Goal: Task Accomplishment & Management: Complete application form

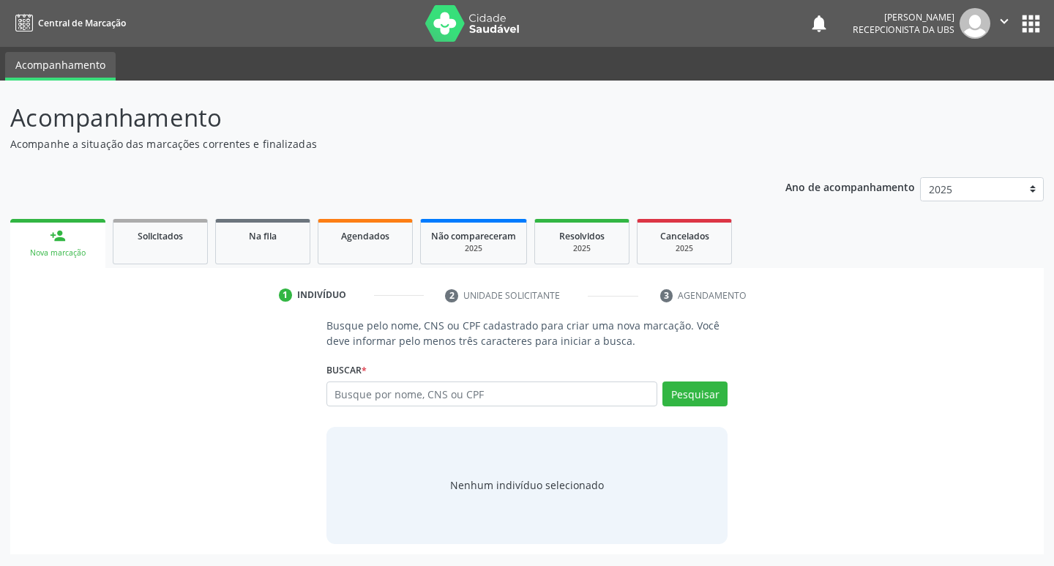
click at [430, 392] on input "text" at bounding box center [491, 393] width 331 height 25
type input "708701120350593"
click at [698, 386] on button "Pesquisar" at bounding box center [694, 393] width 65 height 25
type input "708701120350593"
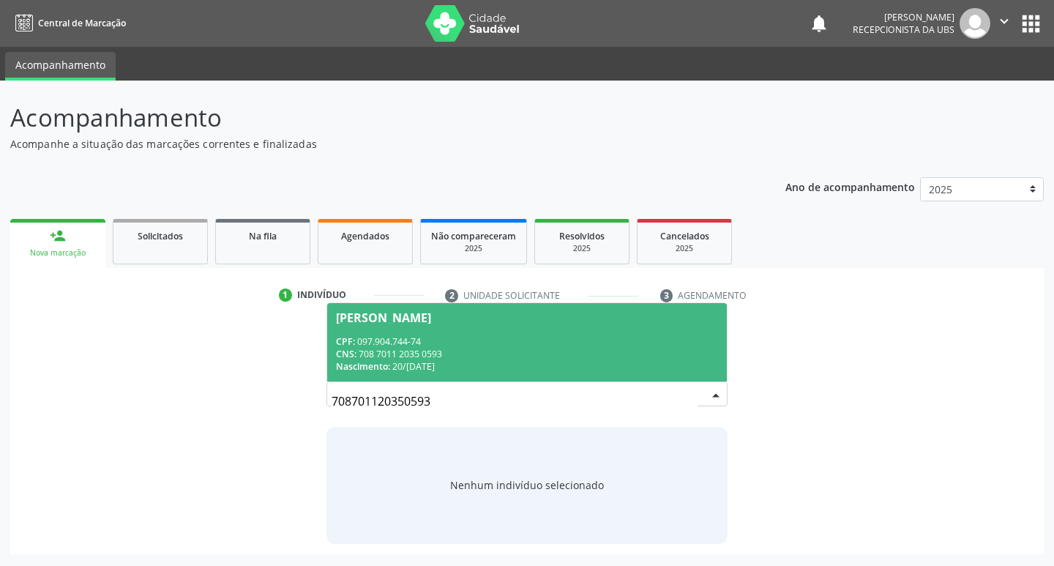
click at [449, 339] on div "CPF: 097.904.744-74" at bounding box center [527, 341] width 383 height 12
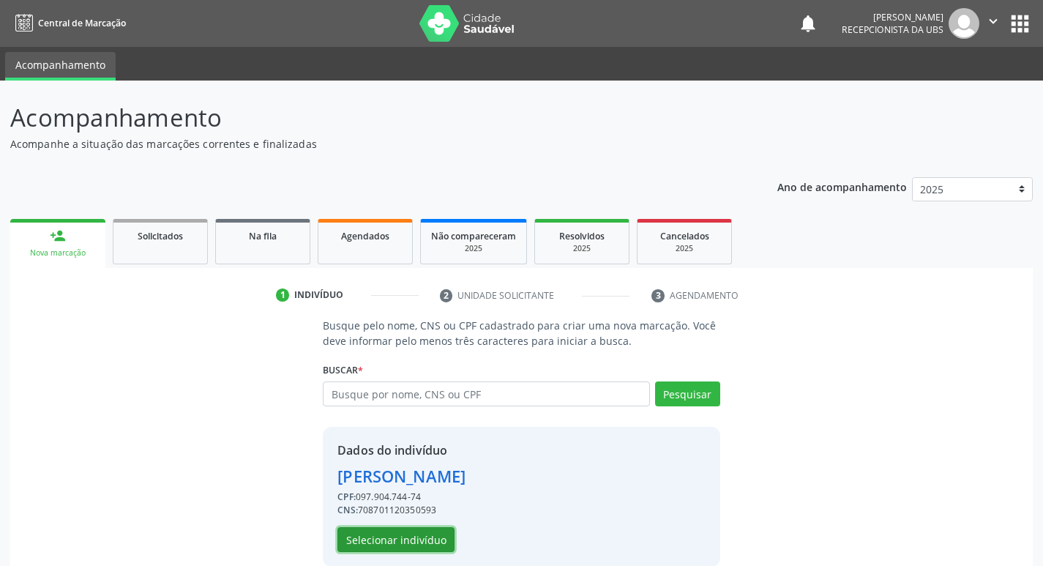
click at [425, 541] on button "Selecionar indivíduo" at bounding box center [395, 539] width 117 height 25
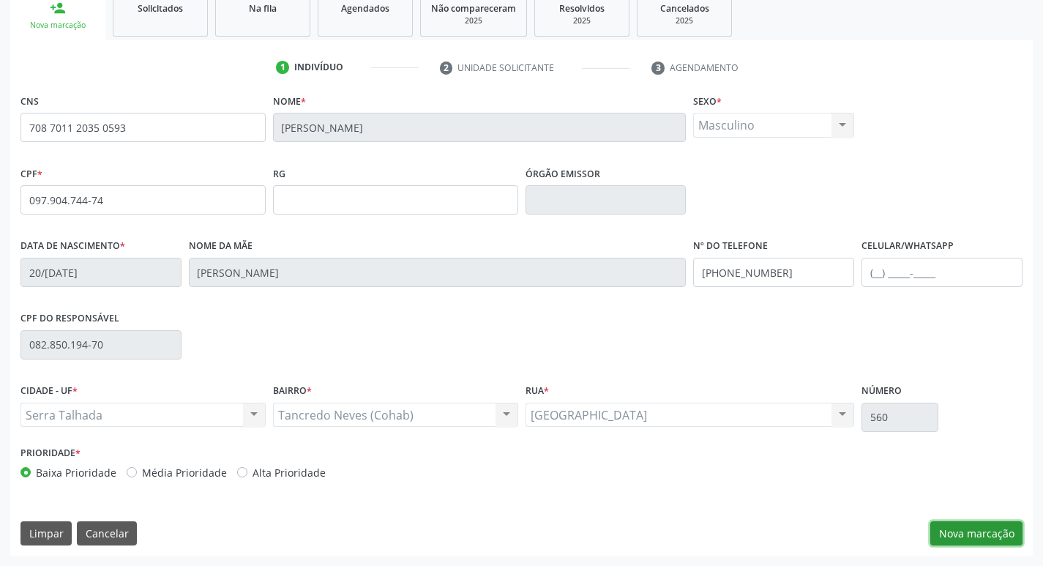
click at [978, 530] on button "Nova marcação" at bounding box center [976, 533] width 92 height 25
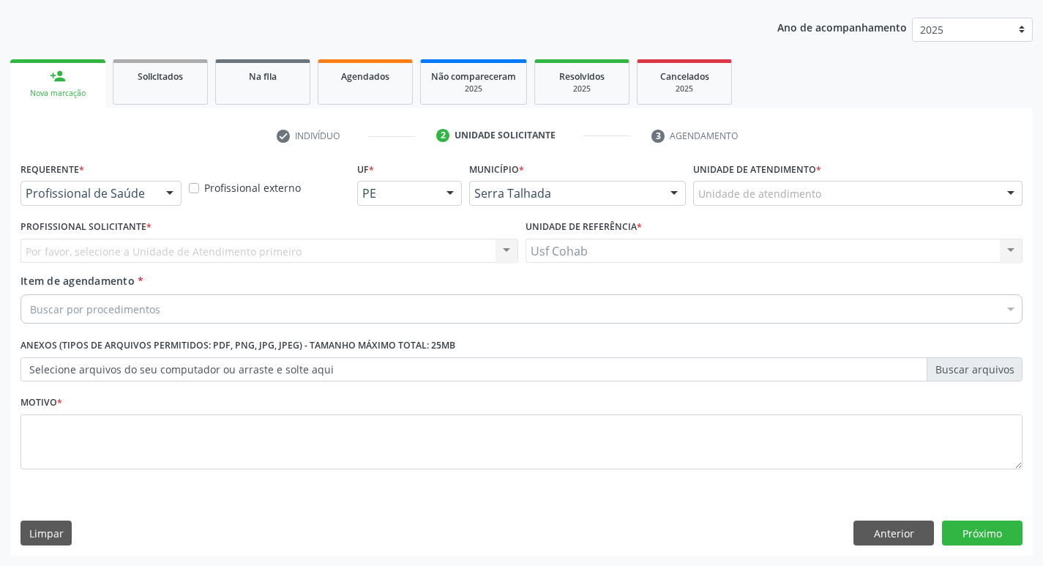
click at [844, 187] on div "Unidade de atendimento" at bounding box center [857, 193] width 329 height 25
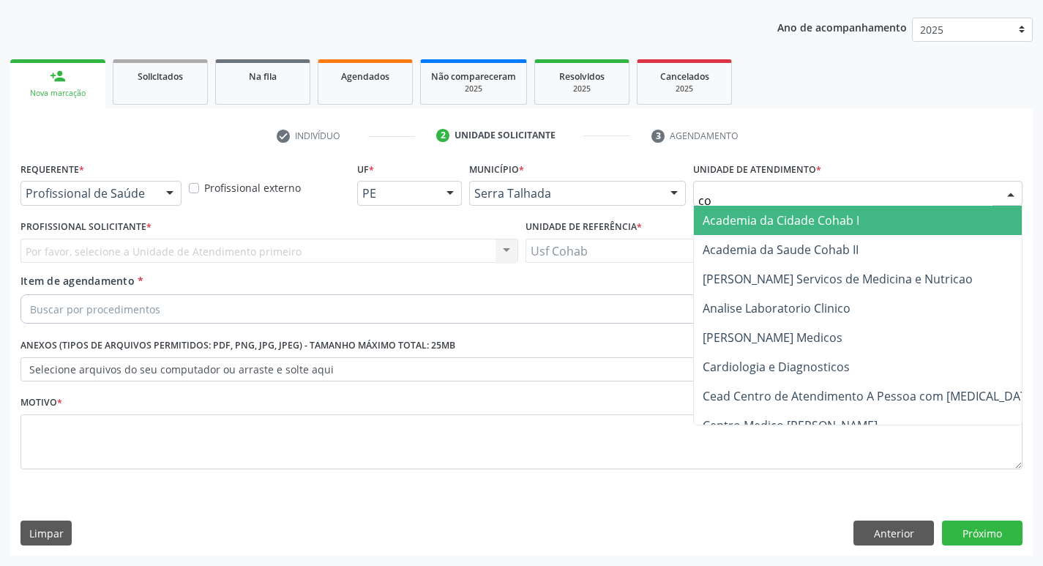
type input "coh"
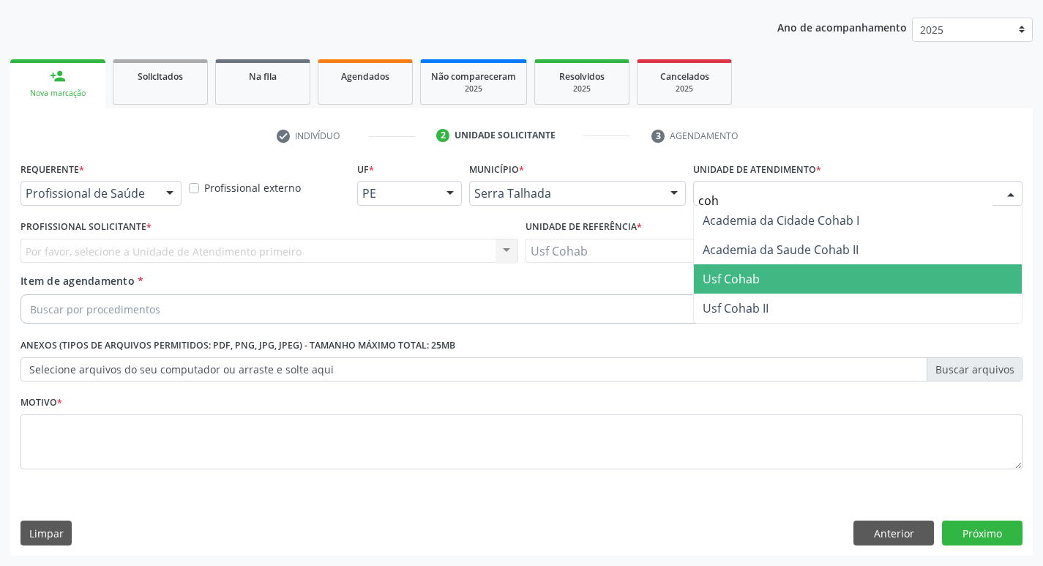
click at [814, 282] on span "Usf Cohab" at bounding box center [858, 278] width 328 height 29
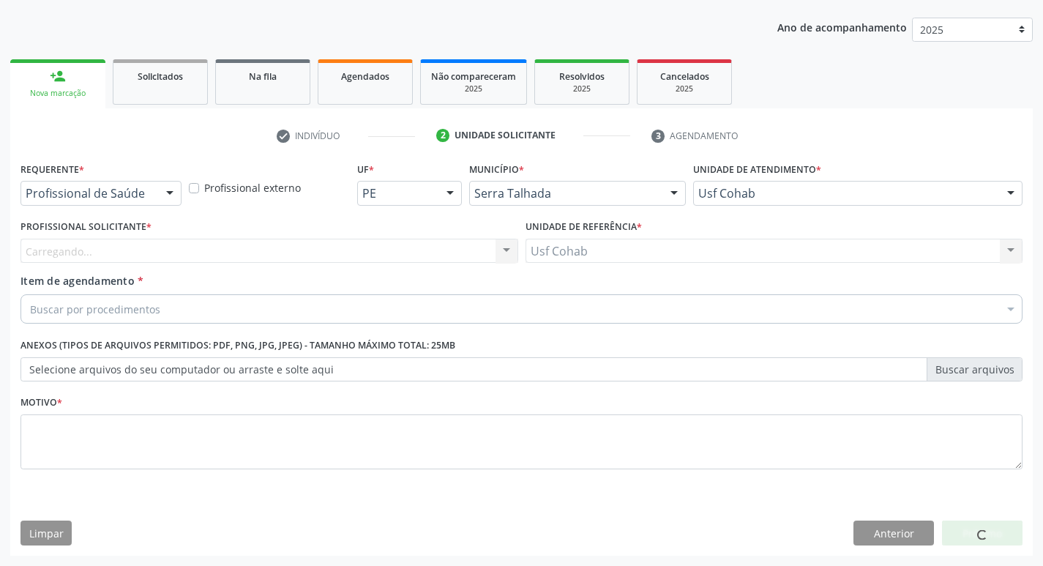
click at [307, 233] on div "Profissional Solicitante * [GEOGRAPHIC_DATA]... Nenhum resultado encontrado par…" at bounding box center [269, 239] width 498 height 47
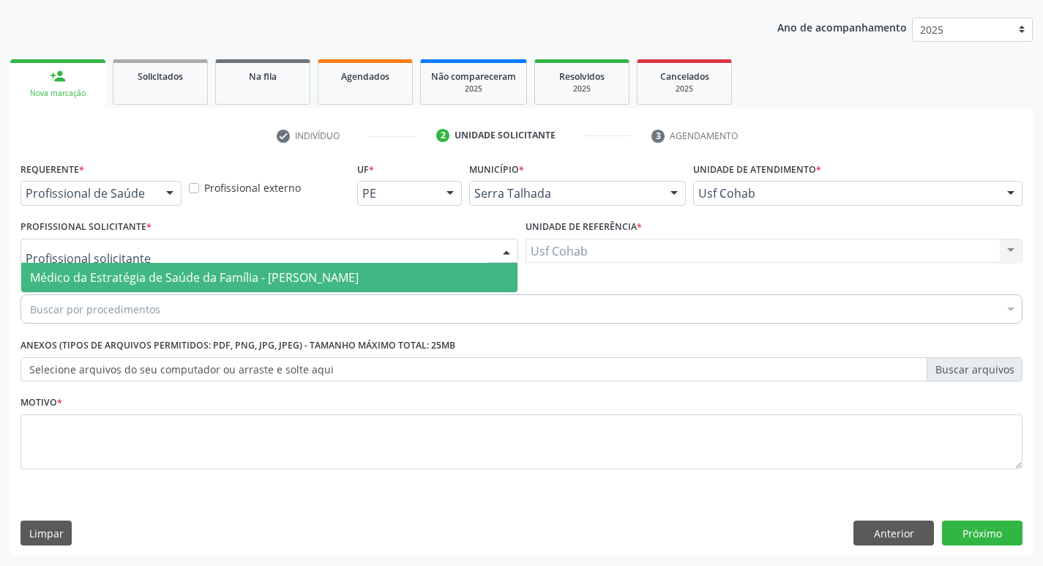
click at [307, 246] on div at bounding box center [269, 251] width 498 height 25
click at [307, 268] on span "Médico da Estratégia de Saúde da Família - [PERSON_NAME]" at bounding box center [269, 277] width 496 height 29
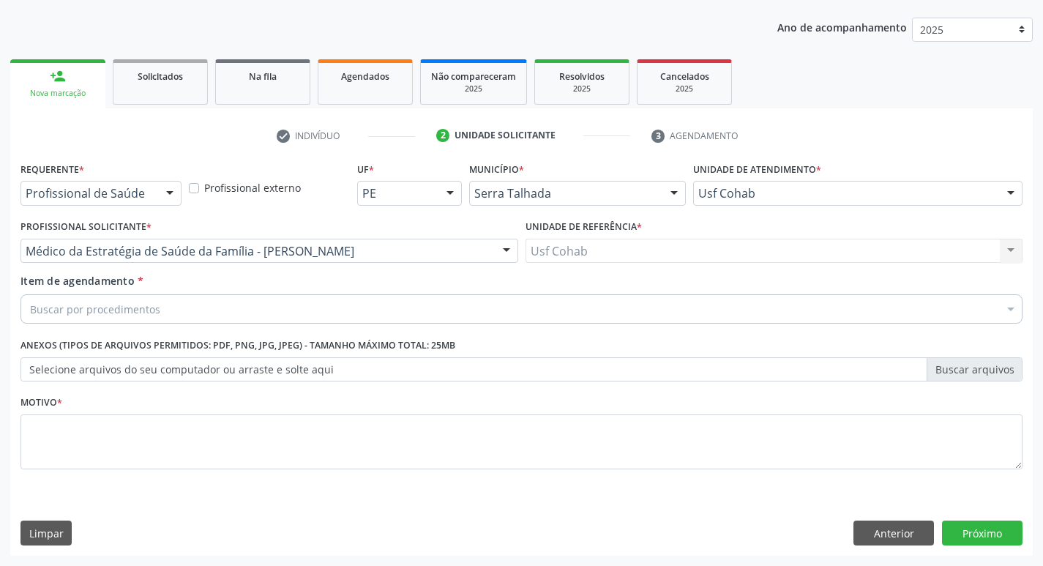
click at [258, 471] on fieldset "Motivo *" at bounding box center [521, 436] width 1002 height 88
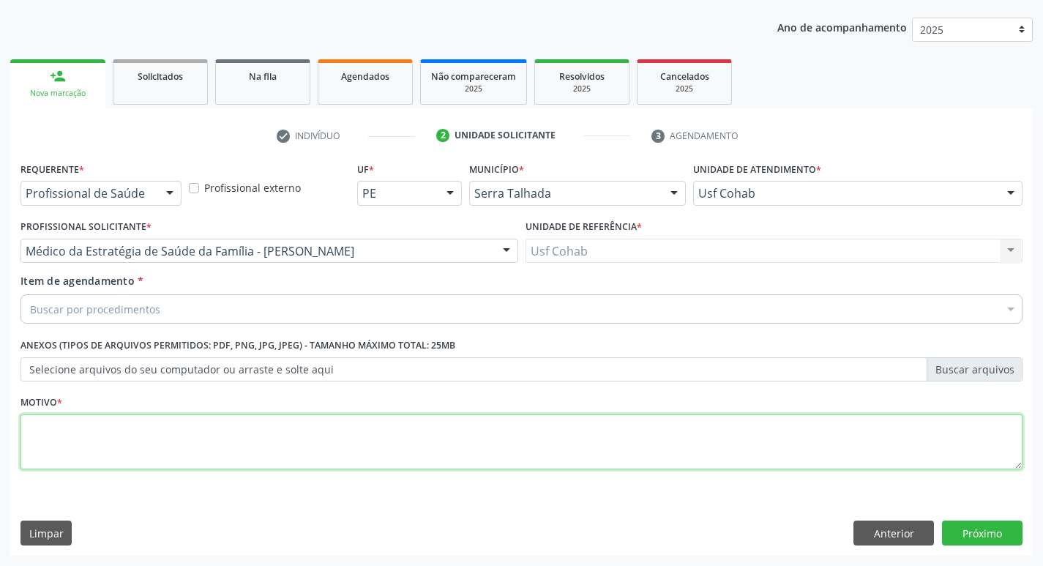
click at [258, 466] on textarea at bounding box center [521, 442] width 1002 height 56
type textarea "-"
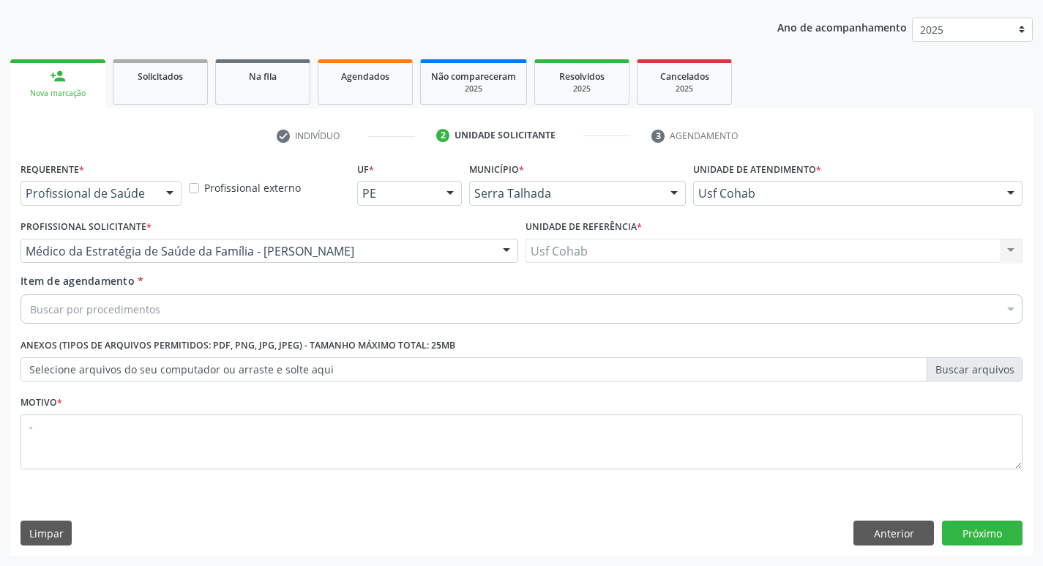
click at [179, 307] on div "Buscar por procedimentos" at bounding box center [521, 308] width 1002 height 29
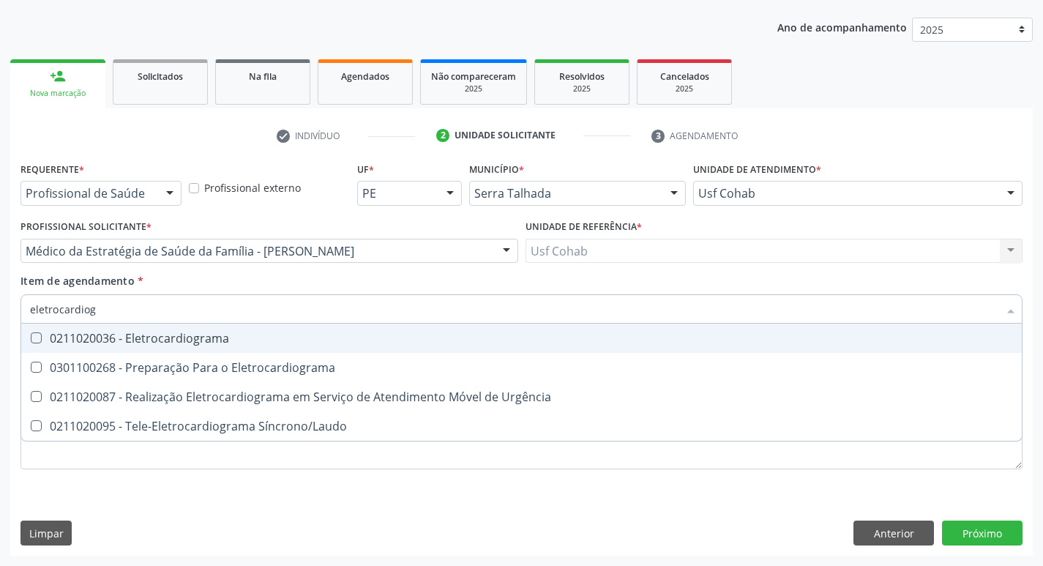
type input "eletrocardiogr"
click at [226, 341] on div "0211020036 - Eletrocardiograma" at bounding box center [521, 338] width 983 height 12
checkbox Eletrocardiograma "true"
click at [0, 296] on div "Acompanhamento Acompanhe a situação das marcações correntes e finalizadas Relat…" at bounding box center [521, 243] width 1043 height 645
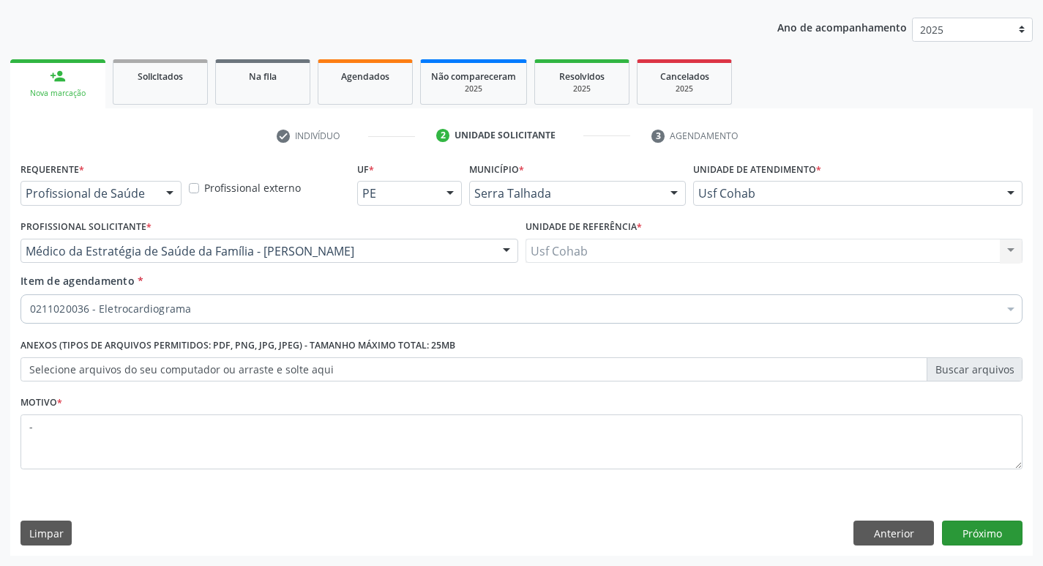
drag, startPoint x: 955, startPoint y: 547, endPoint x: 962, endPoint y: 542, distance: 8.9
click at [956, 547] on div "Requerente * Profissional de Saúde Profissional de Saúde Paciente Nenhum result…" at bounding box center [521, 356] width 1022 height 397
click at [981, 539] on button "Próximo" at bounding box center [982, 532] width 80 height 25
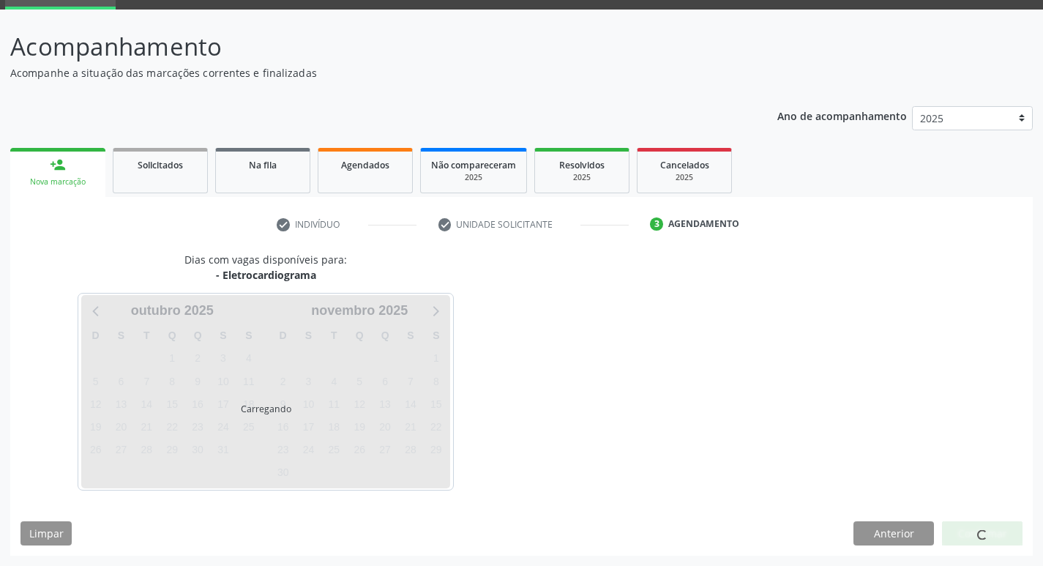
scroll to position [71, 0]
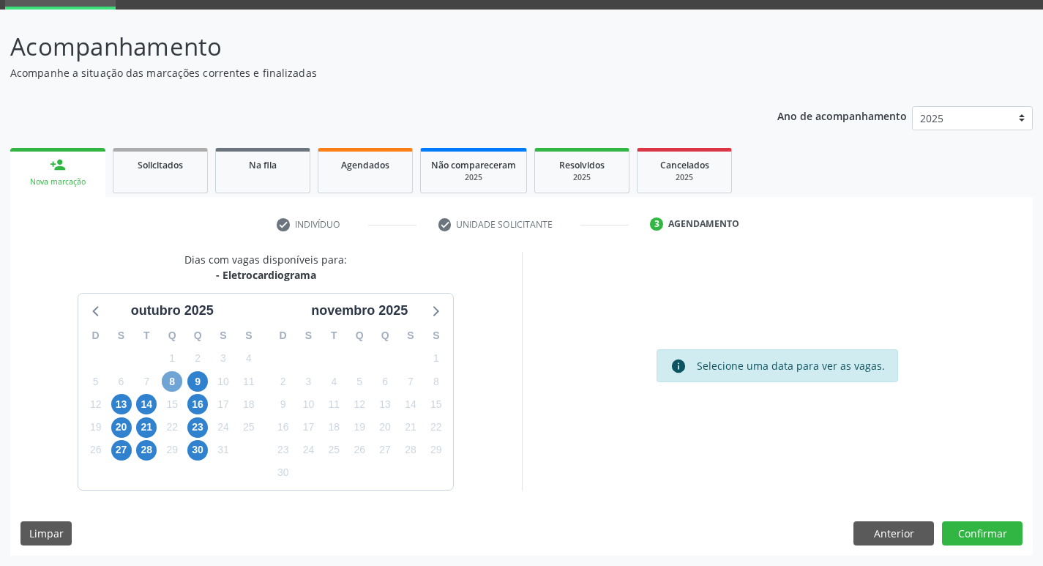
click at [171, 384] on span "8" at bounding box center [172, 381] width 20 height 20
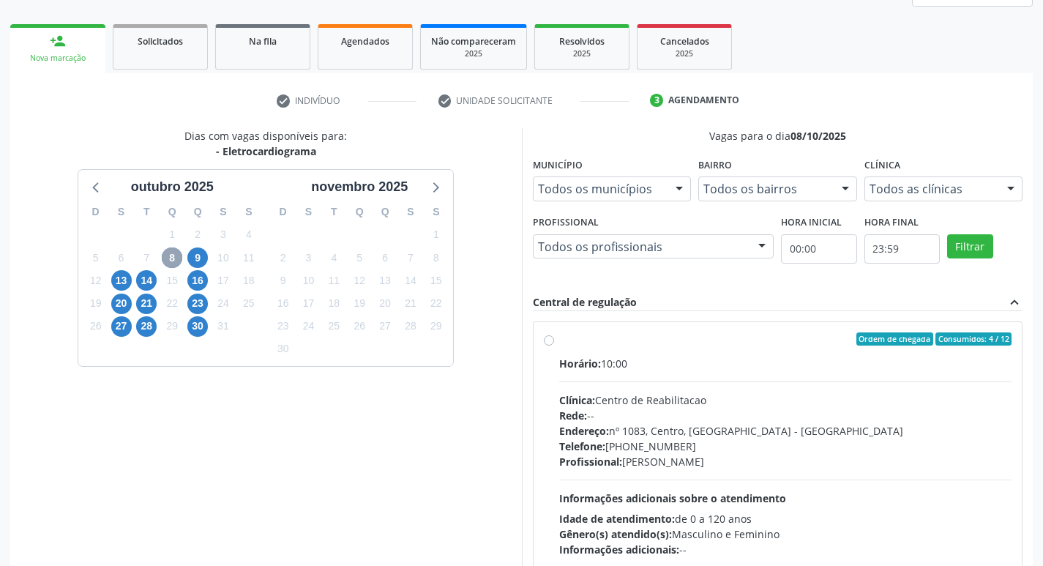
scroll to position [217, 0]
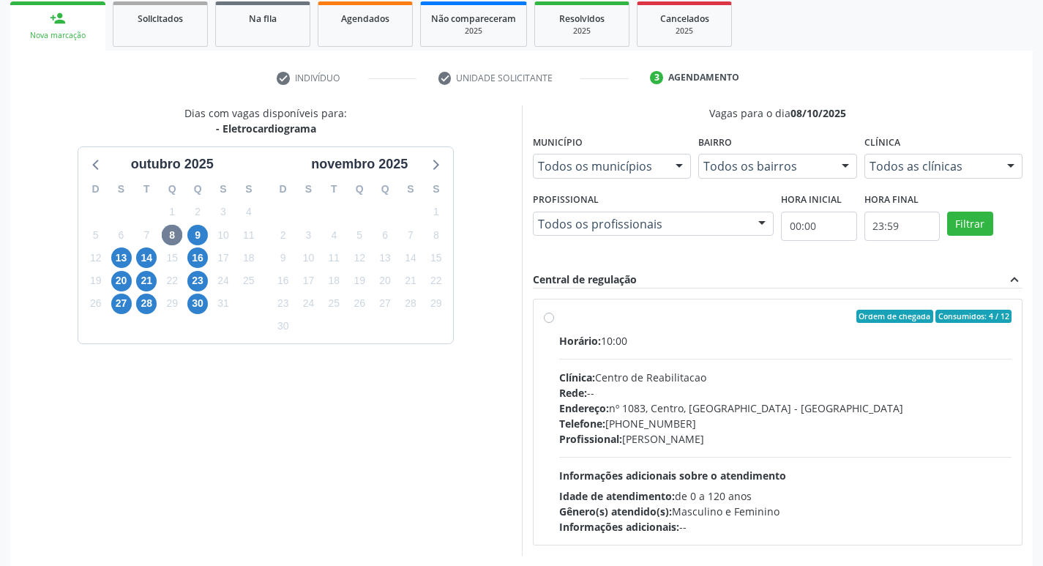
click at [825, 414] on div "Endereço: [STREET_ADDRESS]" at bounding box center [785, 407] width 453 height 15
click at [554, 323] on input "Ordem de chegada Consumidos: 4 / 12 Horário: 10:00 Clínica: Centro de Reabilita…" at bounding box center [549, 316] width 10 height 13
radio input "true"
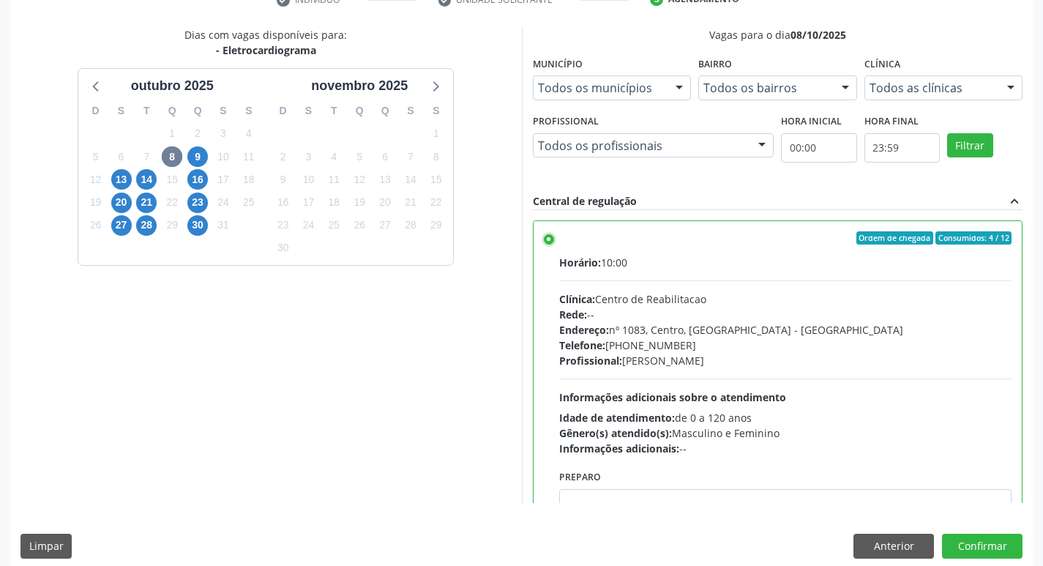
scroll to position [309, 0]
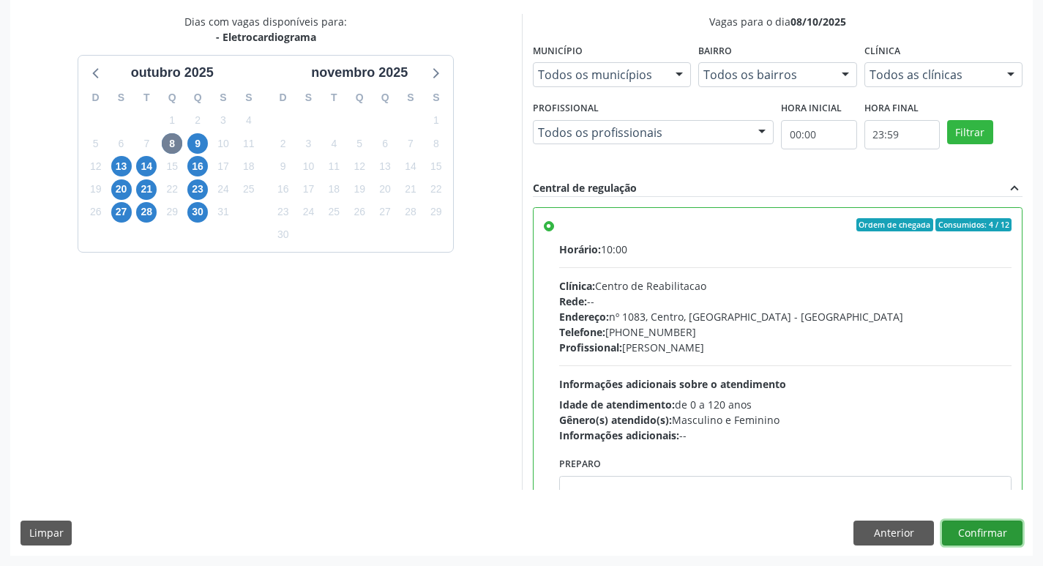
click at [996, 527] on button "Confirmar" at bounding box center [982, 532] width 80 height 25
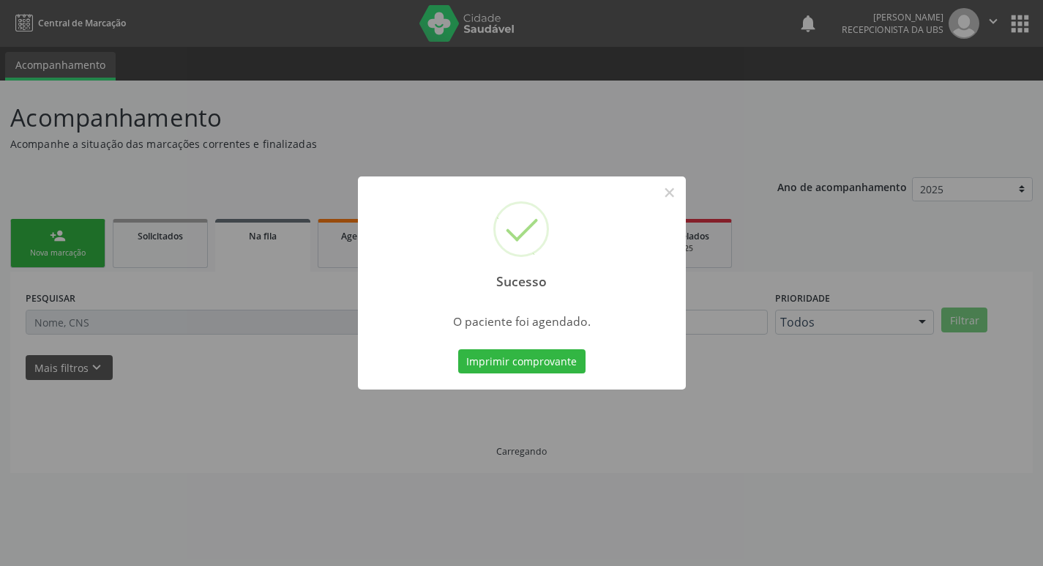
scroll to position [0, 0]
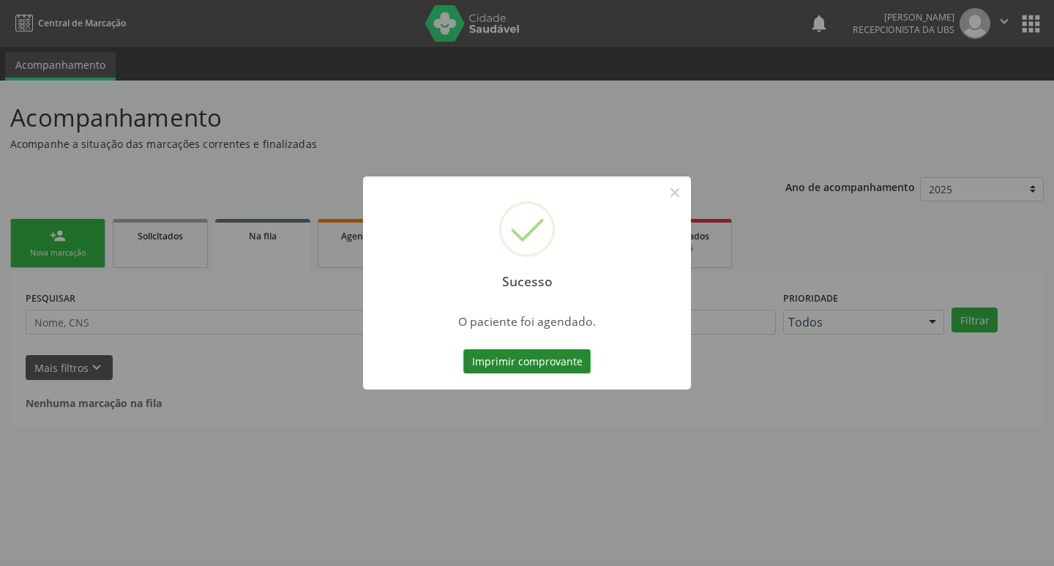
click at [549, 359] on button "Imprimir comprovante" at bounding box center [526, 361] width 127 height 25
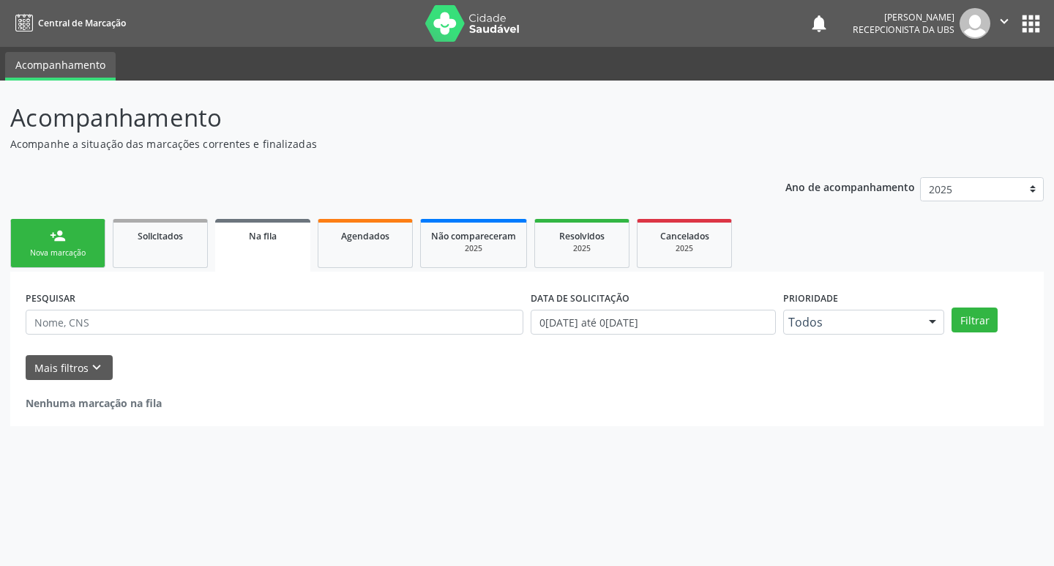
click at [64, 264] on link "person_add Nova marcação" at bounding box center [57, 243] width 95 height 49
click at [67, 251] on div "Nova marcação" at bounding box center [57, 252] width 73 height 11
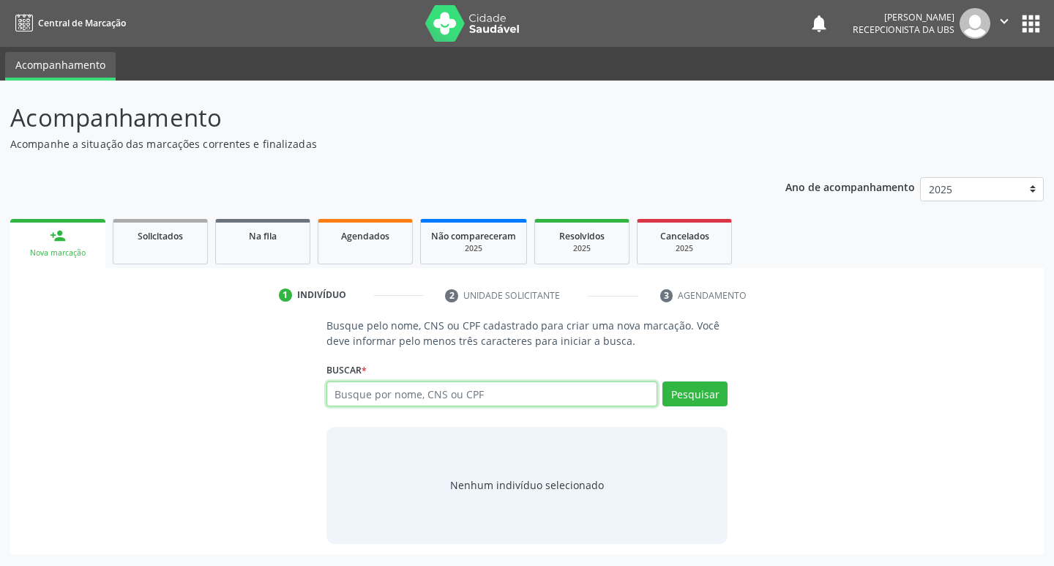
click at [544, 391] on input "text" at bounding box center [491, 393] width 331 height 25
click at [483, 389] on input "text" at bounding box center [491, 393] width 331 height 25
click at [484, 389] on input "text" at bounding box center [491, 393] width 331 height 25
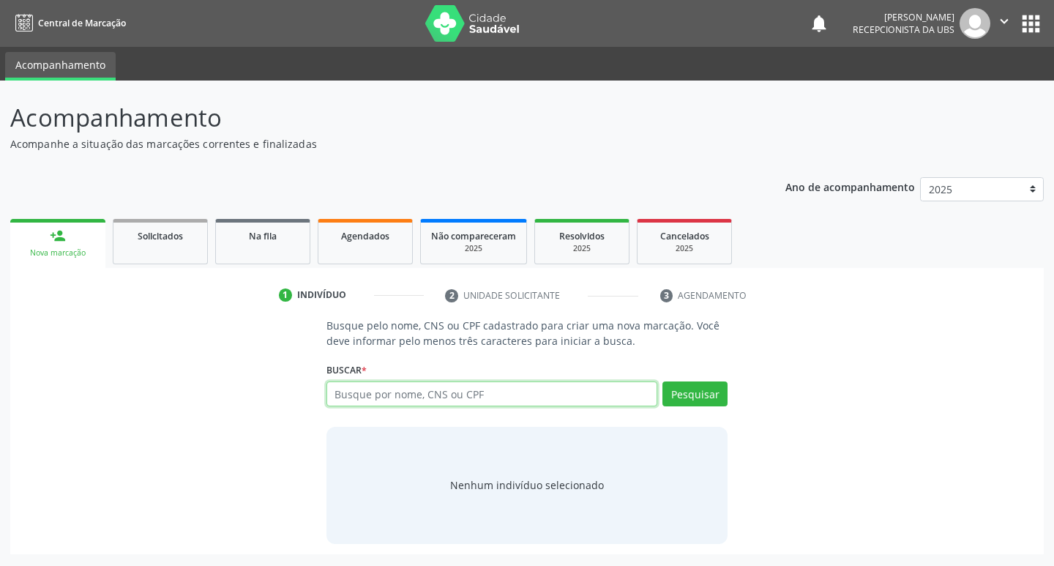
click at [484, 389] on input "text" at bounding box center [491, 393] width 331 height 25
click at [512, 394] on input "text" at bounding box center [491, 393] width 331 height 25
click at [506, 403] on input "text" at bounding box center [491, 393] width 331 height 25
type input "703005850910270"
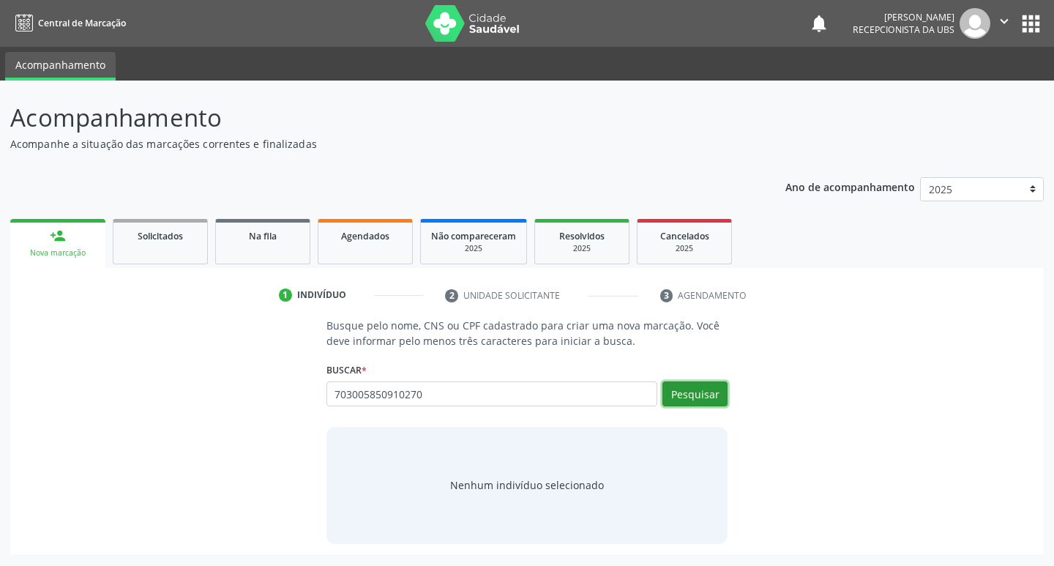
click at [697, 398] on button "Pesquisar" at bounding box center [694, 393] width 65 height 25
type input "703005850910270"
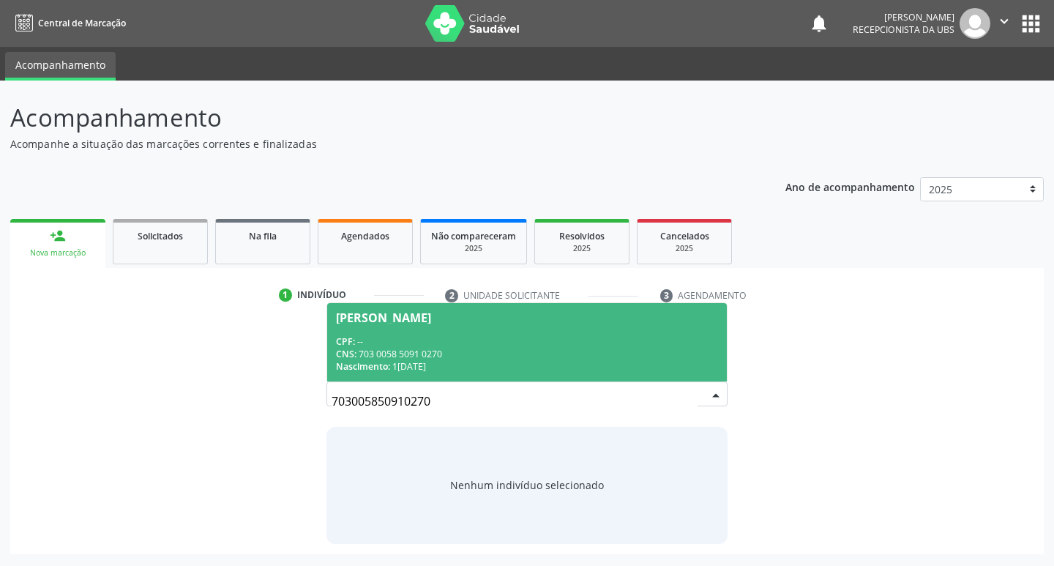
click at [389, 340] on div "CPF: --" at bounding box center [527, 341] width 383 height 12
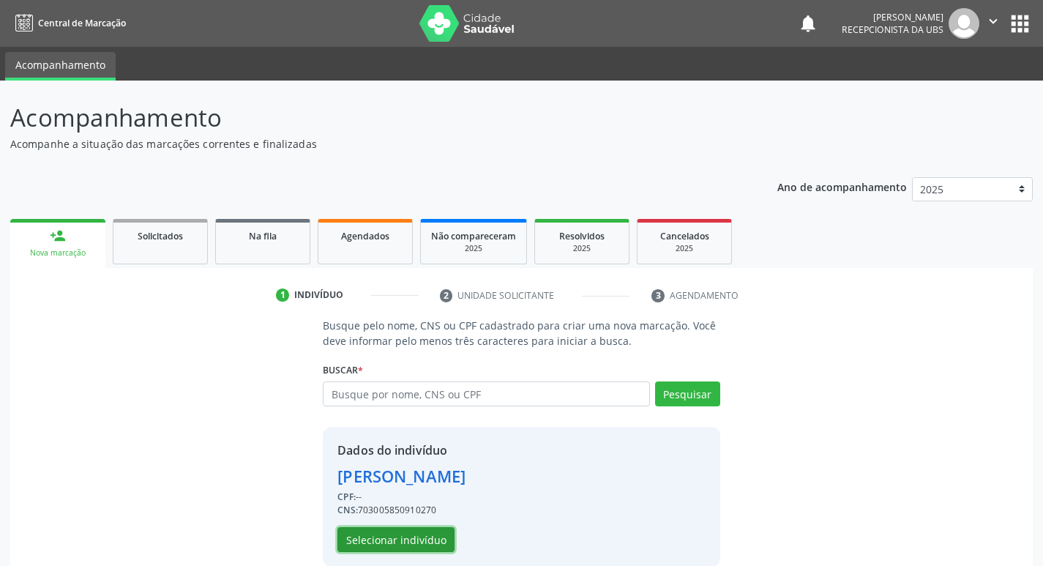
click at [426, 536] on button "Selecionar indivíduo" at bounding box center [395, 539] width 117 height 25
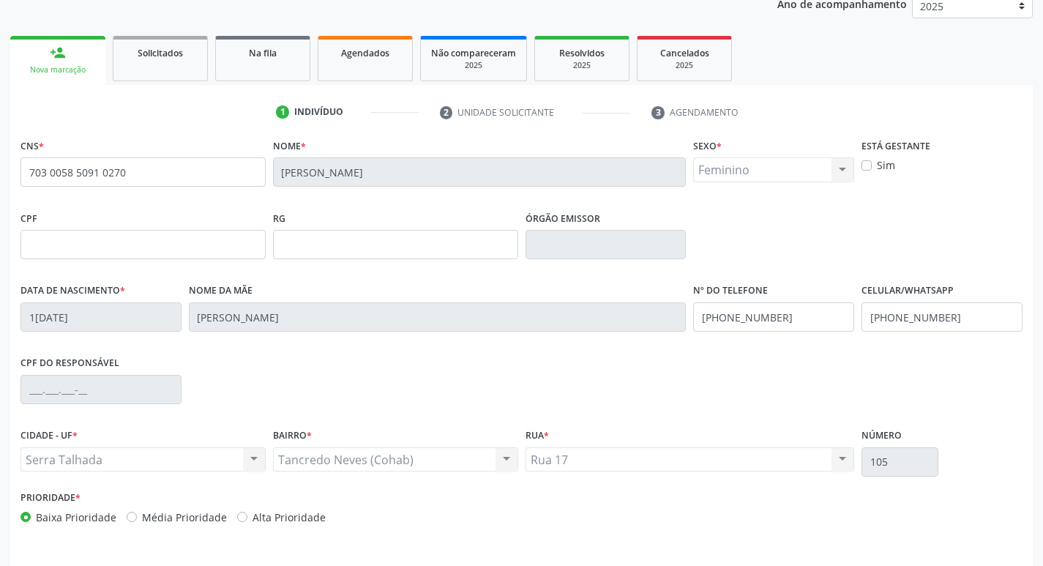
scroll to position [228, 0]
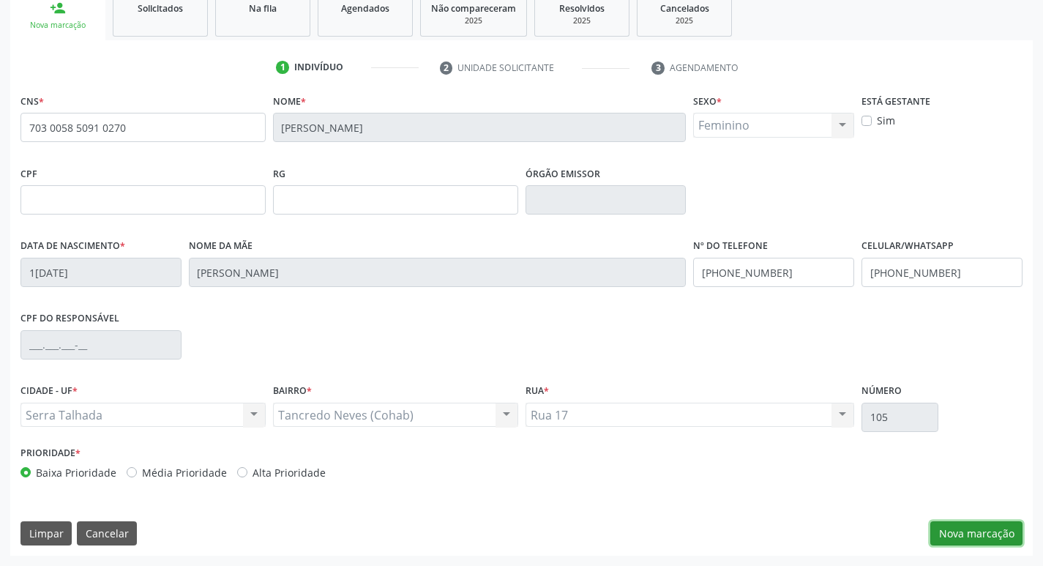
click at [959, 539] on button "Nova marcação" at bounding box center [976, 533] width 92 height 25
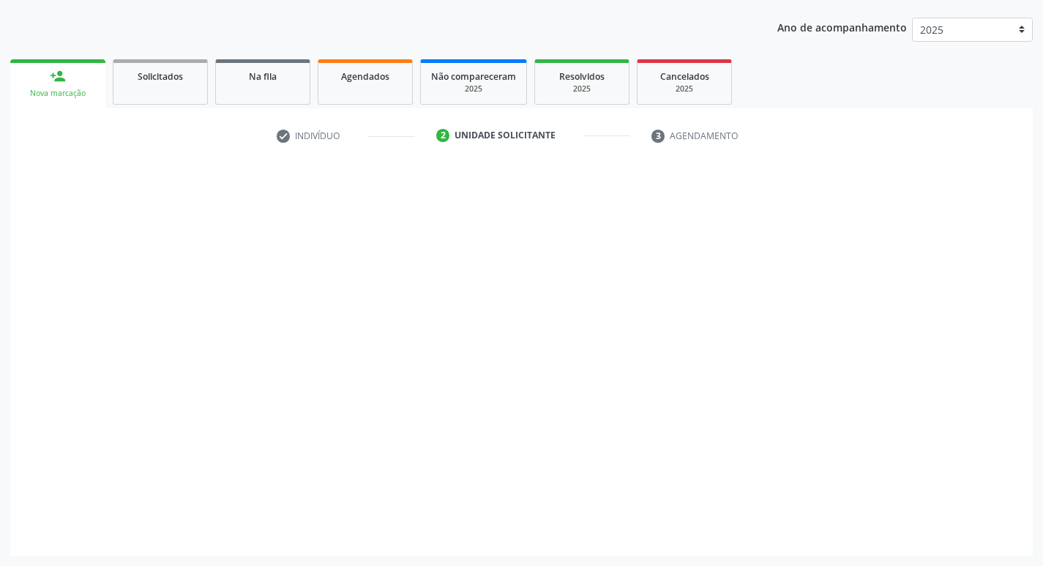
scroll to position [160, 0]
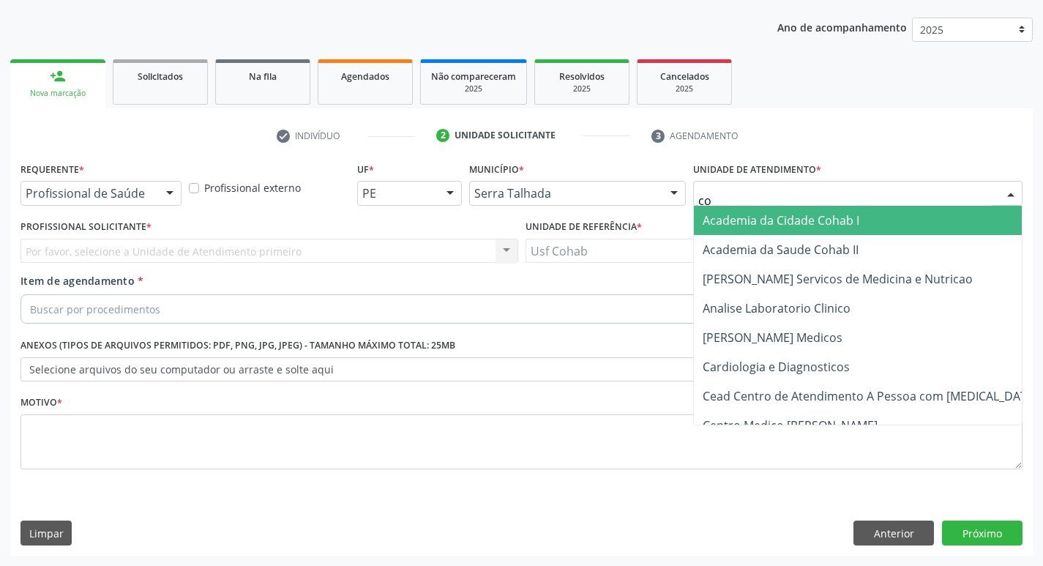
type input "coh"
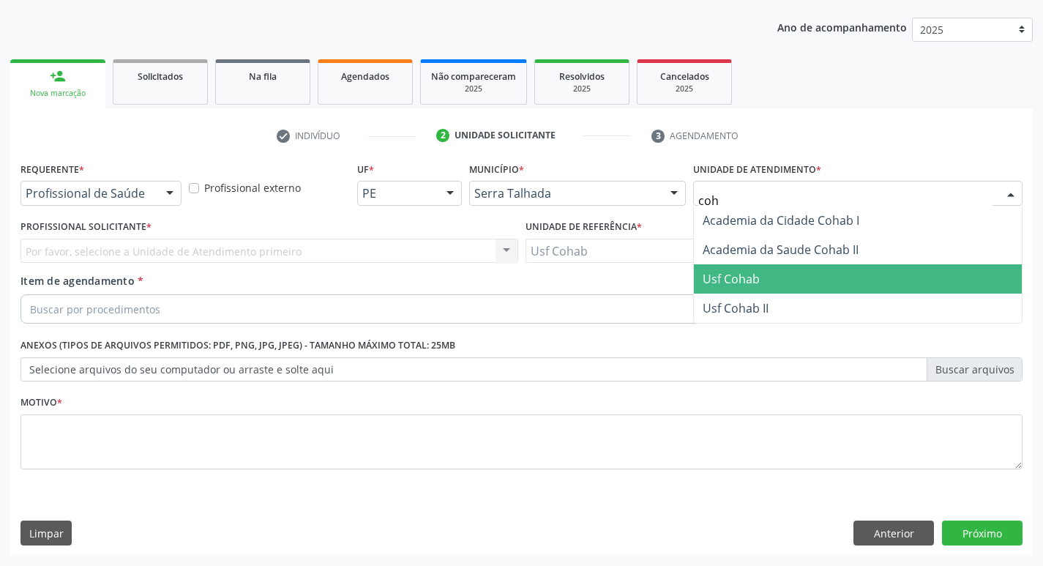
click at [787, 282] on span "Usf Cohab" at bounding box center [858, 278] width 328 height 29
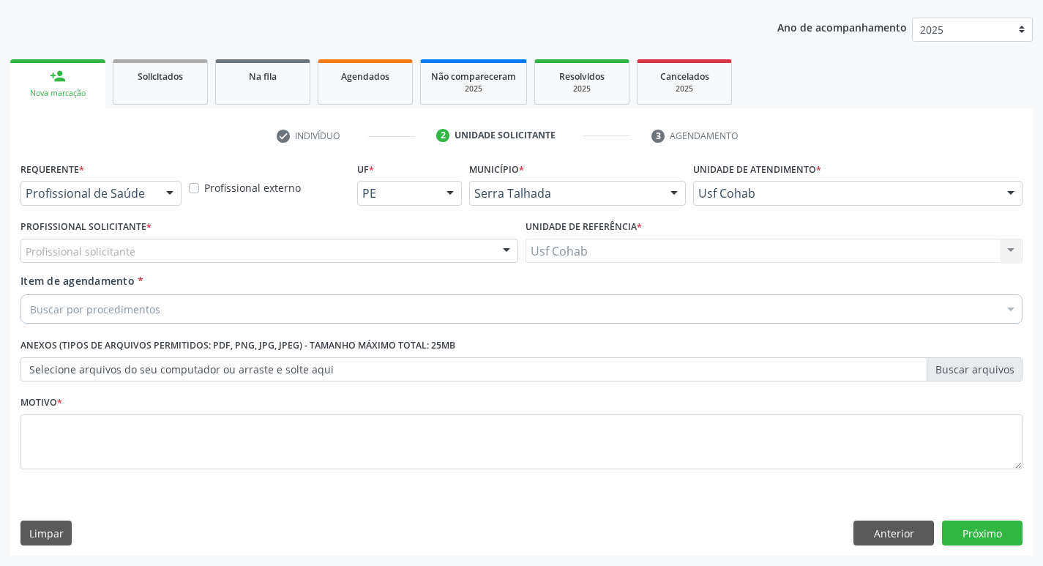
click at [159, 242] on div "Profissional solicitante" at bounding box center [269, 251] width 498 height 25
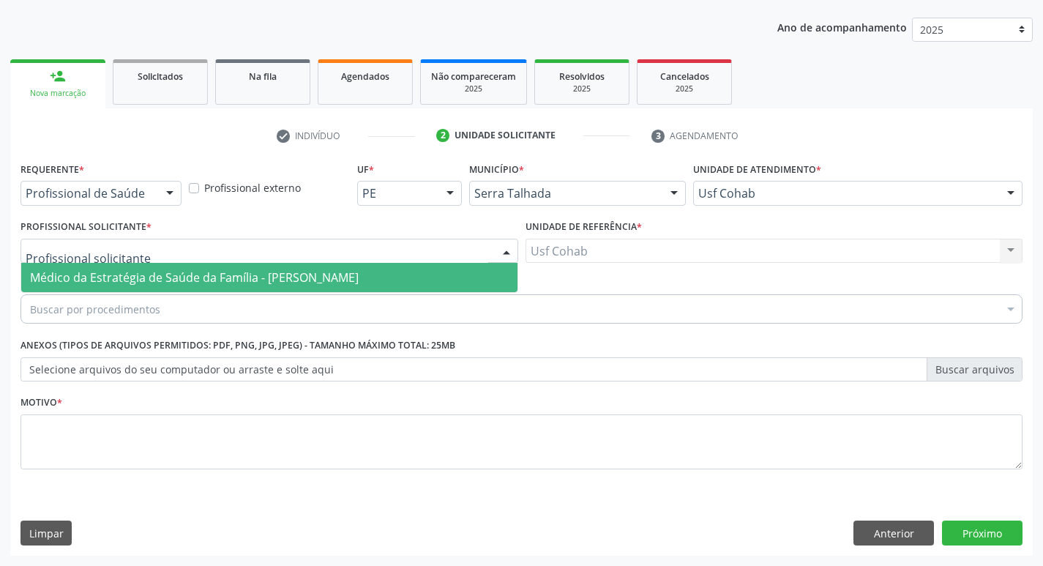
click at [160, 273] on span "Médico da Estratégia de Saúde da Família - [PERSON_NAME]" at bounding box center [194, 277] width 329 height 16
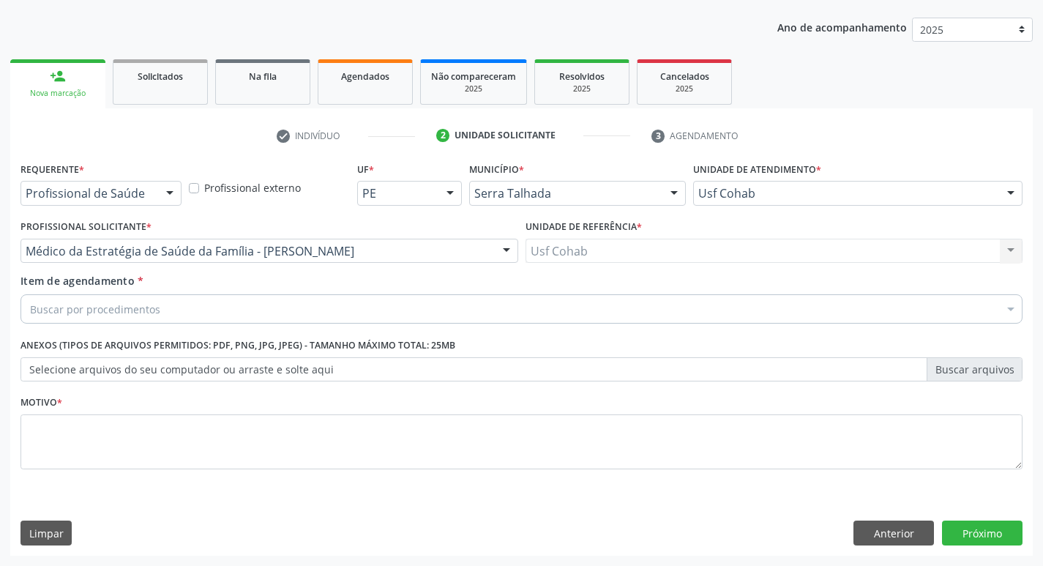
click at [87, 470] on fieldset "Motivo *" at bounding box center [521, 436] width 1002 height 88
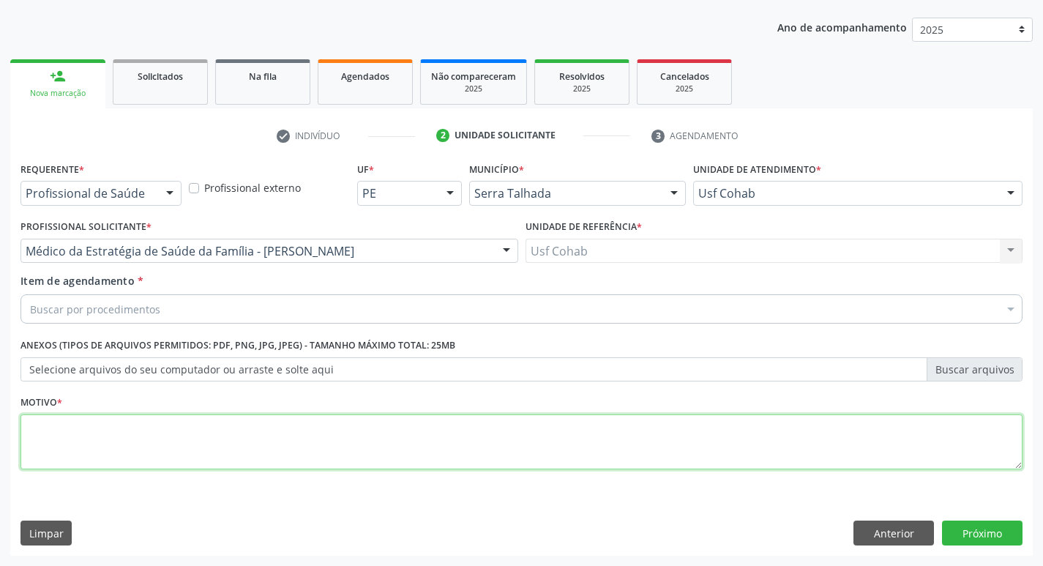
click at [92, 465] on textarea at bounding box center [521, 442] width 1002 height 56
type textarea "-"
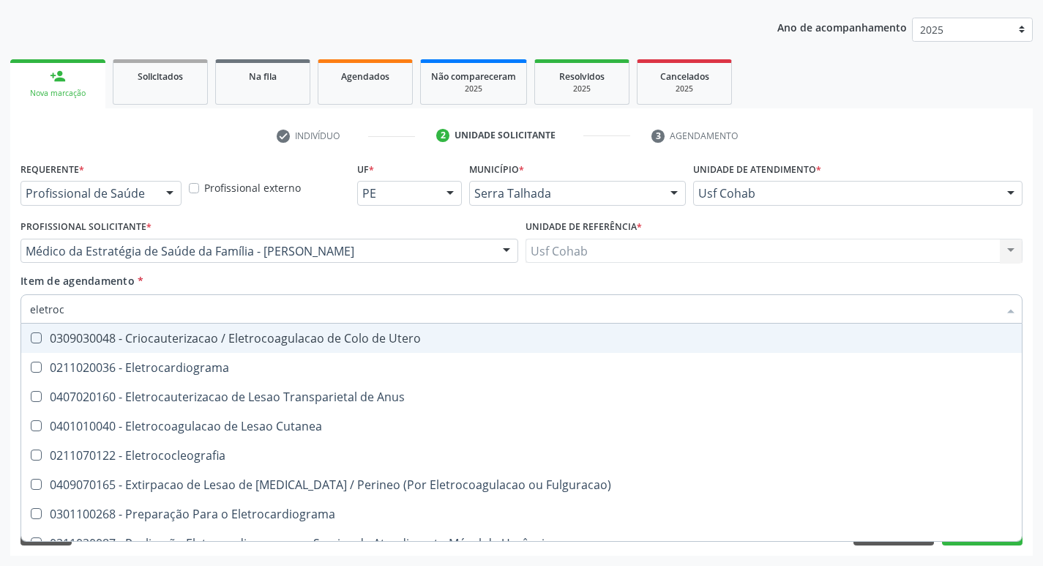
type input "eletroca"
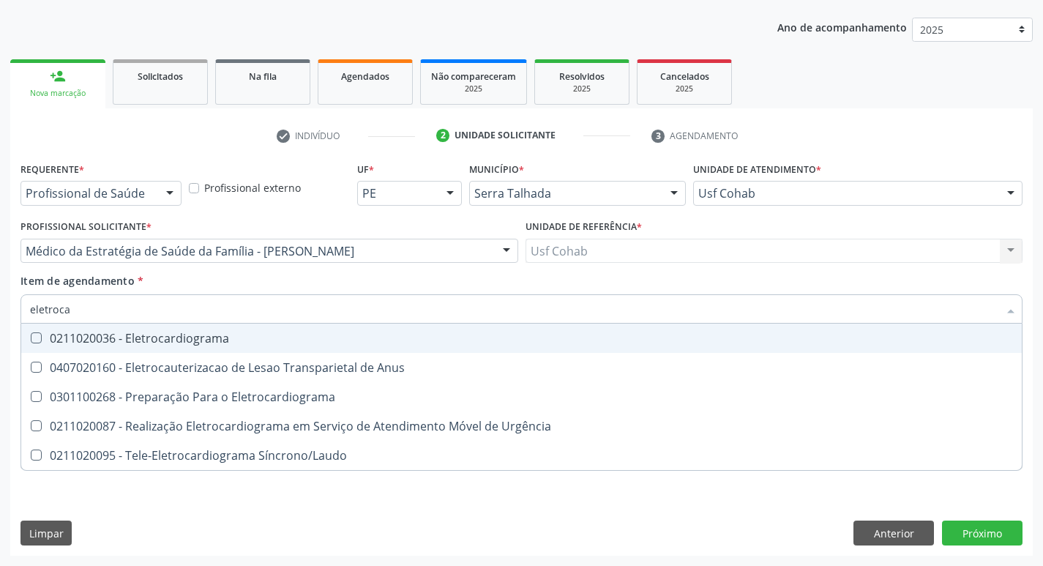
click at [160, 338] on div "0211020036 - Eletrocardiograma" at bounding box center [521, 338] width 983 height 12
checkbox Eletrocardiograma "true"
click at [0, 297] on div "Acompanhamento Acompanhe a situação das marcações correntes e finalizadas Relat…" at bounding box center [521, 243] width 1043 height 645
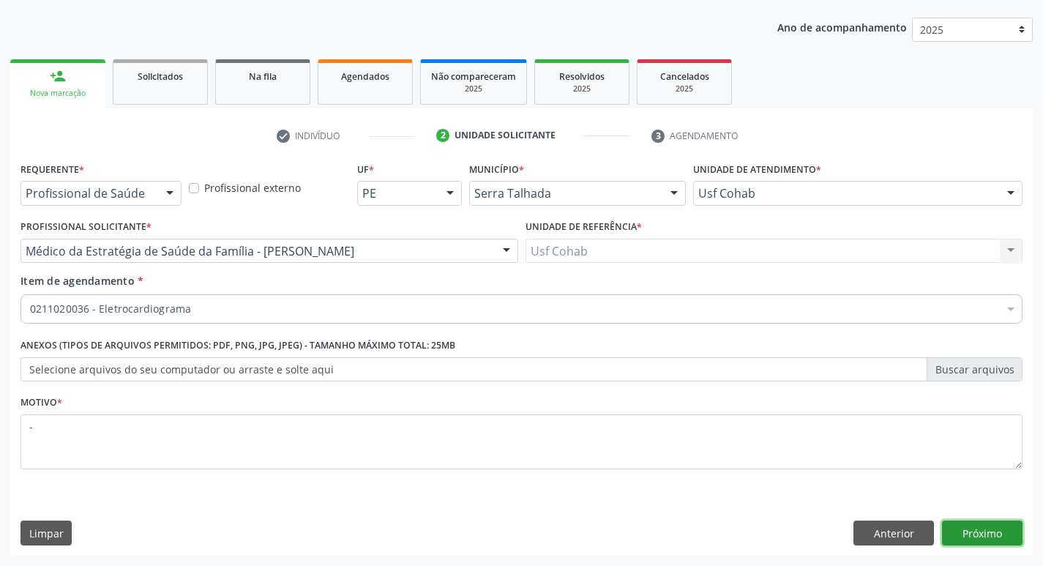
click at [964, 529] on button "Próximo" at bounding box center [982, 532] width 80 height 25
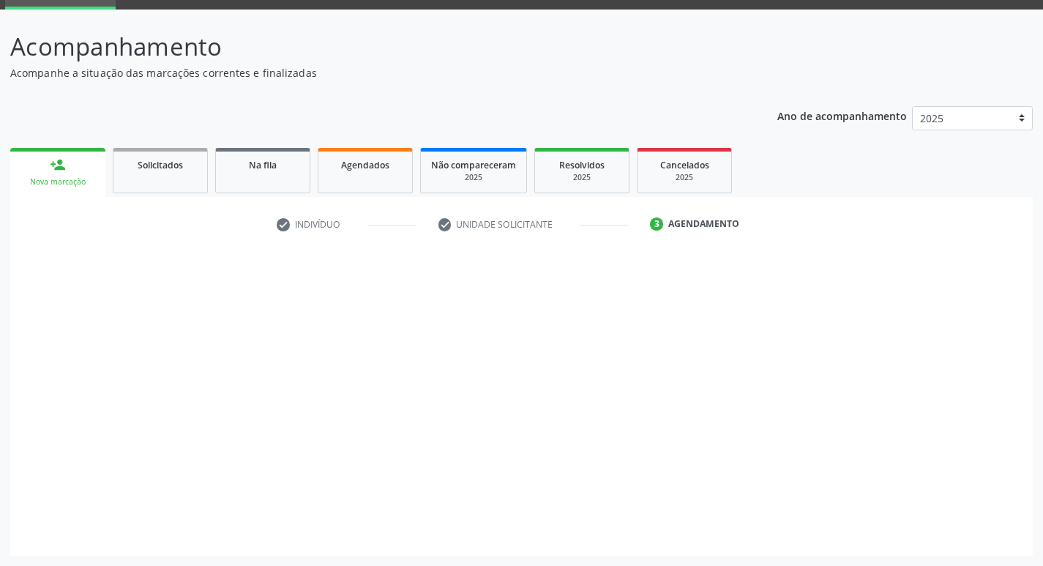
scroll to position [71, 0]
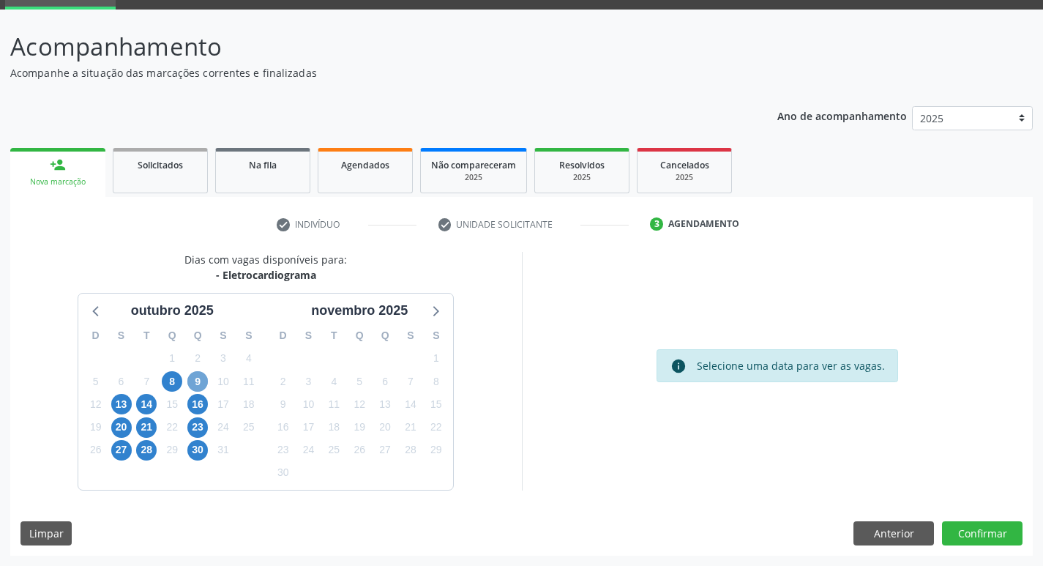
click at [187, 378] on span "9" at bounding box center [197, 381] width 20 height 20
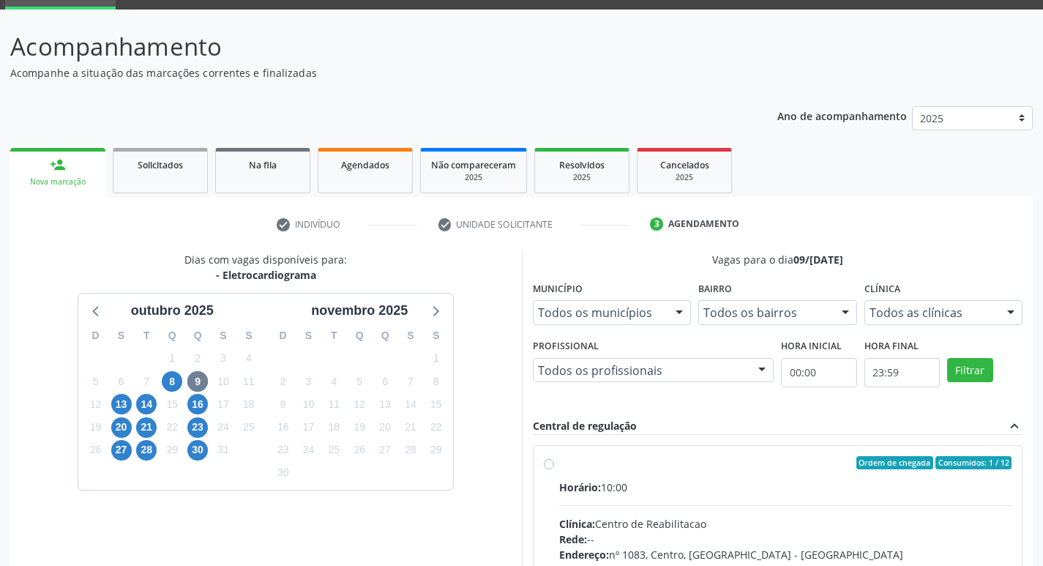
drag, startPoint x: 782, startPoint y: 490, endPoint x: 833, endPoint y: 393, distance: 110.3
click at [781, 490] on div "Horário: 10:00" at bounding box center [785, 486] width 453 height 15
click at [554, 469] on input "Ordem de chegada Consumidos: 1 / 12 Horário: 10:00 Clínica: Centro de Reabilita…" at bounding box center [549, 462] width 10 height 13
radio input "true"
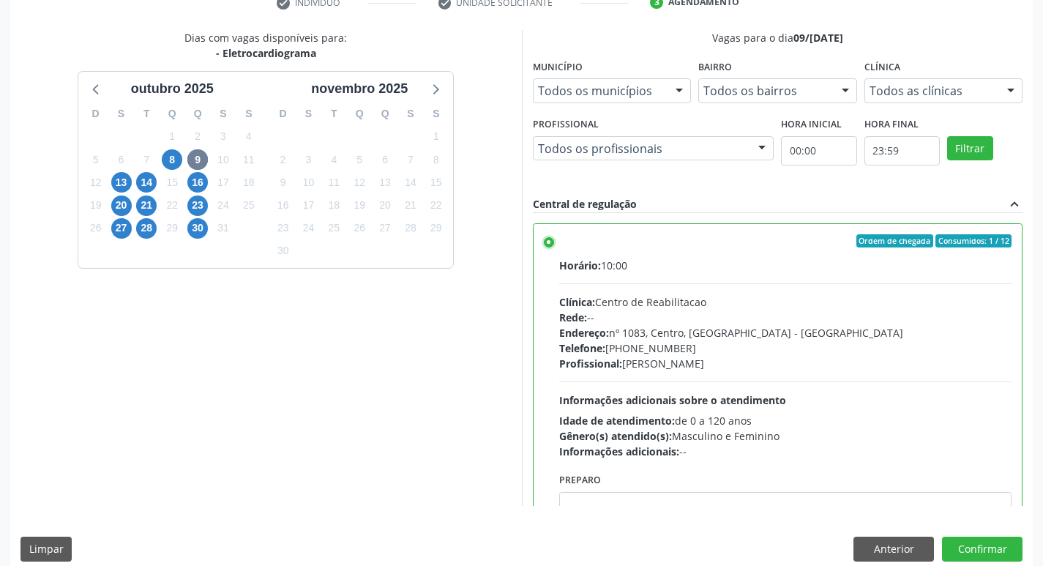
scroll to position [309, 0]
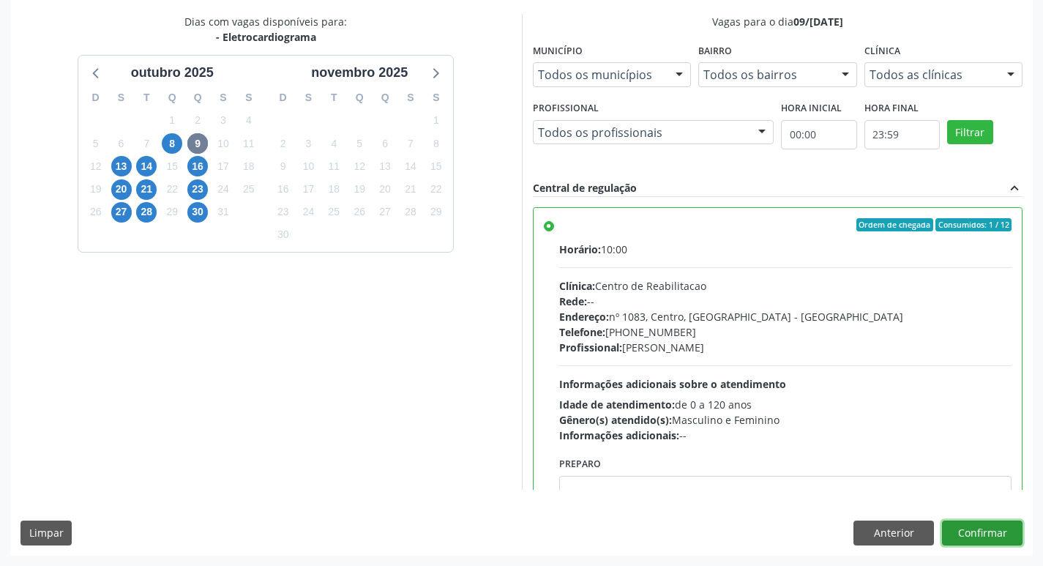
click at [962, 528] on button "Confirmar" at bounding box center [982, 532] width 80 height 25
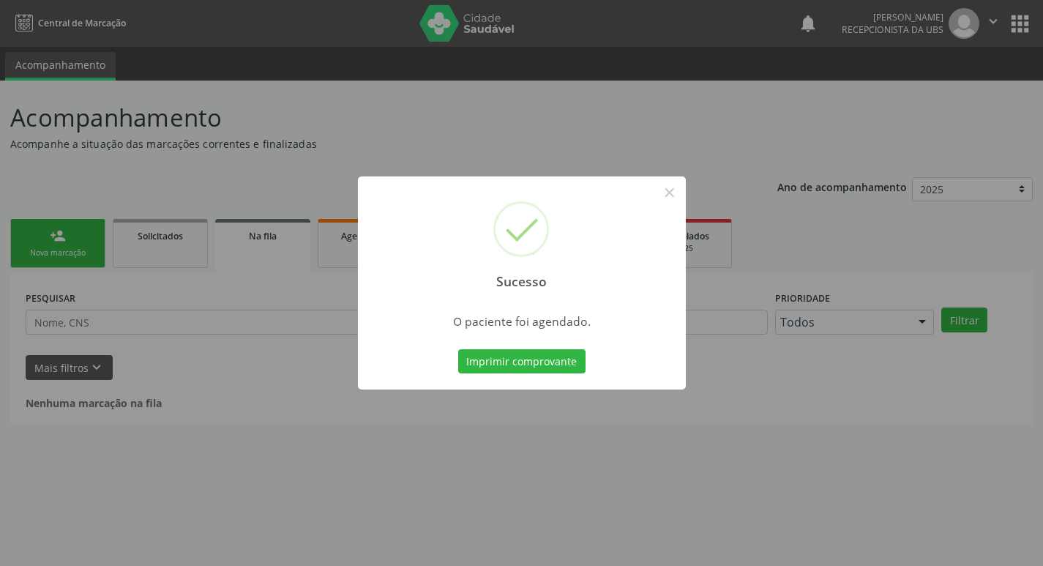
scroll to position [0, 0]
click at [550, 360] on button "Imprimir comprovante" at bounding box center [526, 361] width 127 height 25
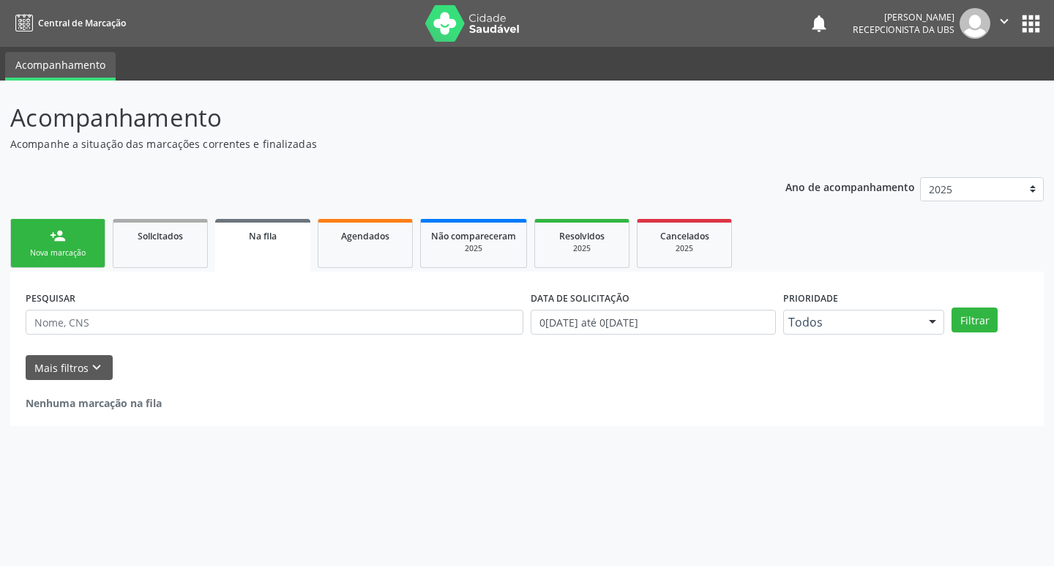
click at [70, 244] on link "person_add Nova marcação" at bounding box center [57, 243] width 95 height 49
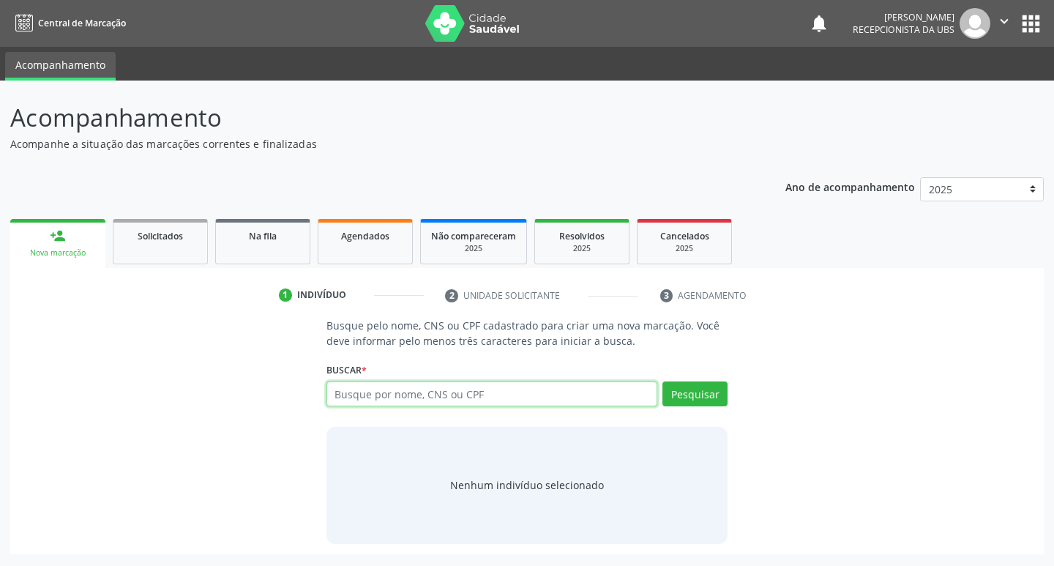
click at [411, 390] on input "text" at bounding box center [491, 393] width 331 height 25
click at [459, 394] on input "text" at bounding box center [491, 393] width 331 height 25
click at [459, 392] on input "text" at bounding box center [491, 393] width 331 height 25
click at [428, 395] on input "text" at bounding box center [491, 393] width 331 height 25
type input "07918911431"
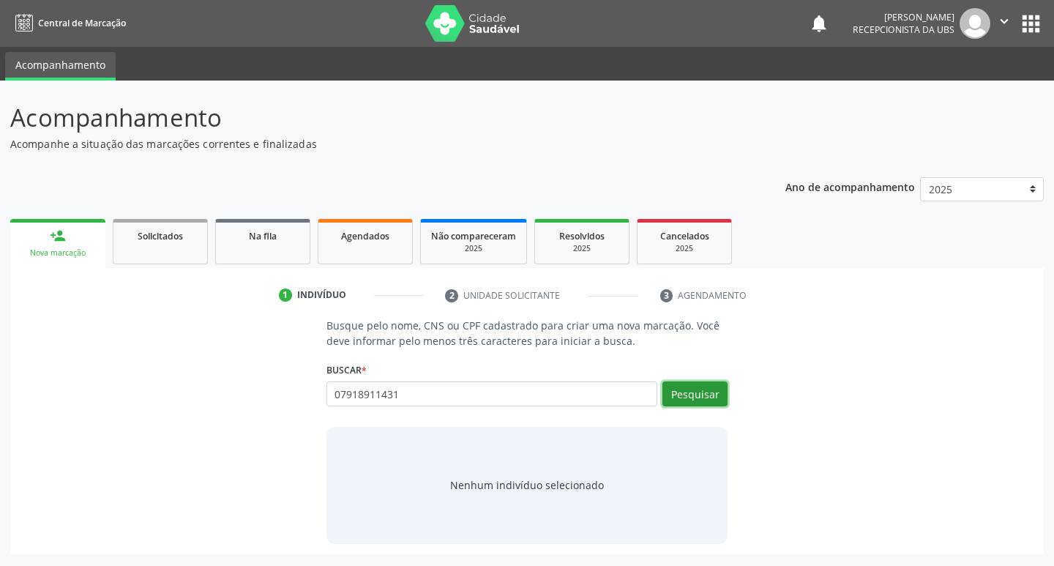
click at [698, 394] on button "Pesquisar" at bounding box center [694, 393] width 65 height 25
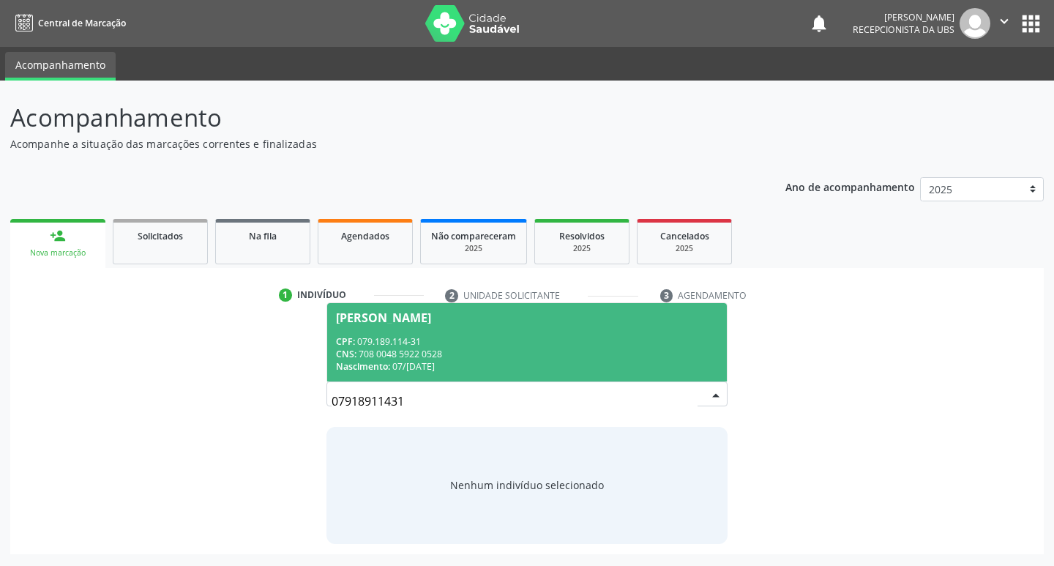
click at [512, 356] on div "CNS: 708 0048 5922 0528" at bounding box center [527, 354] width 383 height 12
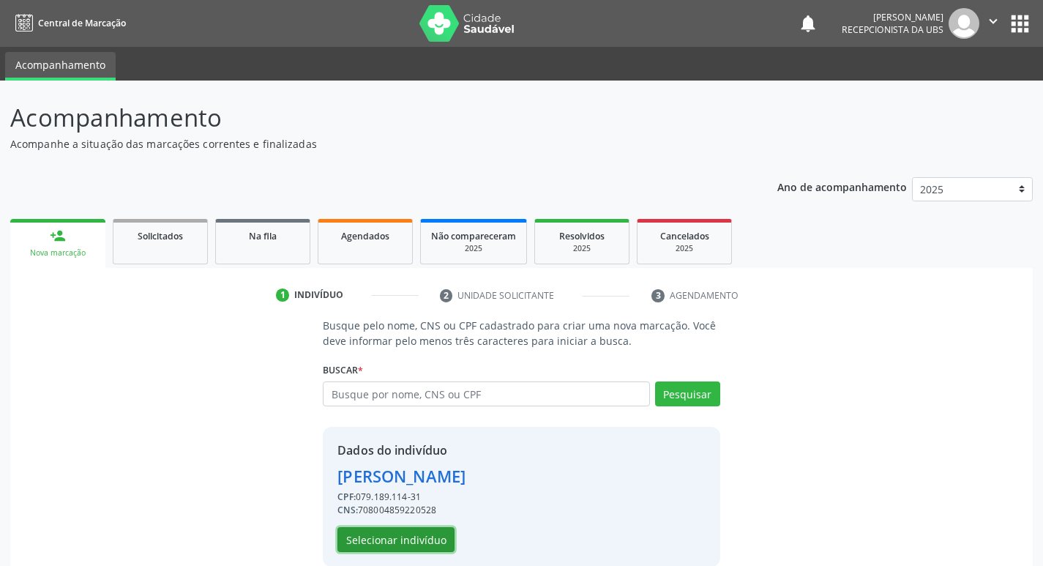
click at [421, 539] on button "Selecionar indivíduo" at bounding box center [395, 539] width 117 height 25
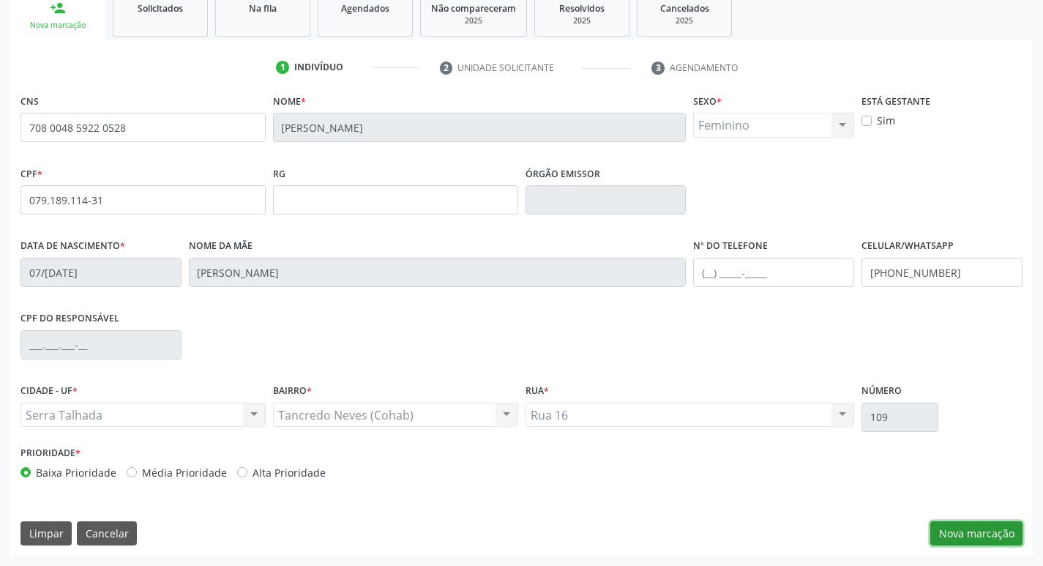
click at [957, 541] on button "Nova marcação" at bounding box center [976, 533] width 92 height 25
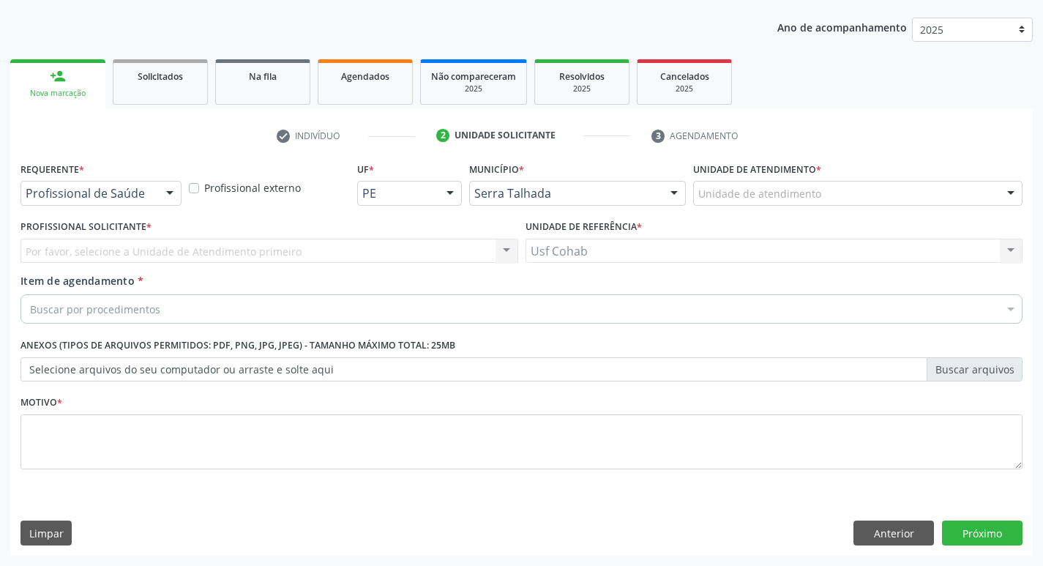
scroll to position [160, 0]
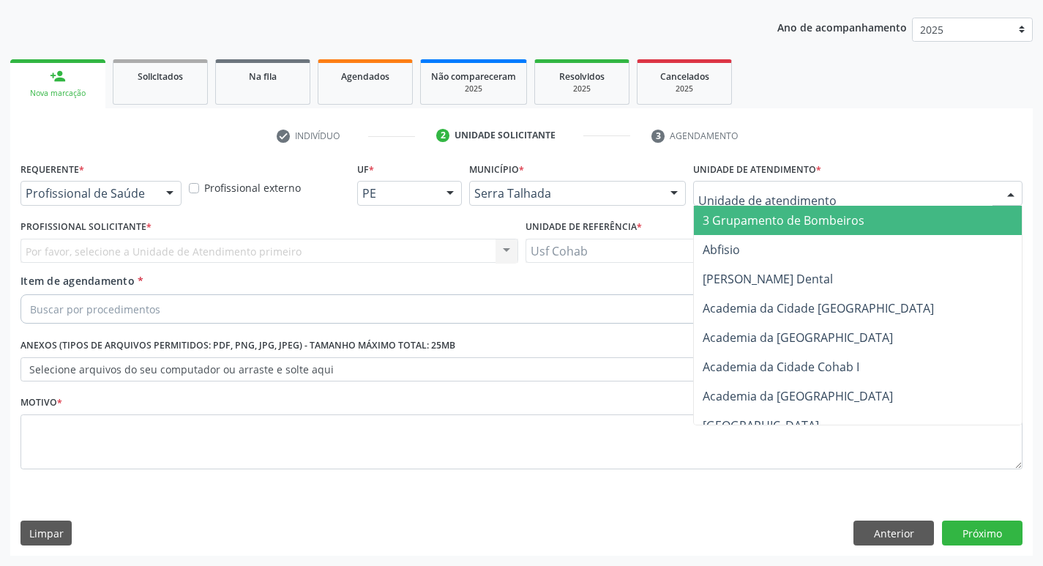
click at [790, 182] on div at bounding box center [857, 193] width 329 height 25
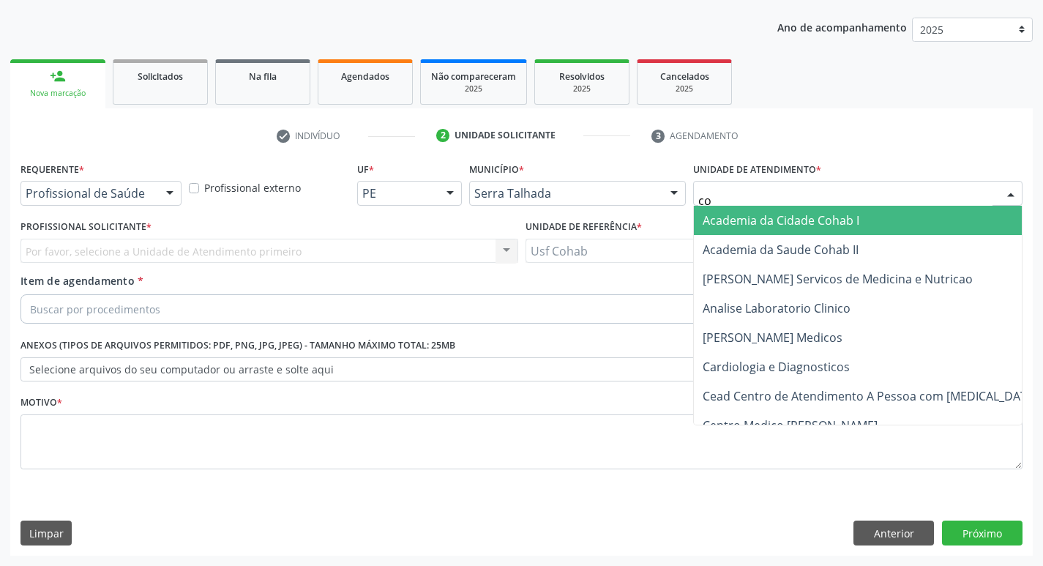
type input "coh"
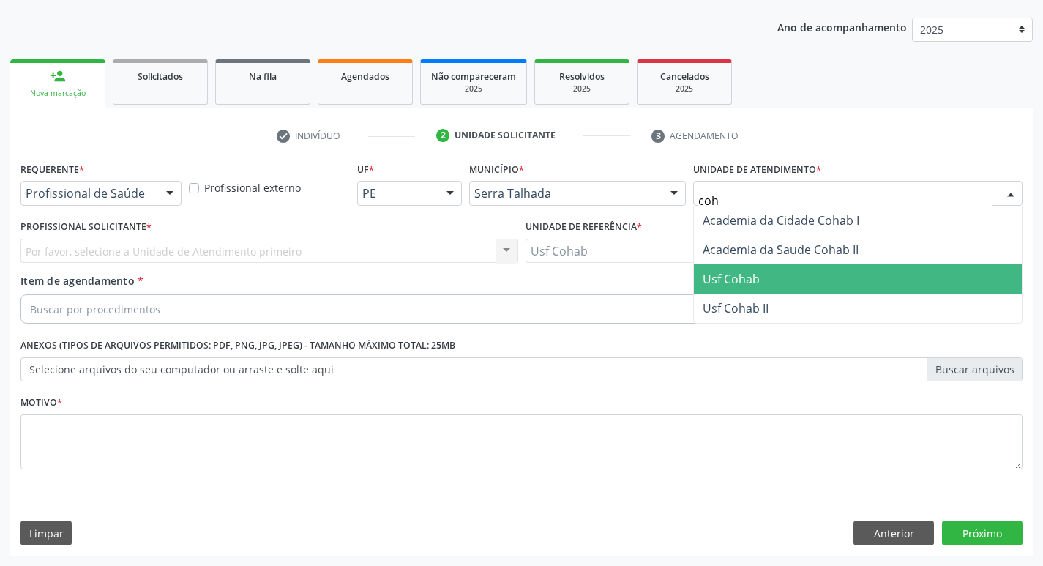
click at [789, 289] on span "Usf Cohab" at bounding box center [858, 278] width 328 height 29
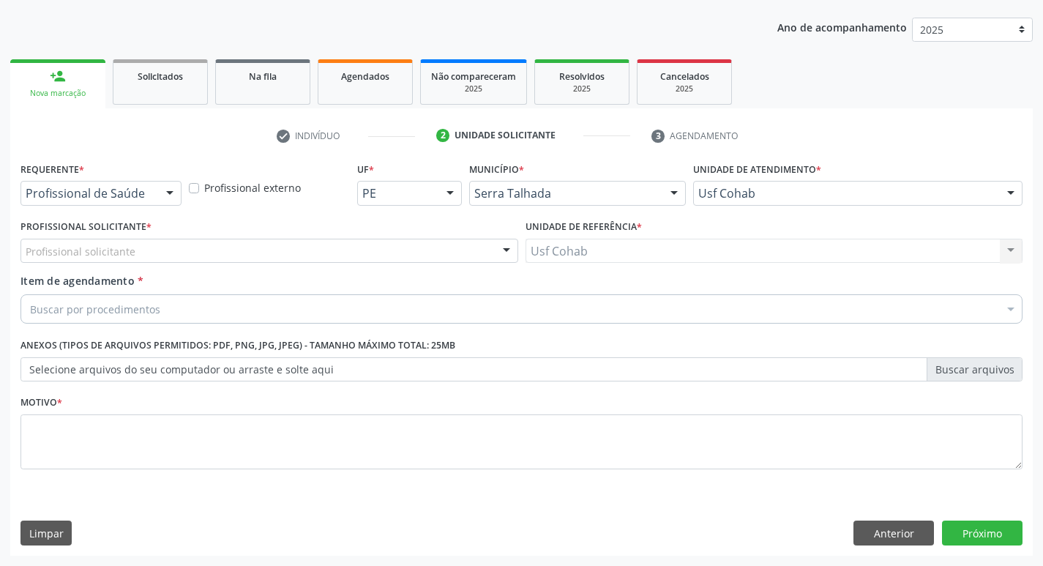
click at [201, 254] on div "Profissional solicitante" at bounding box center [269, 251] width 498 height 25
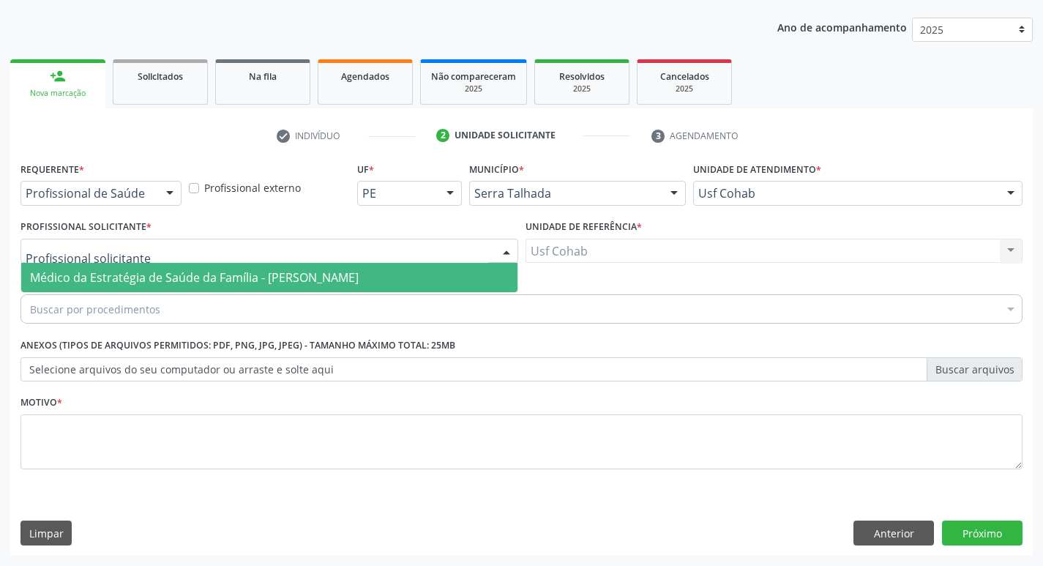
click at [198, 271] on span "Médico da Estratégia de Saúde da Família - [PERSON_NAME]" at bounding box center [194, 277] width 329 height 16
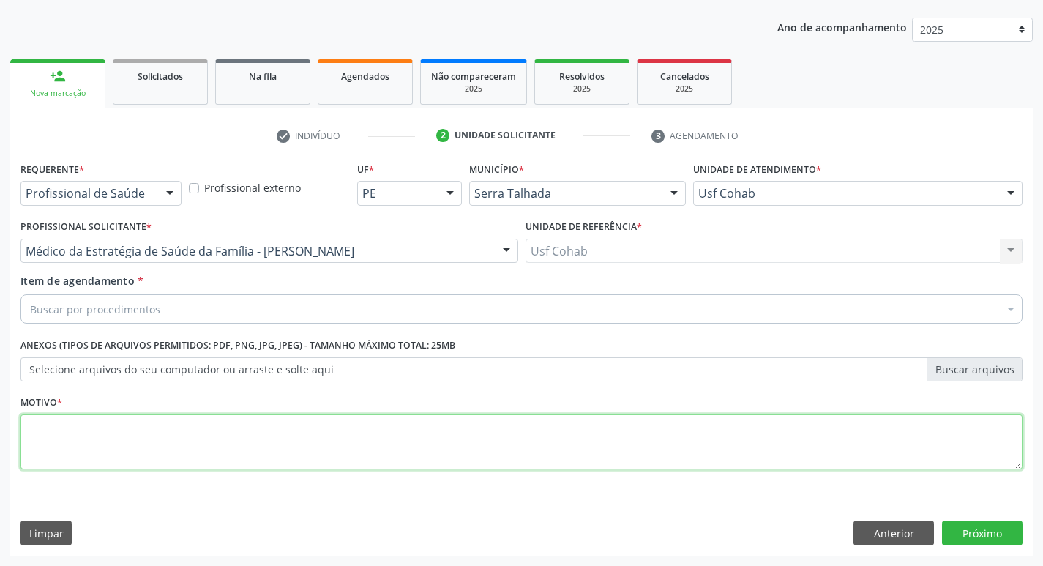
click at [103, 457] on textarea at bounding box center [521, 442] width 1002 height 56
type textarea "-"
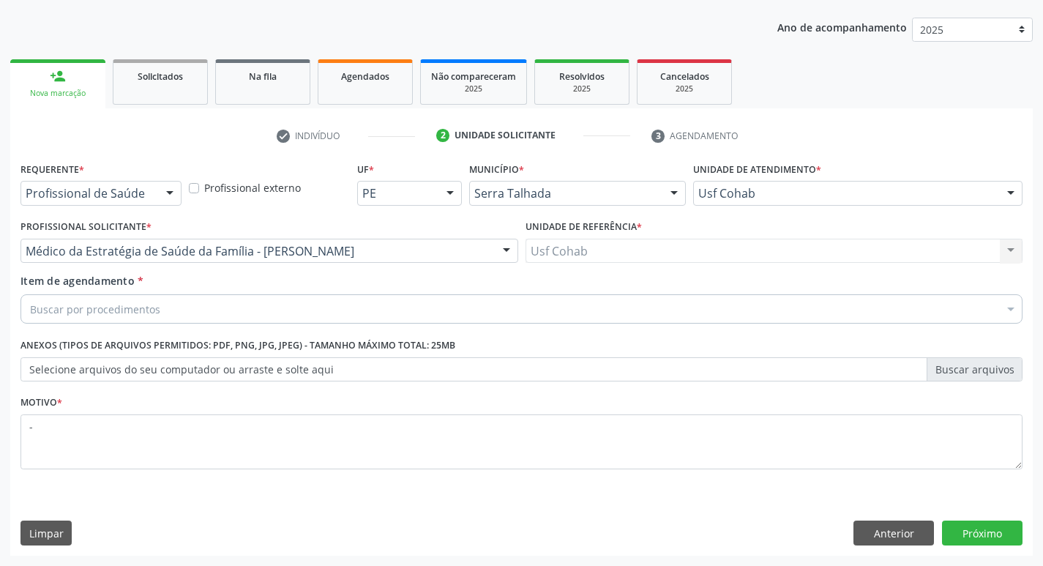
click at [235, 321] on div "Buscar por procedimentos" at bounding box center [521, 308] width 1002 height 29
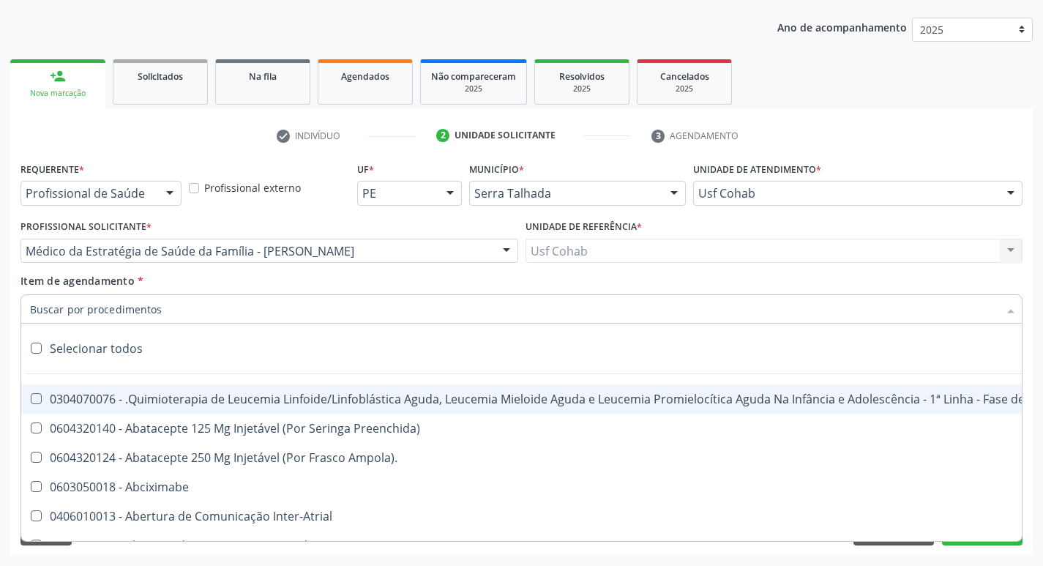
click at [250, 315] on input "Item de agendamento *" at bounding box center [514, 308] width 968 height 29
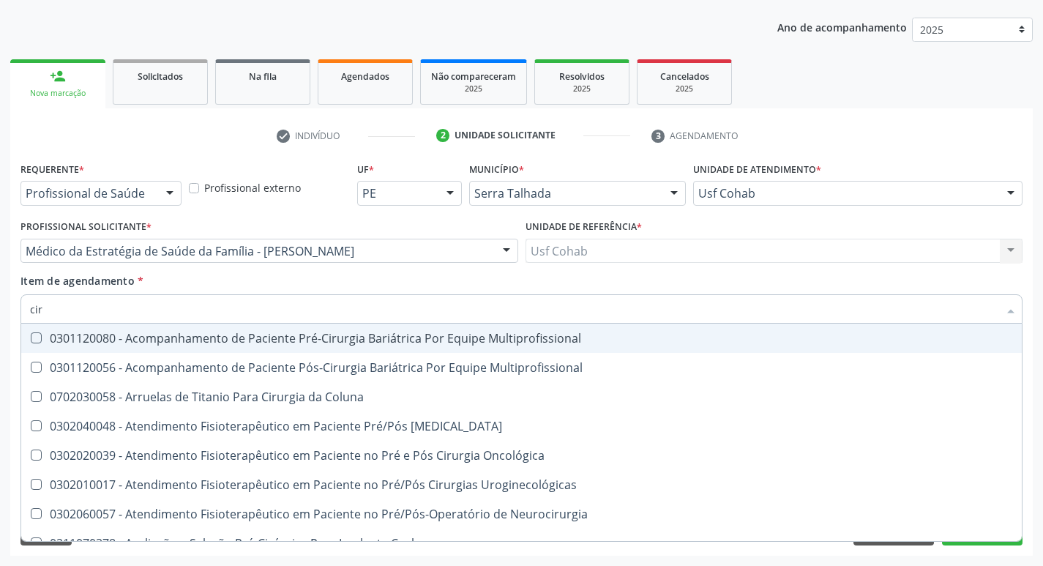
type input "ci"
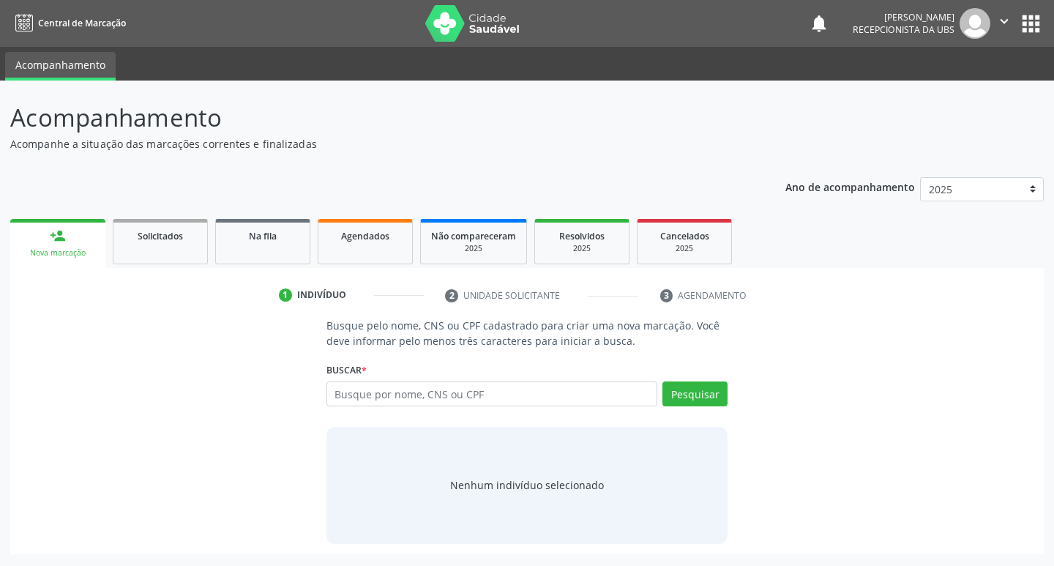
click at [393, 398] on input "text" at bounding box center [491, 393] width 331 height 25
type input "704501147839320"
click at [684, 407] on div "Pesquisar" at bounding box center [692, 398] width 70 height 35
click at [690, 400] on button "Pesquisar" at bounding box center [694, 393] width 65 height 25
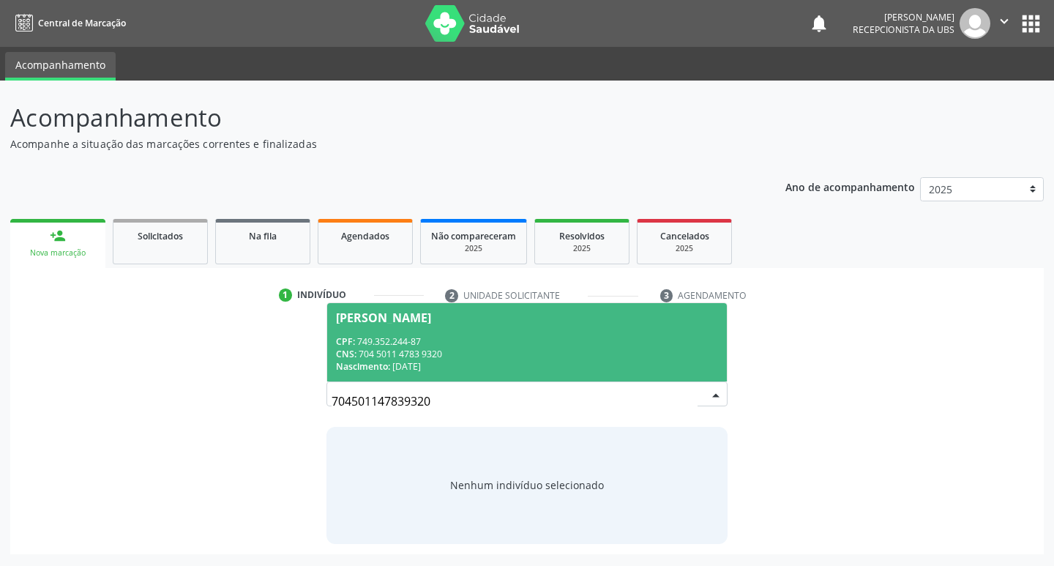
click at [522, 353] on div "CNS: 704 5011 4783 9320" at bounding box center [527, 354] width 383 height 12
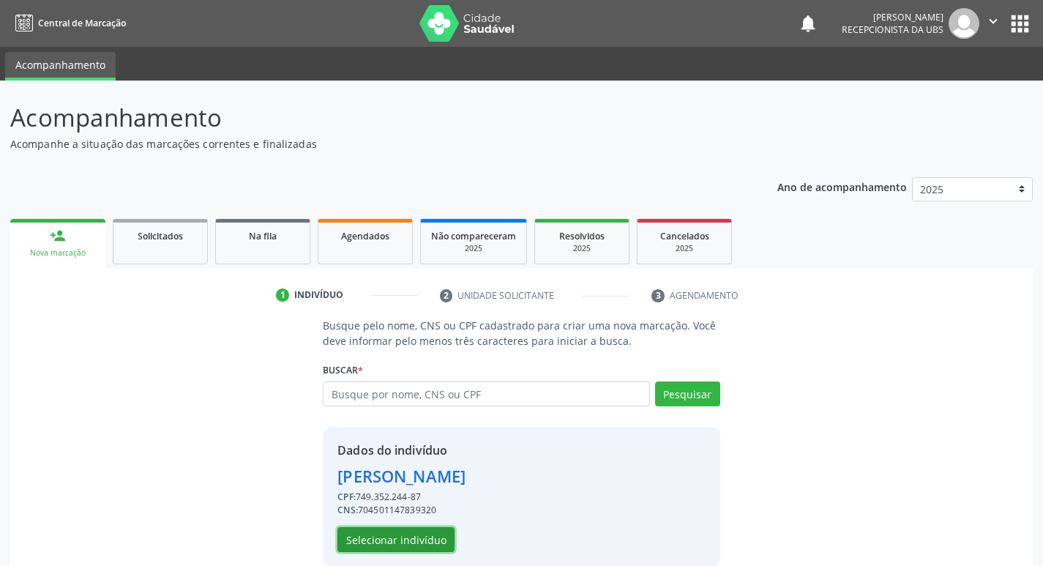
click at [426, 539] on button "Selecionar indivíduo" at bounding box center [395, 539] width 117 height 25
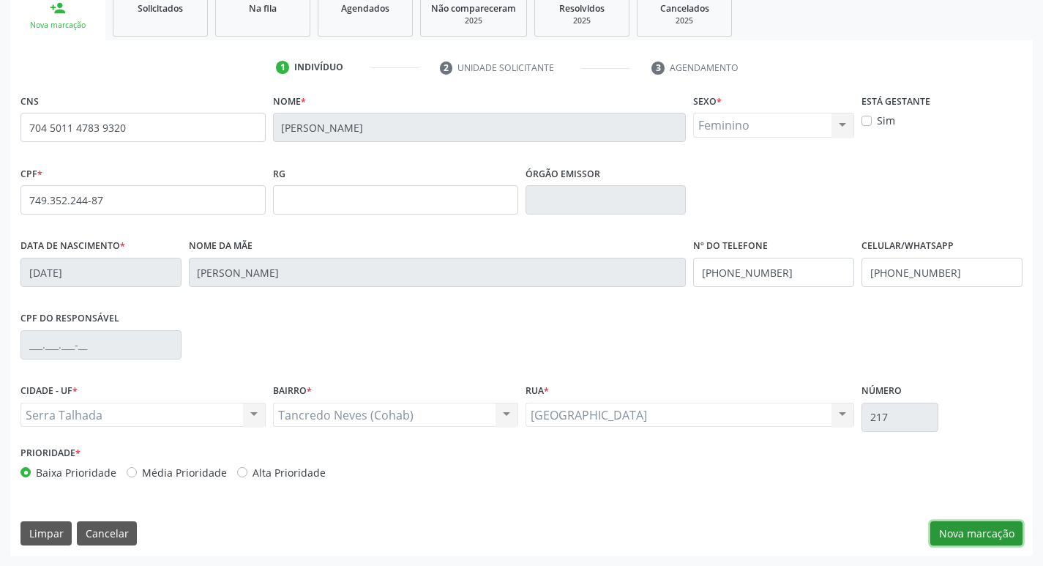
click at [957, 531] on button "Nova marcação" at bounding box center [976, 533] width 92 height 25
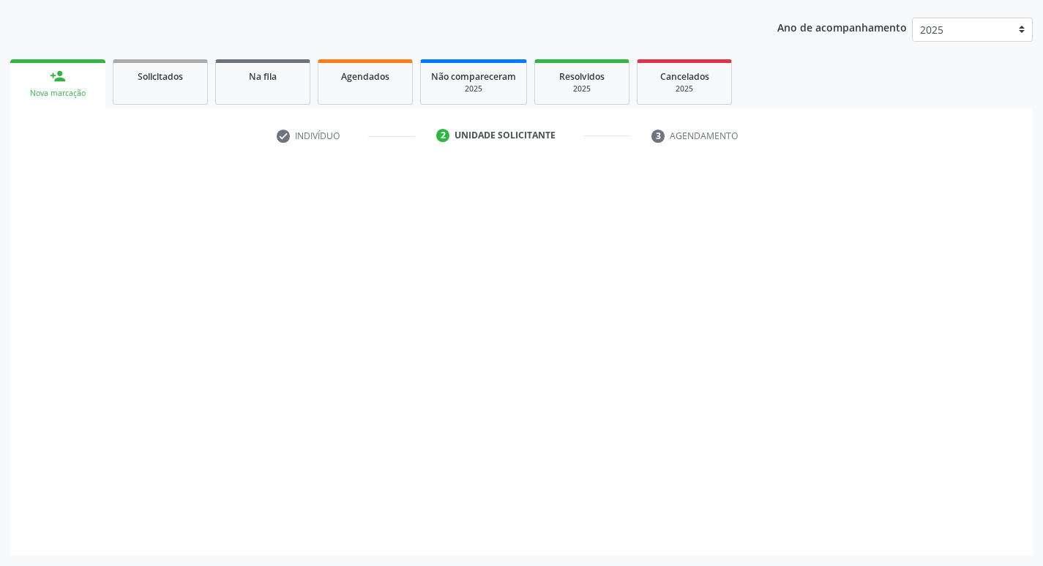
scroll to position [160, 0]
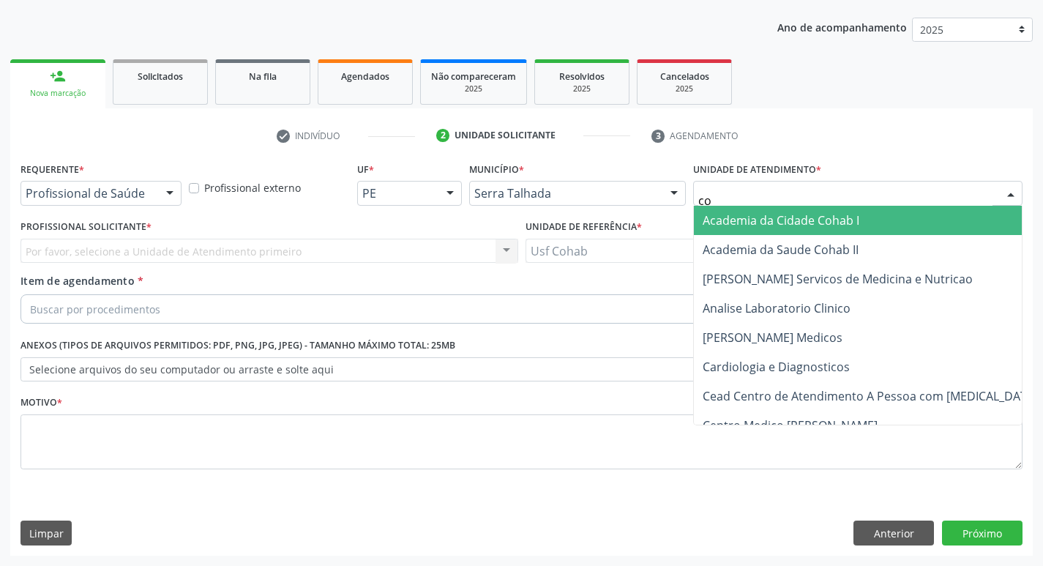
type input "coh"
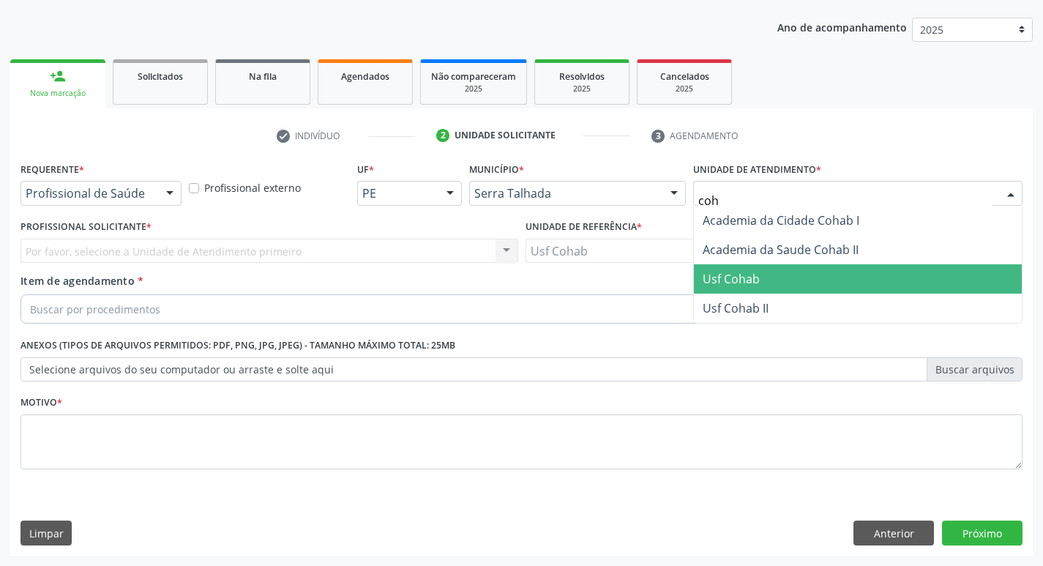
click at [738, 274] on span "Usf Cohab" at bounding box center [731, 279] width 57 height 16
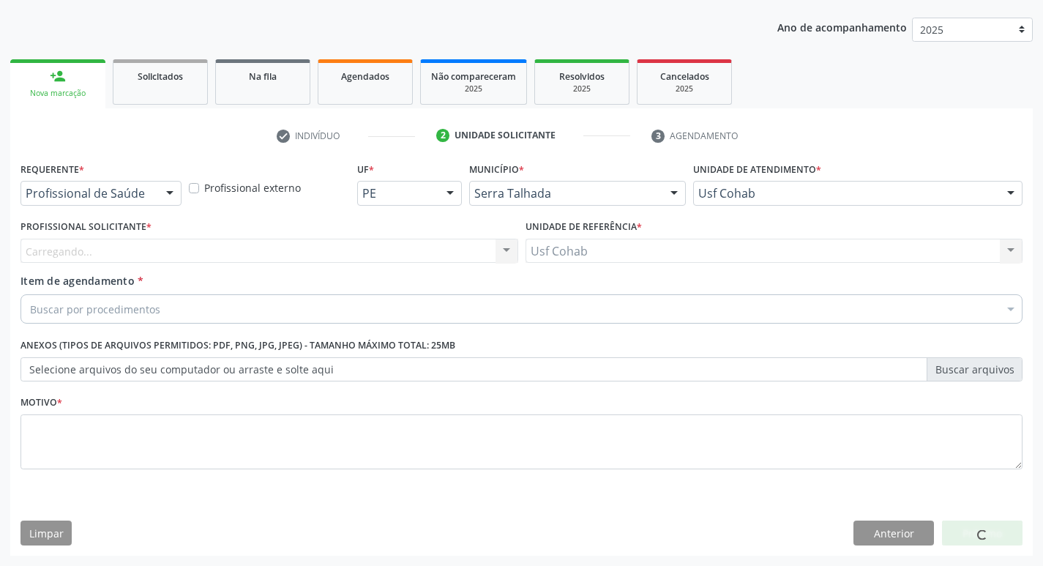
click at [348, 247] on div "Carregando... Nenhum resultado encontrado para: " " Não há nenhuma opção para s…" at bounding box center [269, 251] width 498 height 25
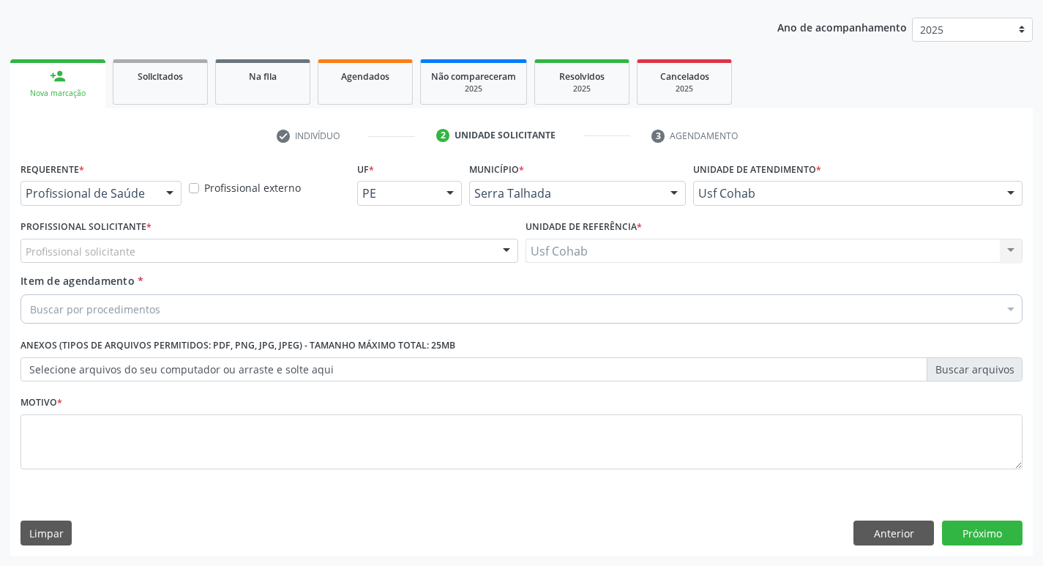
click at [347, 256] on div "Profissional solicitante" at bounding box center [269, 251] width 498 height 25
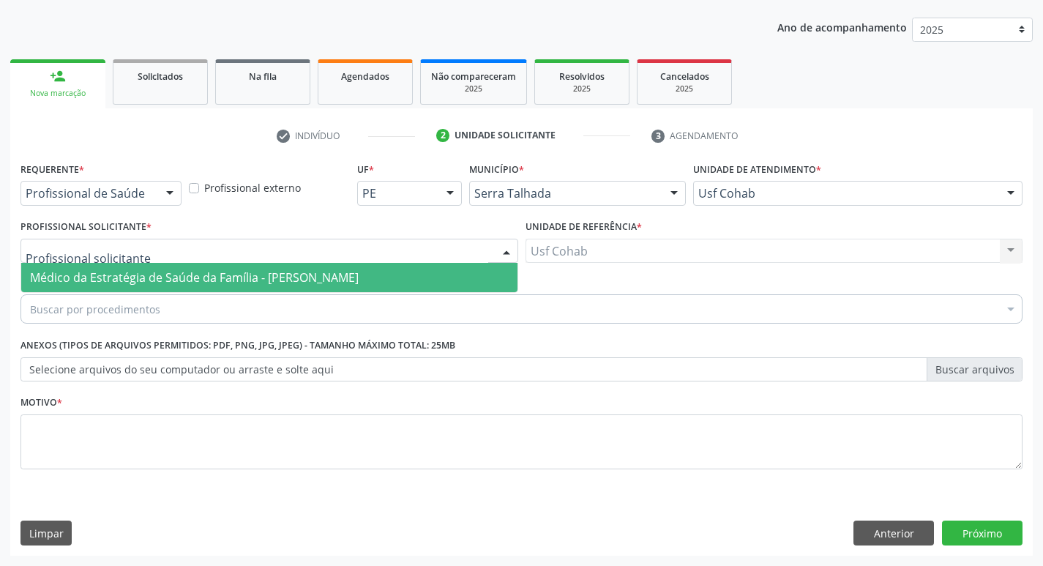
click at [347, 277] on span "Médico da Estratégia de Saúde da Família - [PERSON_NAME]" at bounding box center [194, 277] width 329 height 16
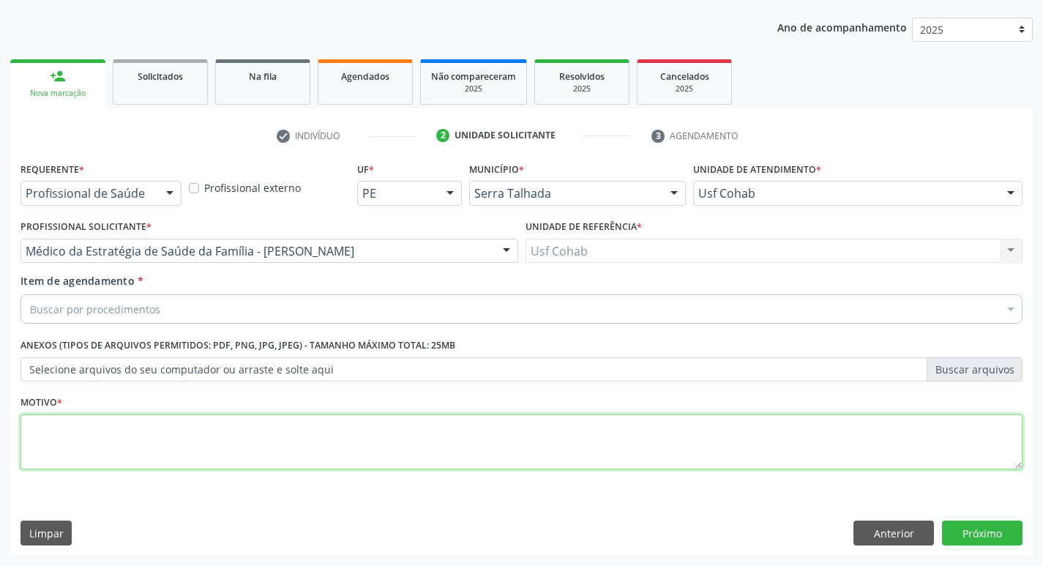
click at [190, 441] on textarea at bounding box center [521, 442] width 1002 height 56
type textarea "-"
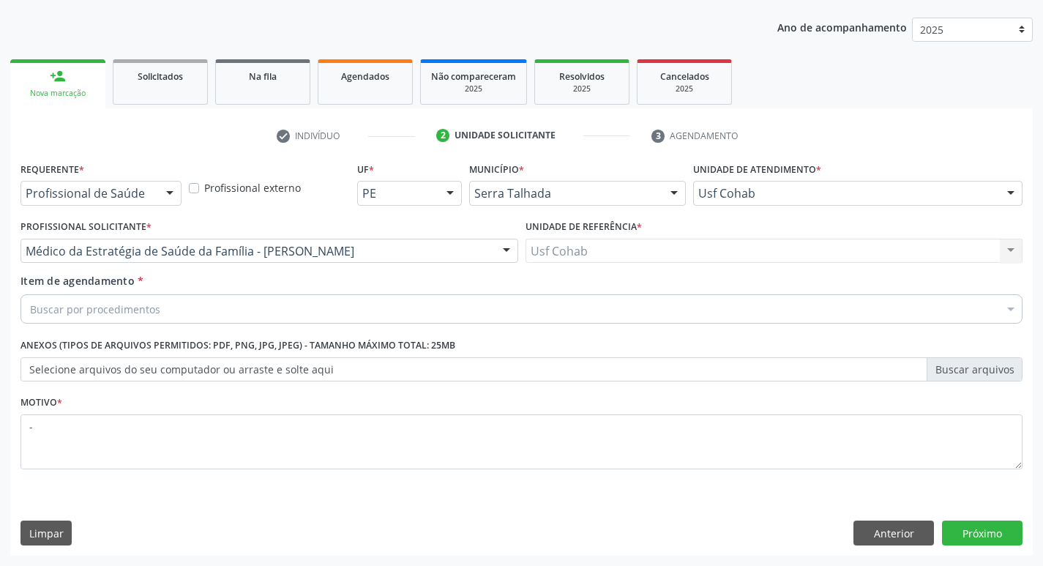
click at [323, 307] on div "Buscar por procedimentos" at bounding box center [521, 308] width 1002 height 29
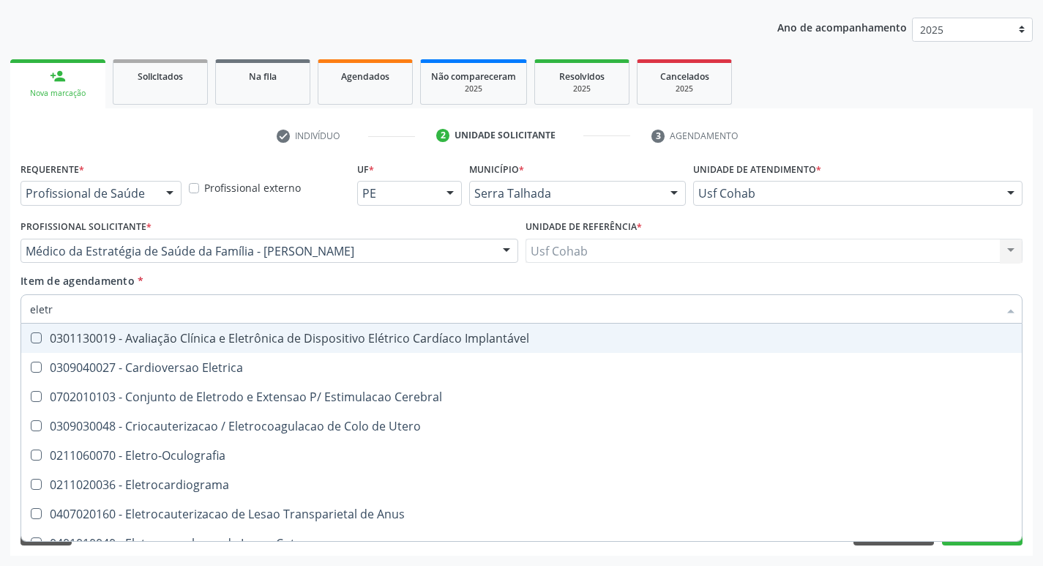
type input "eletro"
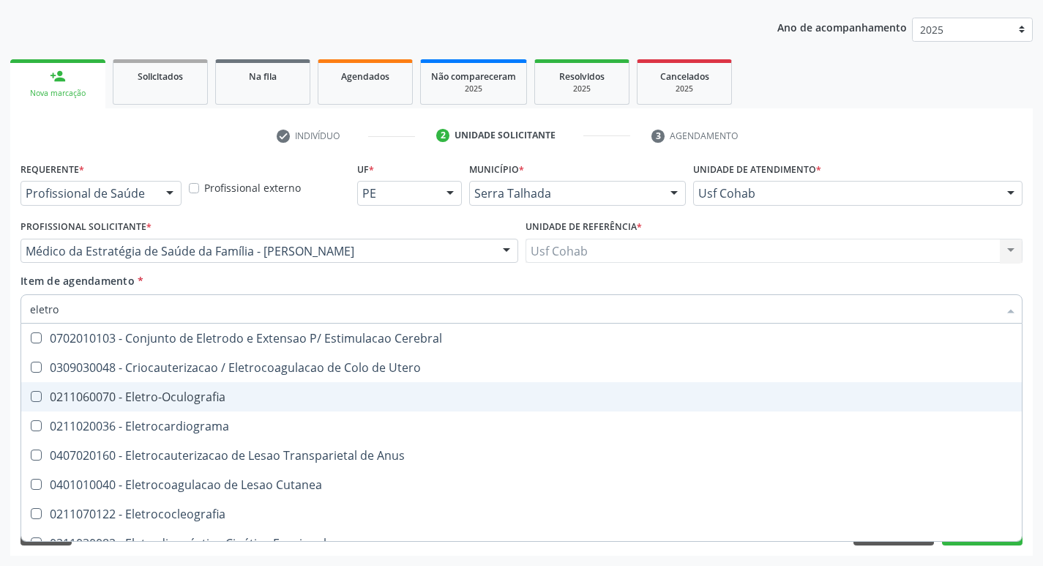
click at [179, 391] on div "0211060070 - Eletro-Oculografia" at bounding box center [553, 397] width 1047 height 12
click at [222, 400] on div "0211060070 - Eletro-Oculografia" at bounding box center [553, 397] width 1047 height 12
checkbox Eletro-Oculografia "false"
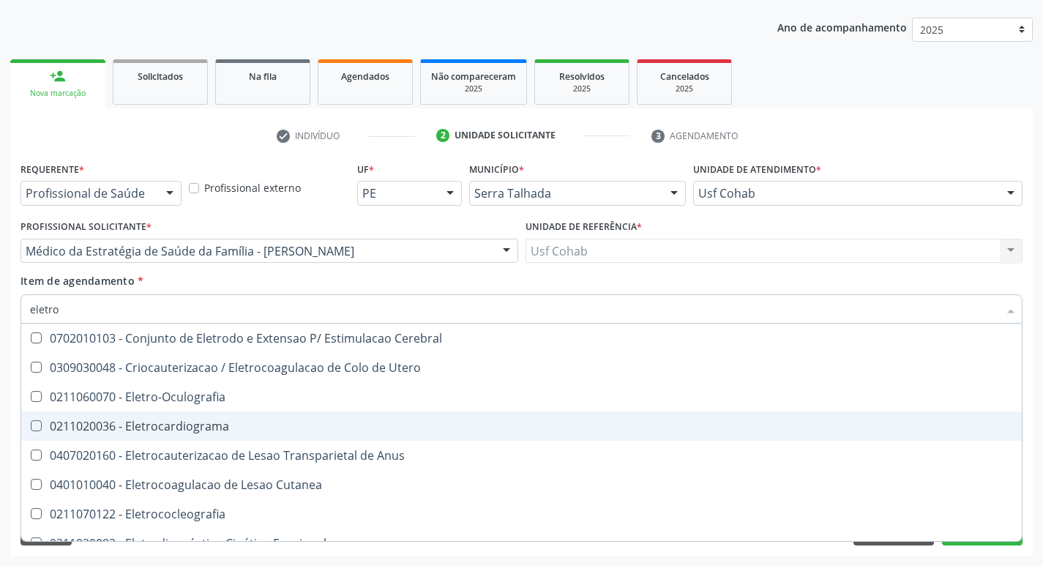
click at [201, 414] on span "0211020036 - Eletrocardiograma" at bounding box center [553, 425] width 1065 height 29
checkbox Eletrocardiograma "true"
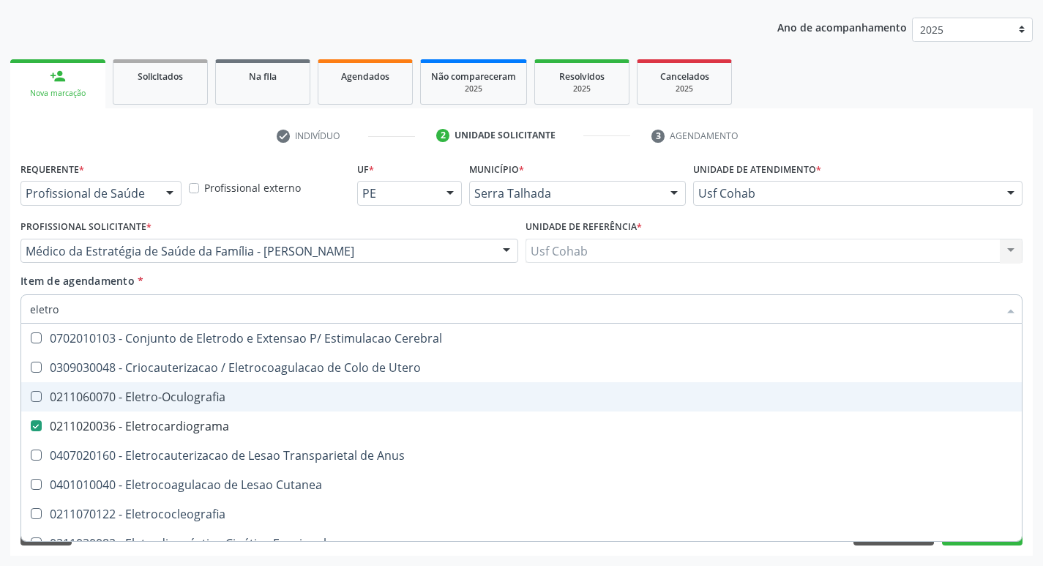
drag, startPoint x: 5, startPoint y: 386, endPoint x: 599, endPoint y: 374, distance: 594.3
click at [4, 385] on div "Acompanhamento Acompanhe a situação das marcações correntes e finalizadas Relat…" at bounding box center [521, 243] width 1043 height 645
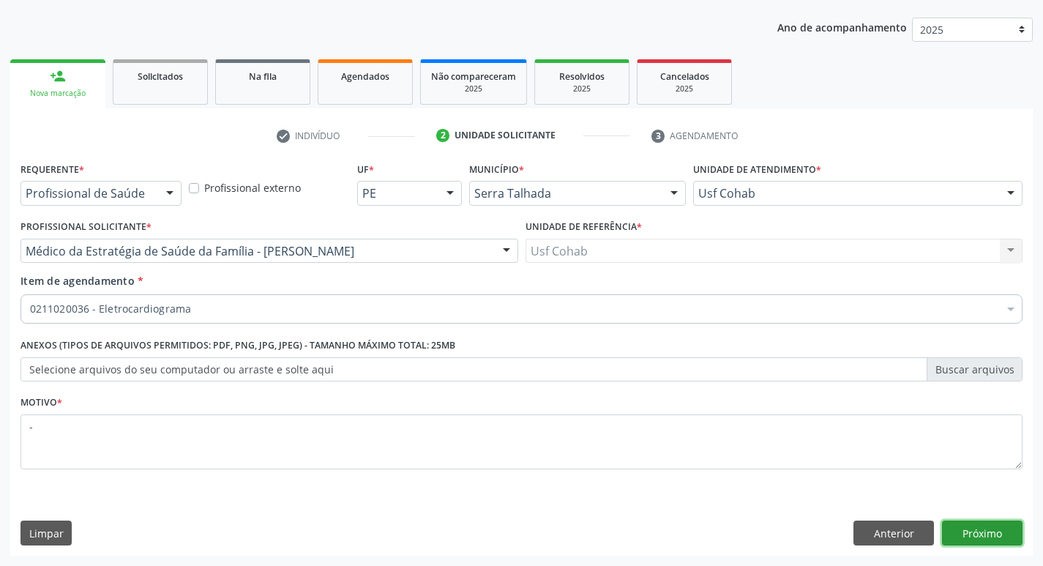
click at [950, 522] on button "Próximo" at bounding box center [982, 532] width 80 height 25
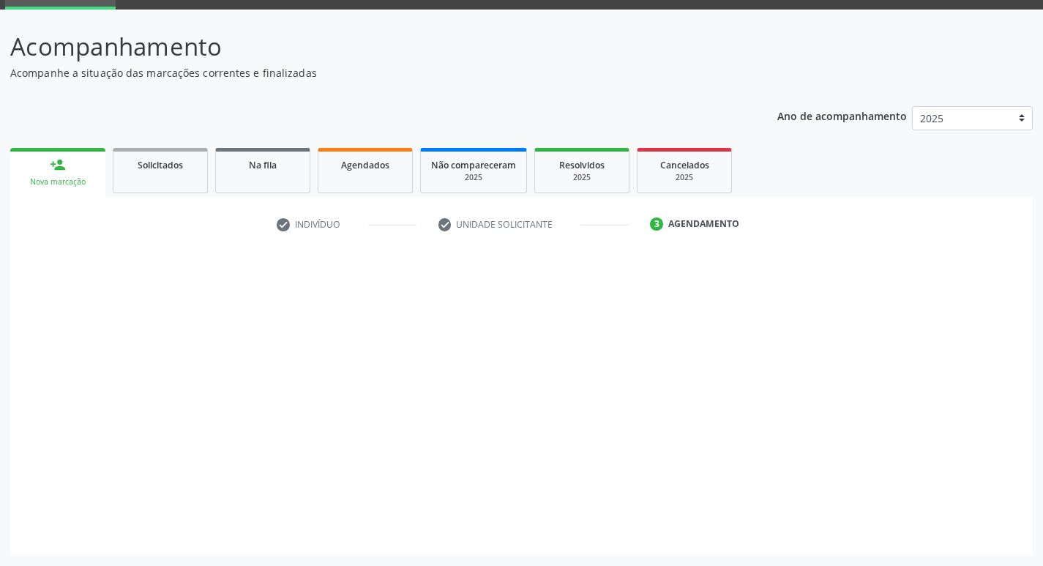
scroll to position [71, 0]
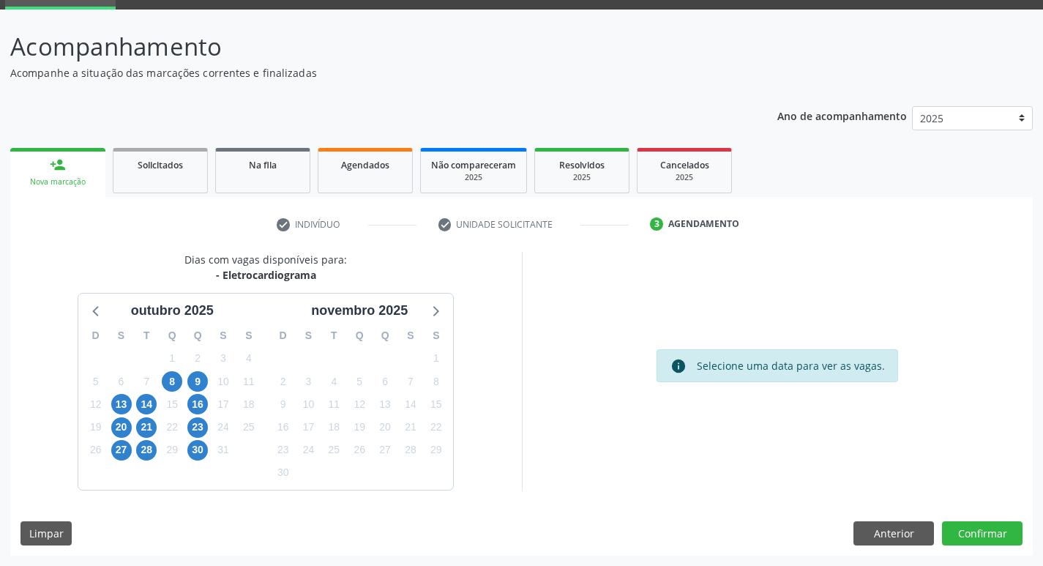
click at [182, 386] on div "8" at bounding box center [172, 381] width 20 height 23
click at [208, 376] on div "9" at bounding box center [197, 381] width 20 height 23
click at [206, 377] on span "9" at bounding box center [197, 381] width 20 height 20
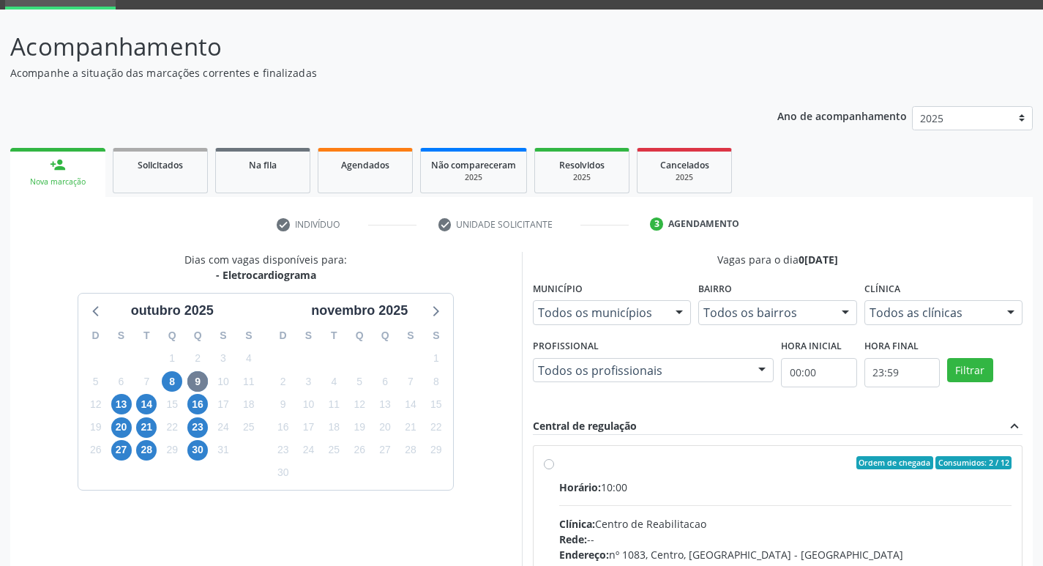
click at [721, 468] on div "Ordem de chegada Consumidos: 2 / 12" at bounding box center [785, 462] width 453 height 13
click at [554, 468] on input "Ordem de chegada Consumidos: 2 / 12 Horário: 10:00 Clínica: Centro de Reabilita…" at bounding box center [549, 462] width 10 height 13
radio input "true"
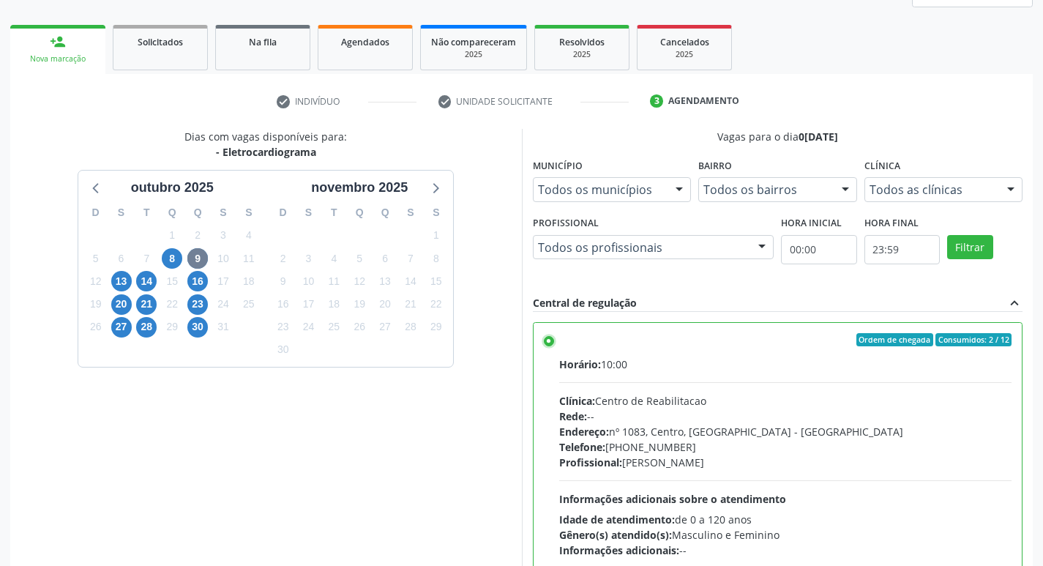
scroll to position [309, 0]
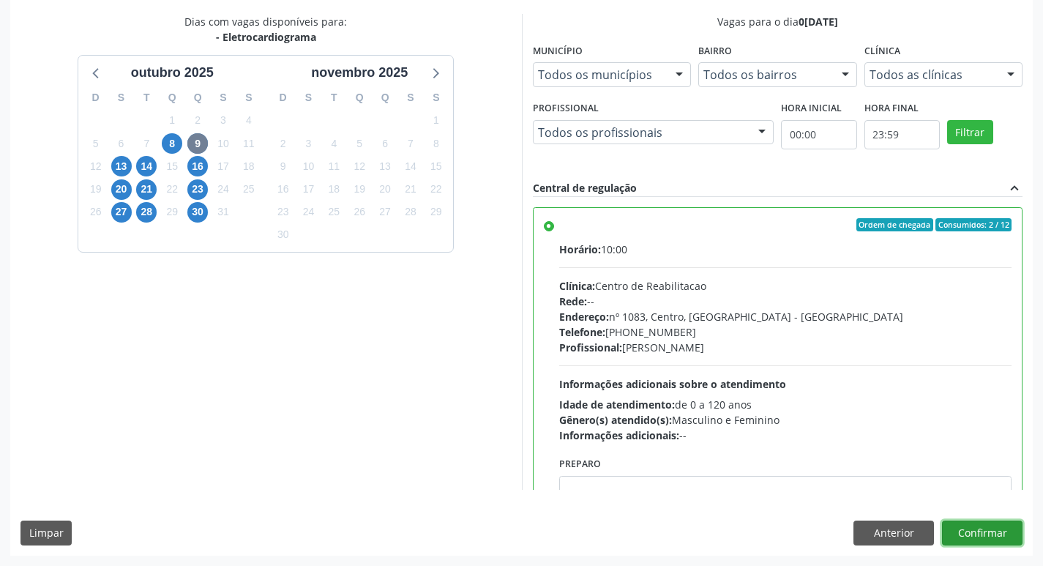
click at [978, 529] on button "Confirmar" at bounding box center [982, 532] width 80 height 25
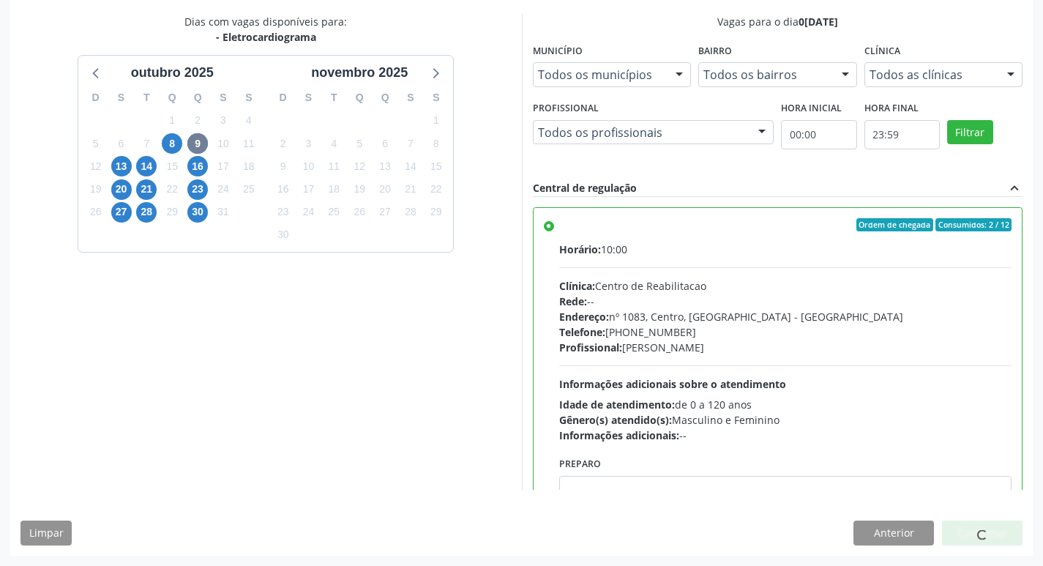
scroll to position [0, 0]
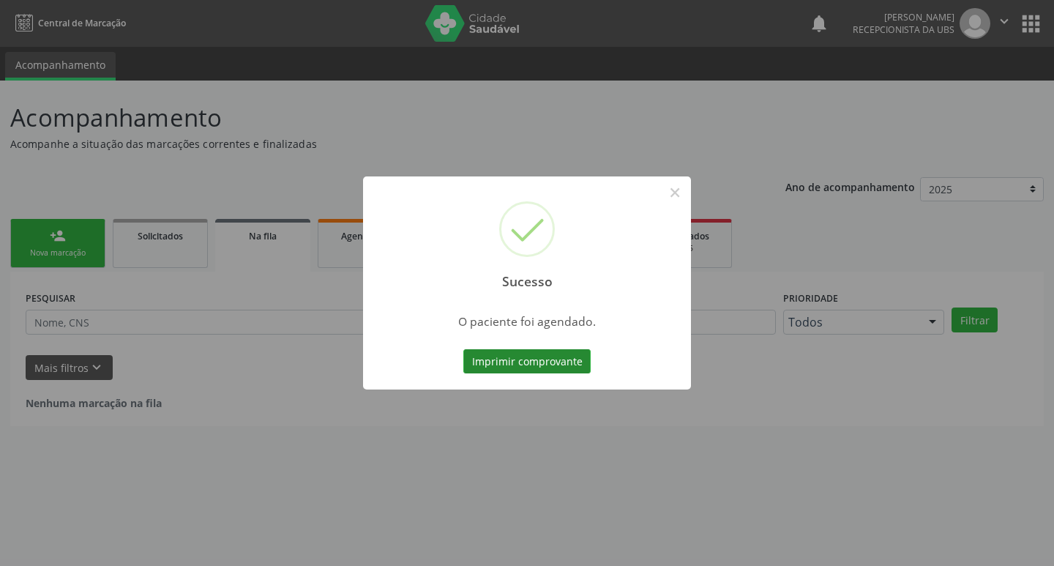
click at [520, 350] on button "Imprimir comprovante" at bounding box center [526, 361] width 127 height 25
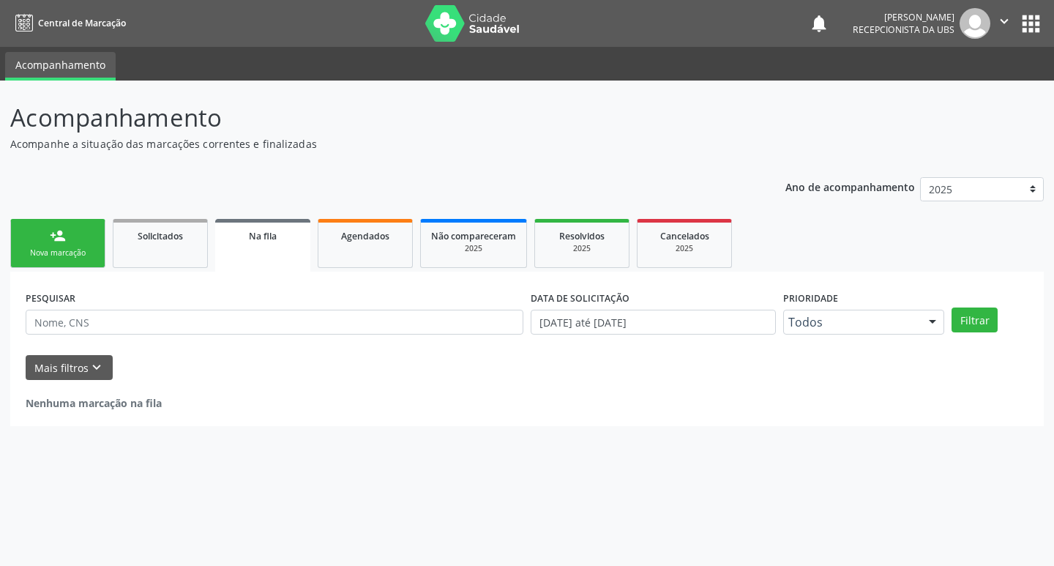
click at [55, 256] on div "Nova marcação" at bounding box center [57, 252] width 73 height 11
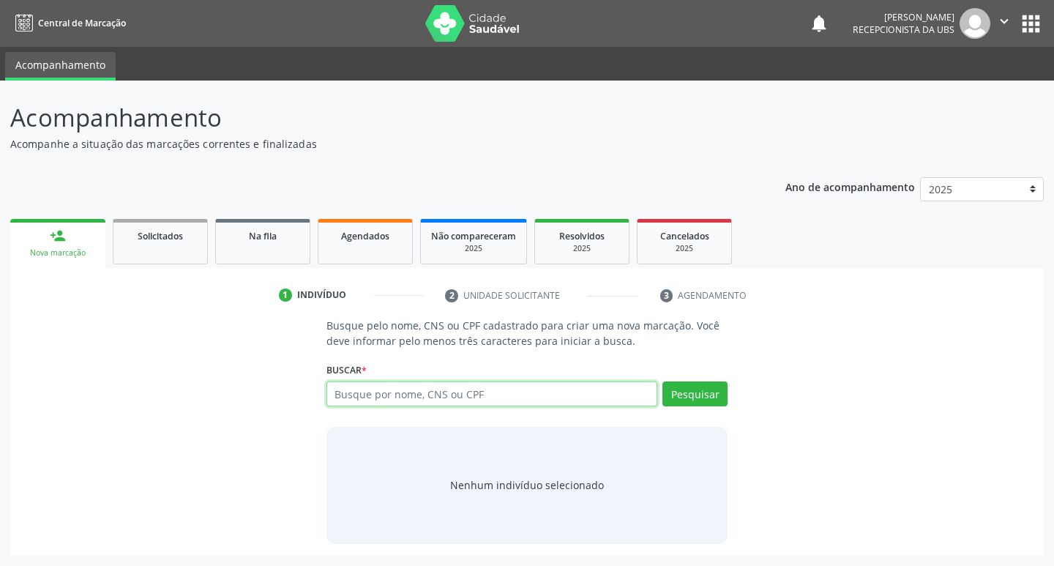
click at [402, 400] on input "text" at bounding box center [491, 393] width 331 height 25
type input "898003709240524"
click at [707, 391] on button "Pesquisar" at bounding box center [694, 393] width 65 height 25
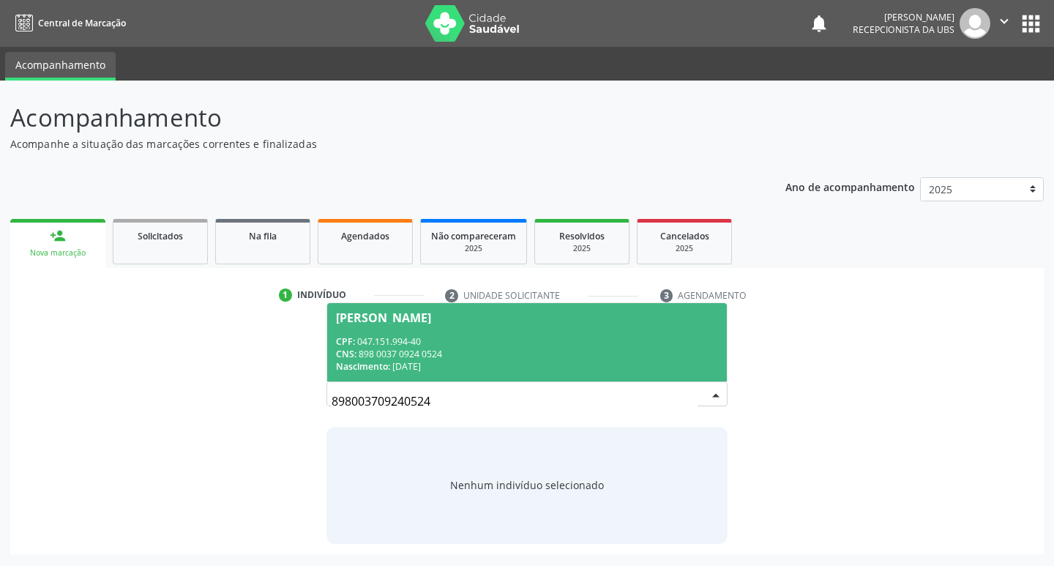
click at [496, 341] on div "CPF: 047.151.994-40" at bounding box center [527, 341] width 383 height 12
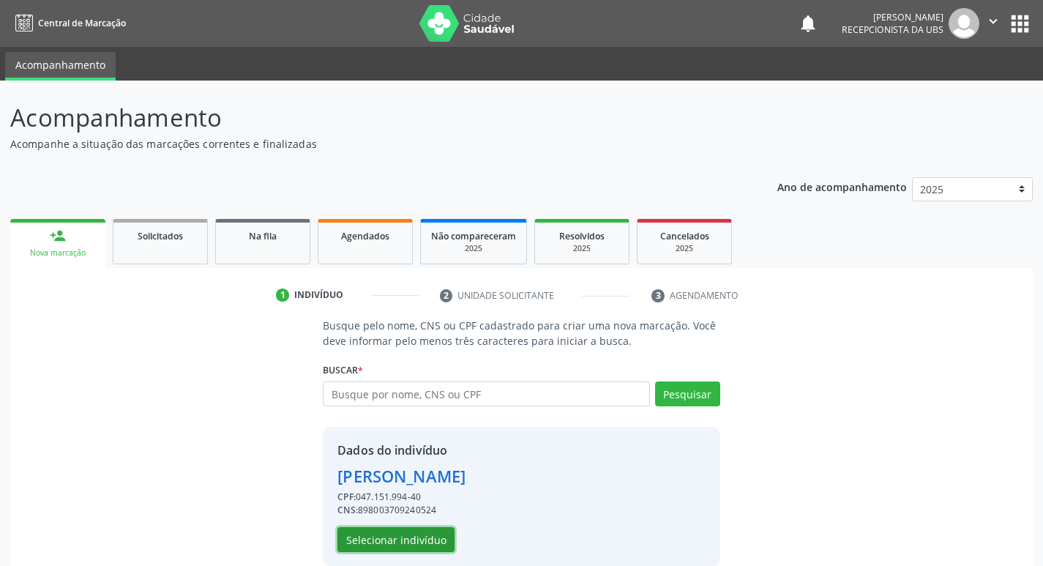
click at [417, 549] on button "Selecionar indivíduo" at bounding box center [395, 539] width 117 height 25
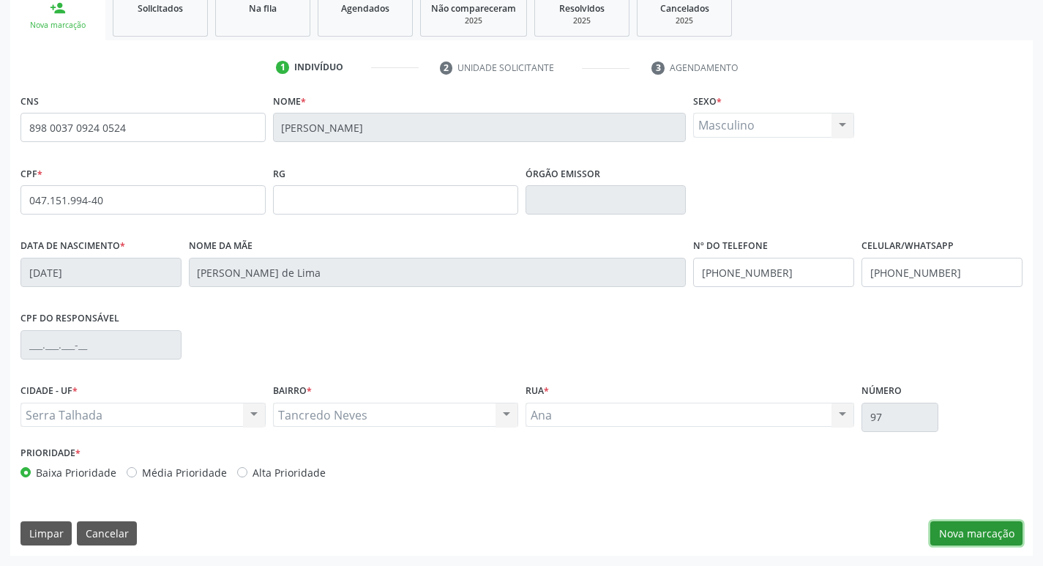
click at [997, 542] on button "Nova marcação" at bounding box center [976, 533] width 92 height 25
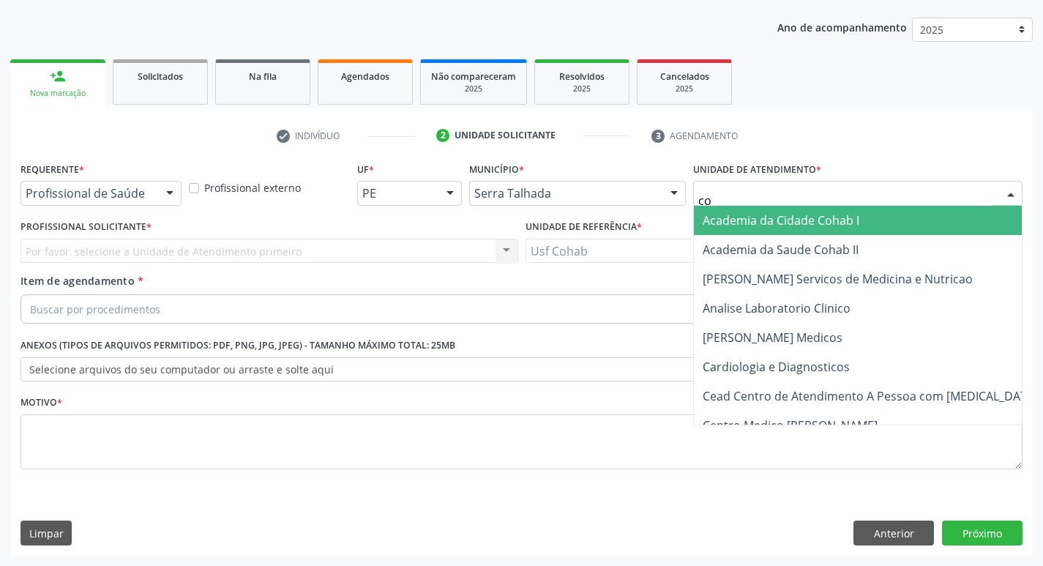
type input "coh"
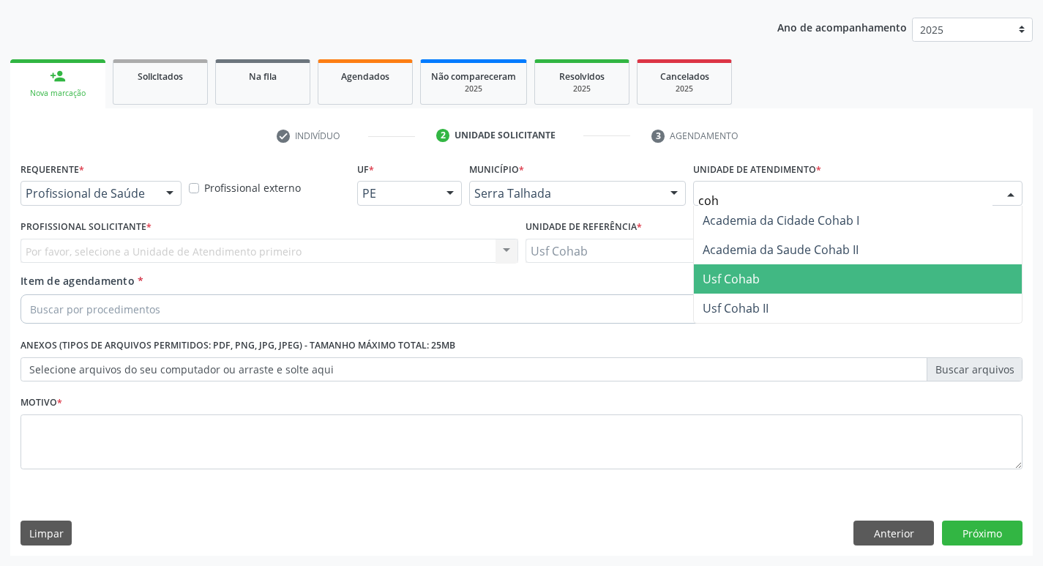
click at [736, 266] on span "Usf Cohab" at bounding box center [858, 278] width 328 height 29
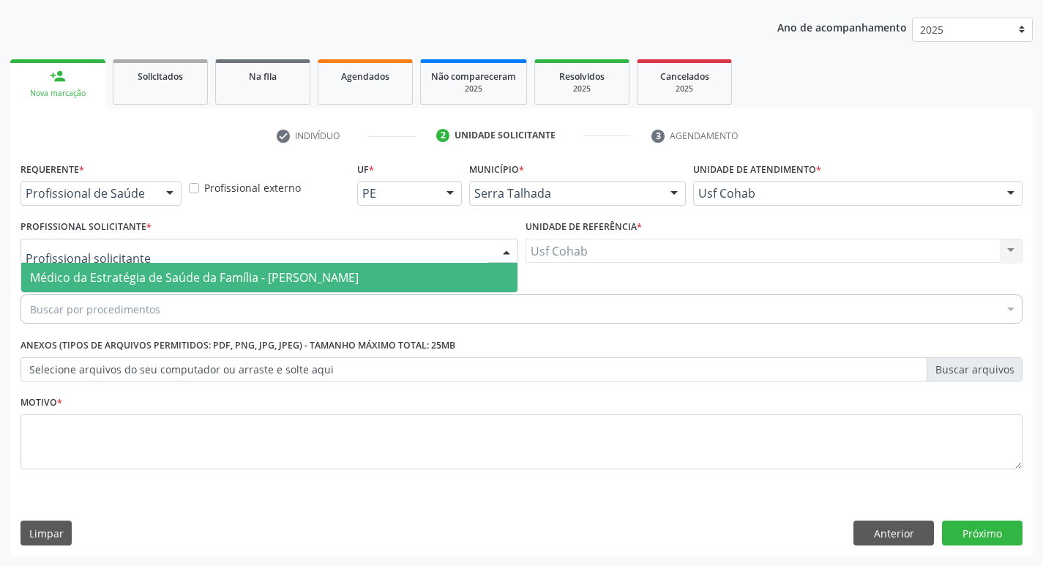
click at [258, 258] on div at bounding box center [269, 251] width 498 height 25
click at [260, 288] on span "Médico da Estratégia de Saúde da Família - [PERSON_NAME]" at bounding box center [269, 277] width 496 height 29
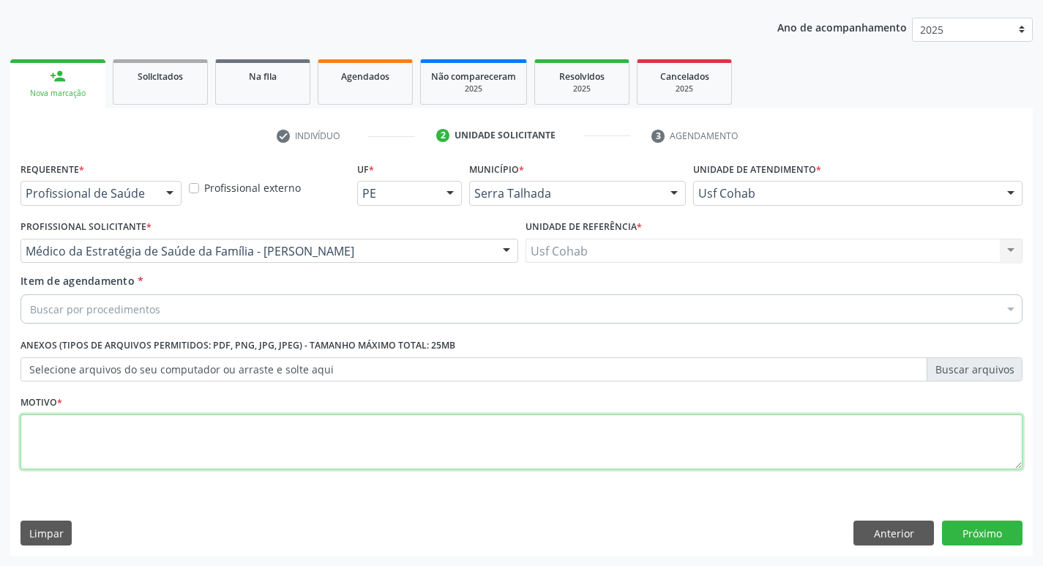
click at [156, 449] on textarea at bounding box center [521, 442] width 1002 height 56
type textarea "-"
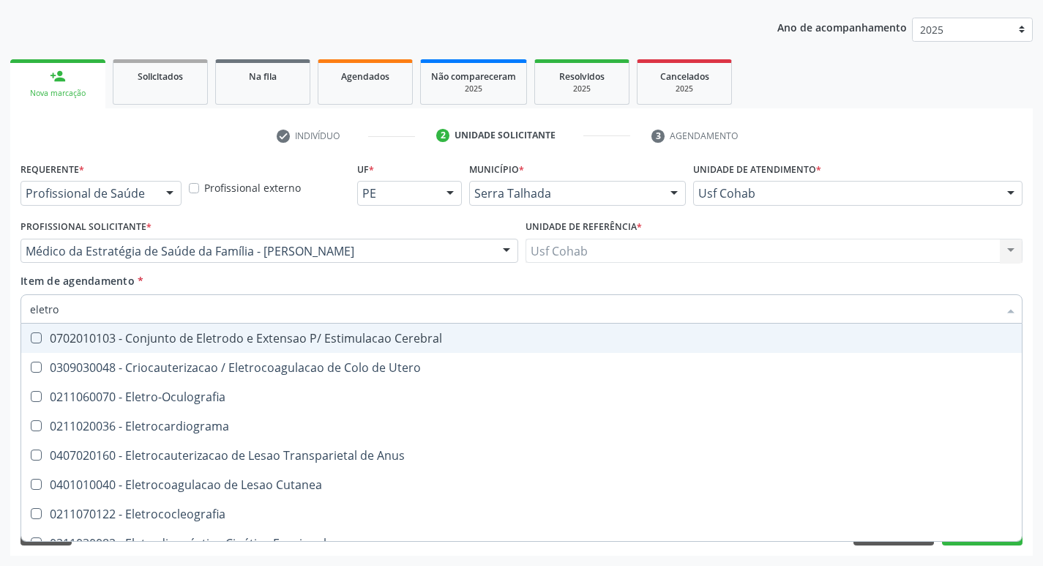
type input "eletroc"
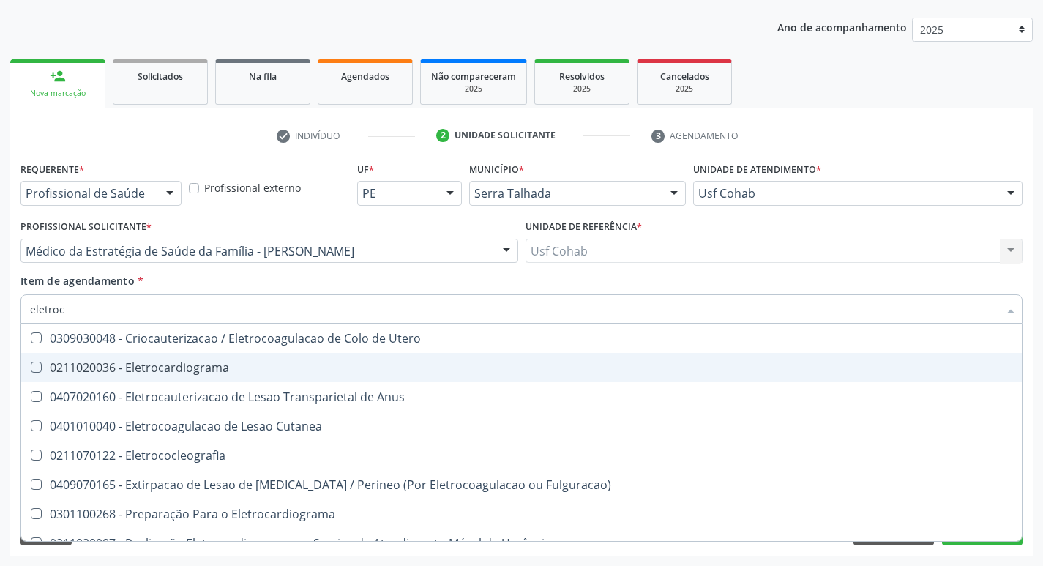
drag, startPoint x: 138, startPoint y: 366, endPoint x: 0, endPoint y: 252, distance: 178.3
click at [137, 366] on div "0211020036 - Eletrocardiograma" at bounding box center [521, 367] width 983 height 12
checkbox Eletrocardiograma "true"
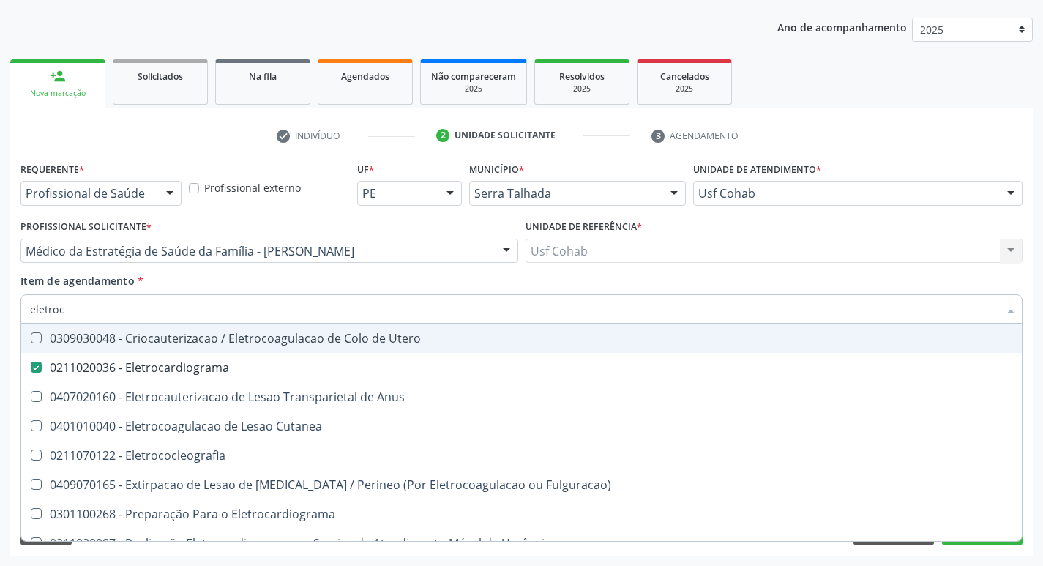
click at [0, 252] on div "Acompanhamento Acompanhe a situação das marcações correntes e finalizadas Relat…" at bounding box center [521, 243] width 1043 height 645
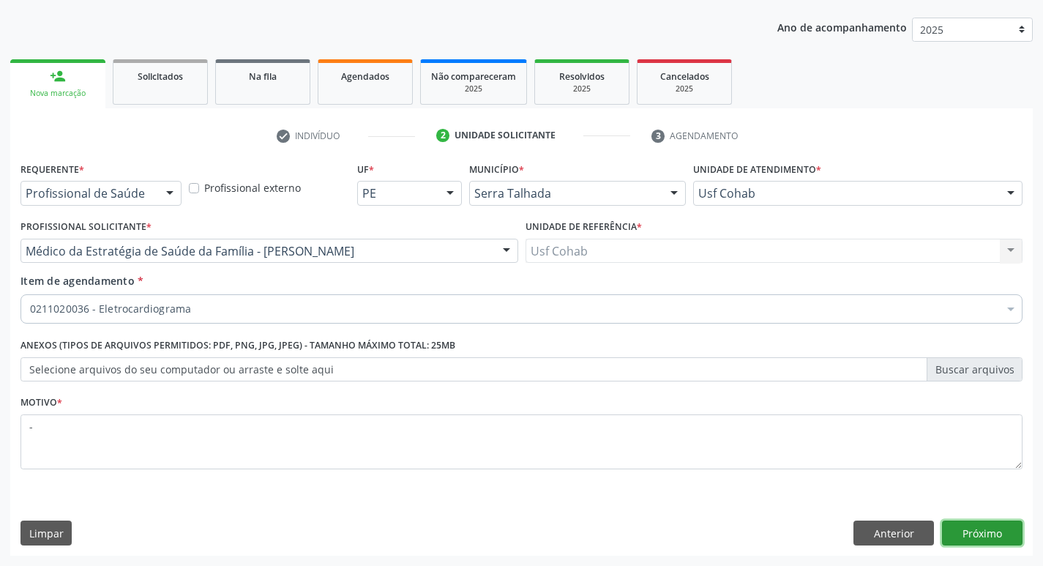
click at [986, 536] on button "Próximo" at bounding box center [982, 532] width 80 height 25
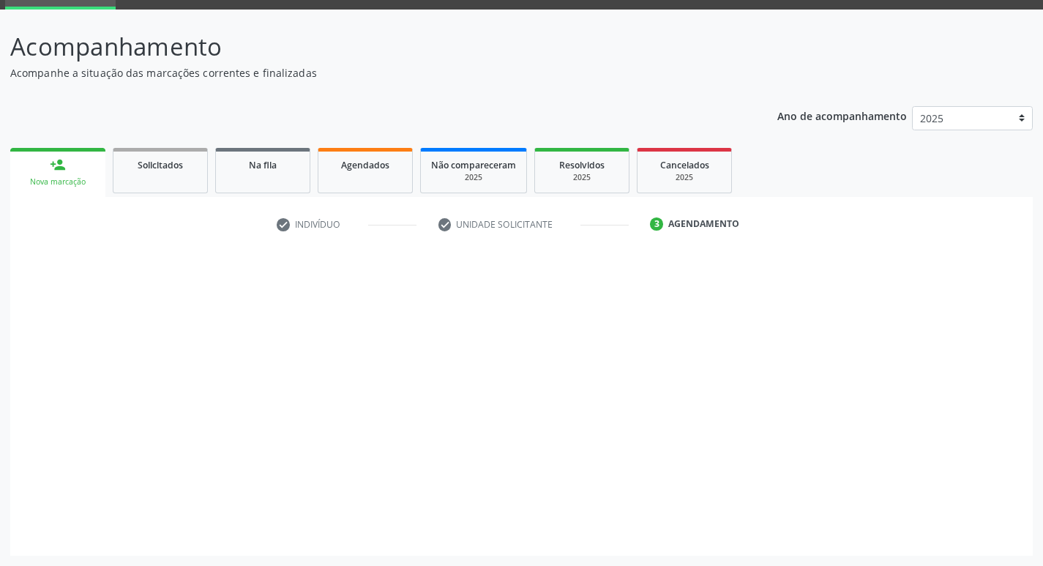
scroll to position [71, 0]
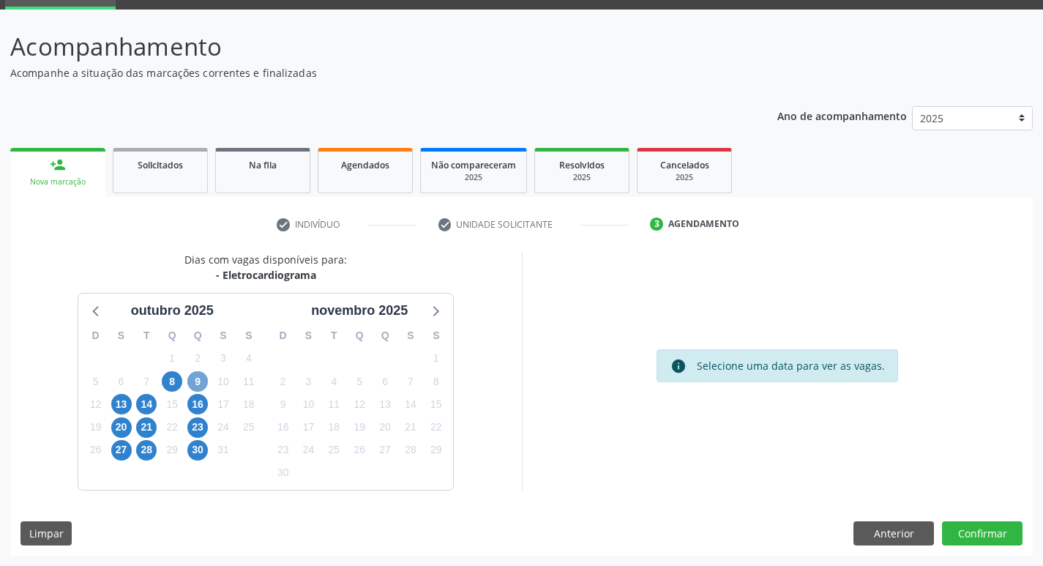
click at [202, 386] on span "9" at bounding box center [197, 381] width 20 height 20
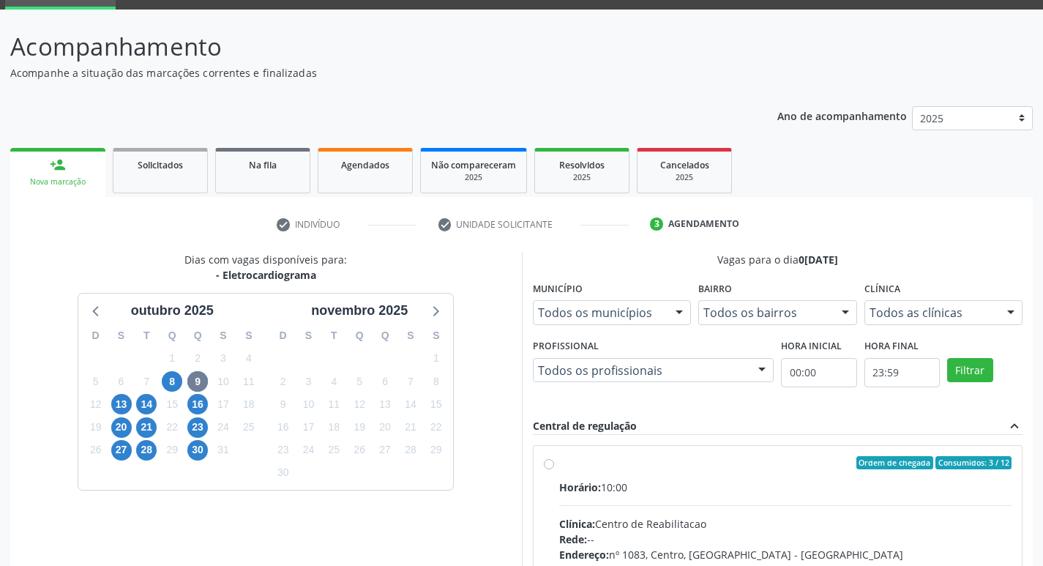
click at [743, 519] on div "Clínica: Centro de Reabilitacao" at bounding box center [785, 523] width 453 height 15
click at [554, 469] on input "Ordem de chegada Consumidos: 3 / 12 Horário: 10:00 Clínica: Centro de Reabilita…" at bounding box center [549, 462] width 10 height 13
radio input "true"
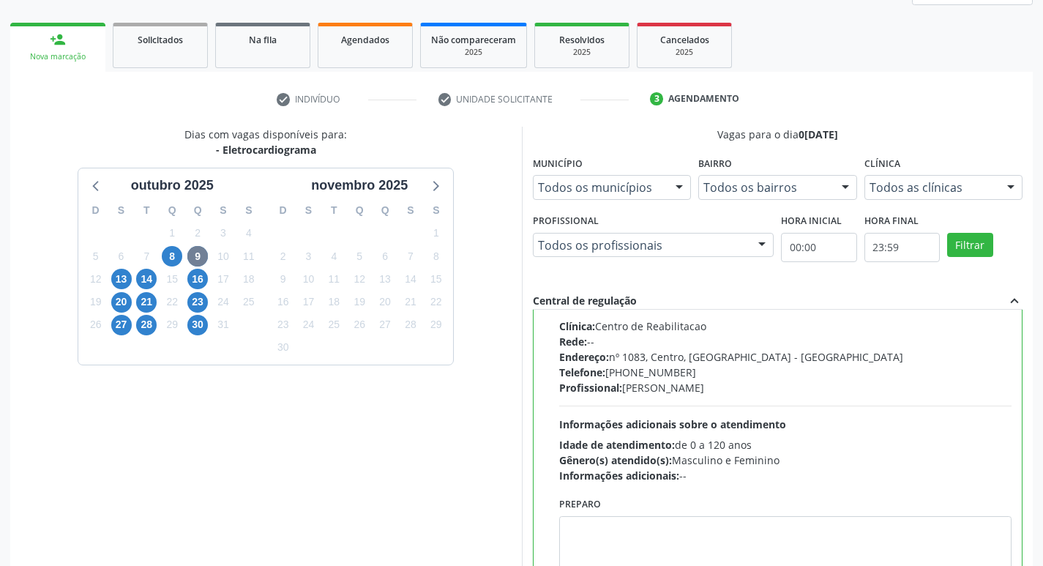
scroll to position [309, 0]
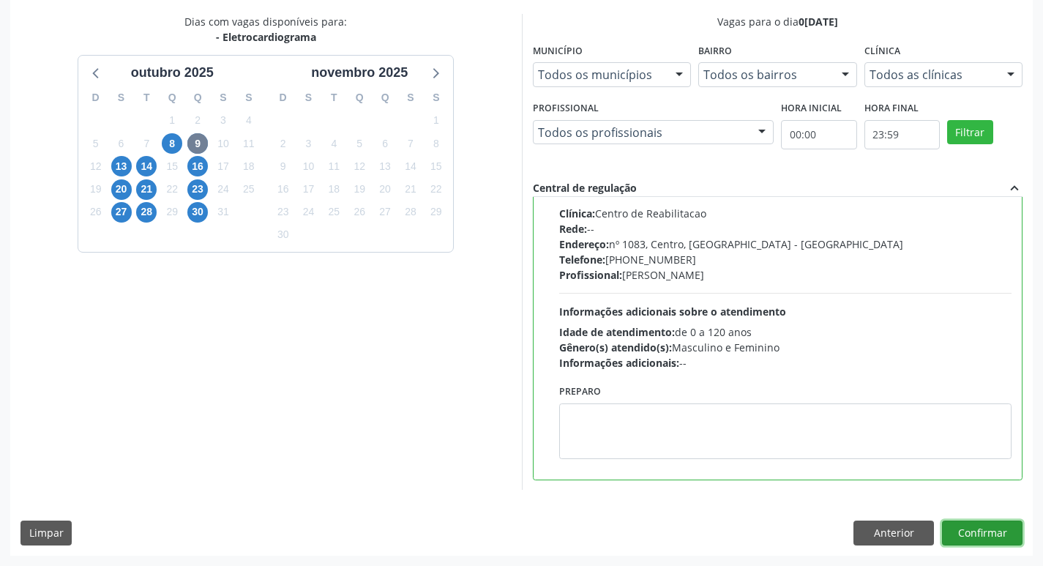
click at [970, 533] on button "Confirmar" at bounding box center [982, 532] width 80 height 25
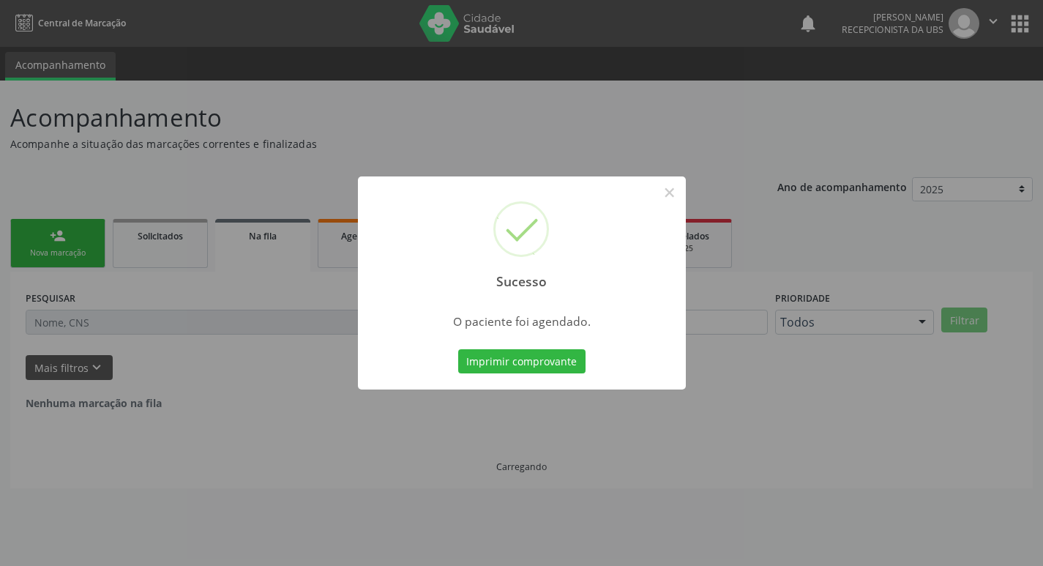
scroll to position [0, 0]
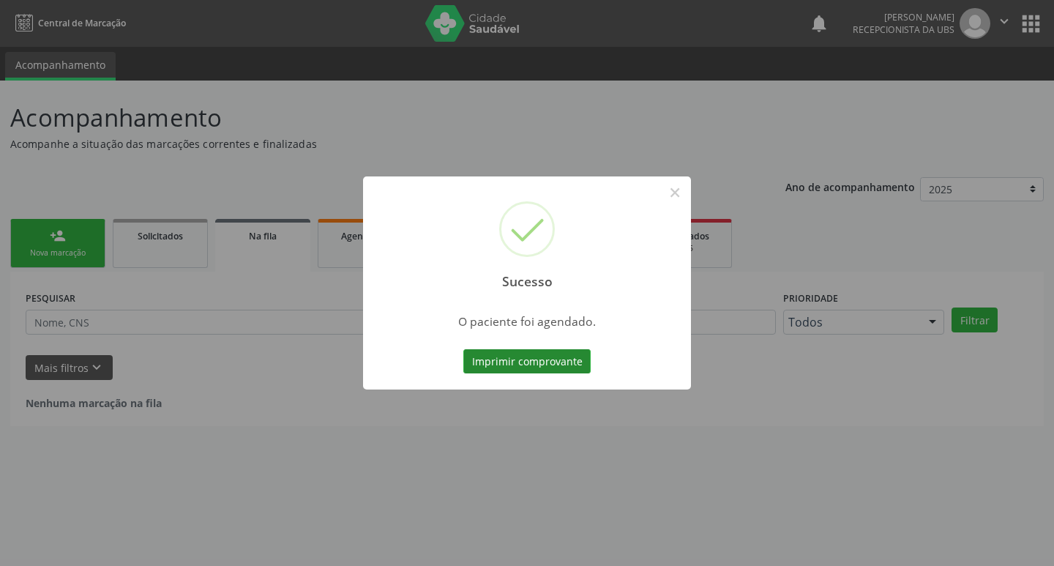
click at [536, 357] on button "Imprimir comprovante" at bounding box center [526, 361] width 127 height 25
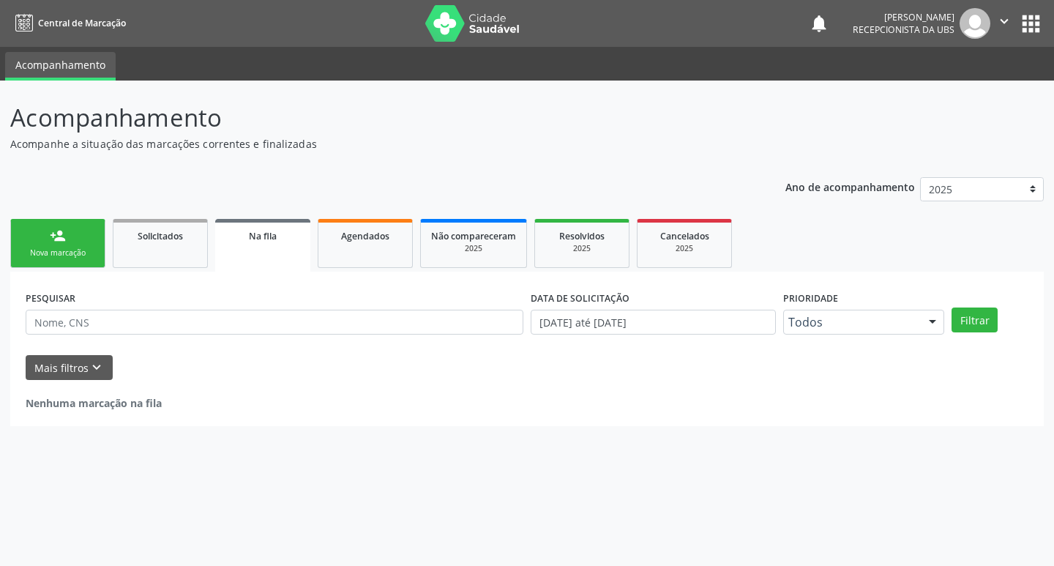
click at [56, 242] on div "person_add" at bounding box center [58, 236] width 16 height 16
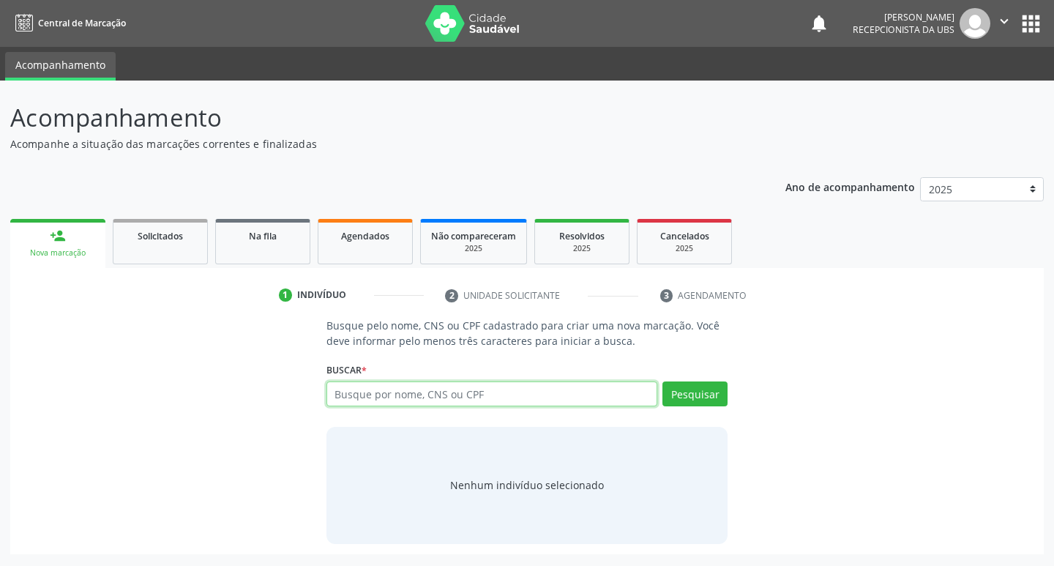
drag, startPoint x: 422, startPoint y: 409, endPoint x: 386, endPoint y: 390, distance: 41.2
paste input "004.704.084-05"
type input "004.704.084-05"
click at [698, 392] on button "Pesquisar" at bounding box center [694, 393] width 65 height 25
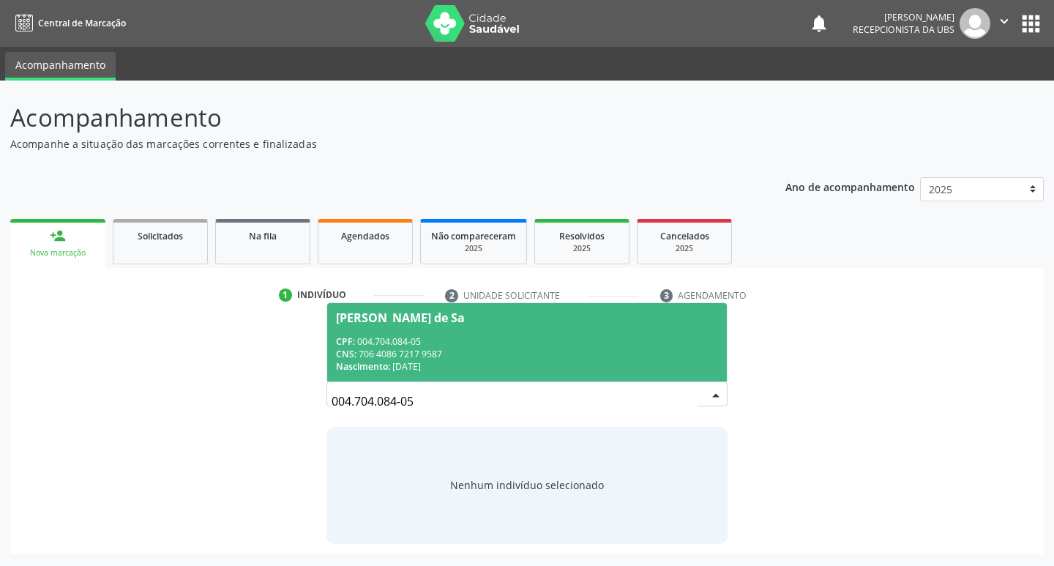
click at [456, 361] on div "Nascimento: 19/11/2024" at bounding box center [527, 366] width 383 height 12
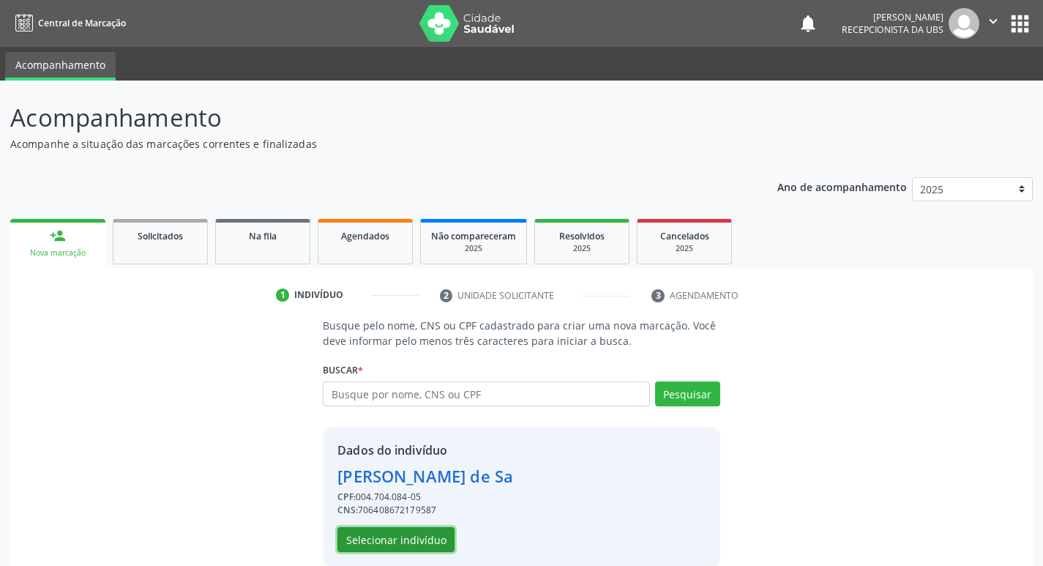
click at [428, 542] on button "Selecionar indivíduo" at bounding box center [395, 539] width 117 height 25
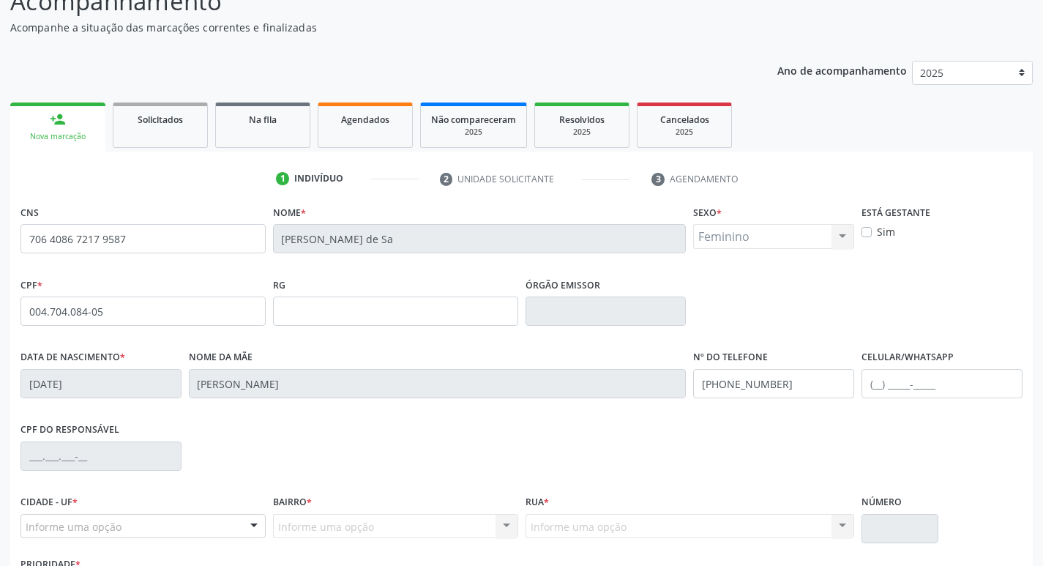
scroll to position [228, 0]
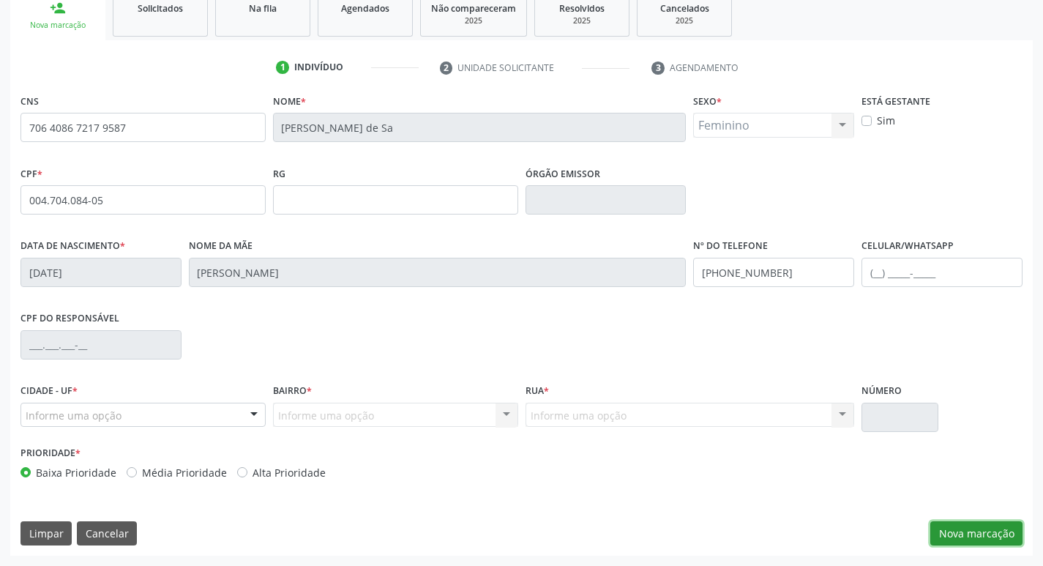
click at [948, 537] on button "Nova marcação" at bounding box center [976, 533] width 92 height 25
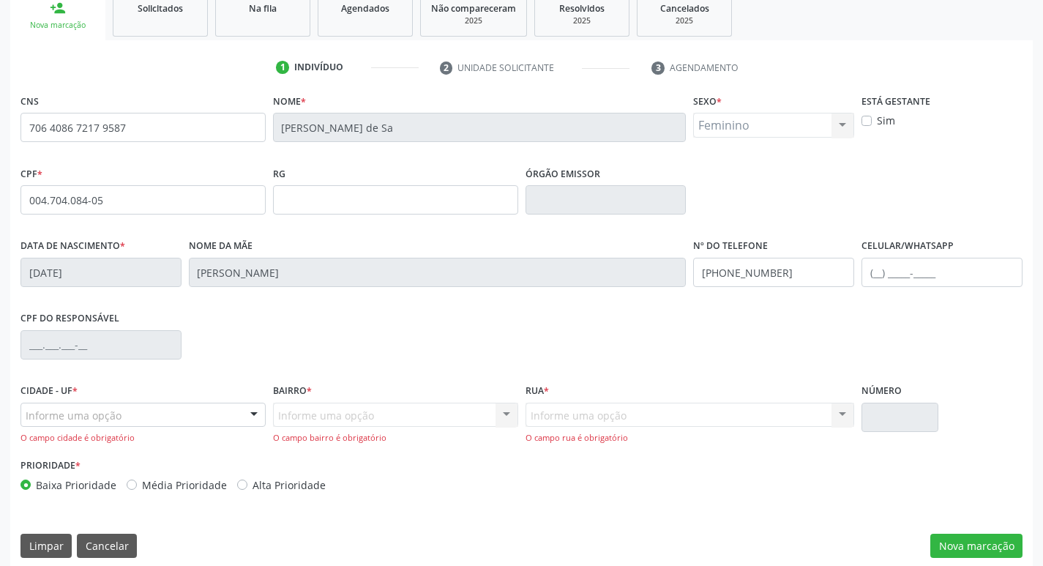
click at [229, 411] on div "Informe uma opção" at bounding box center [142, 414] width 245 height 25
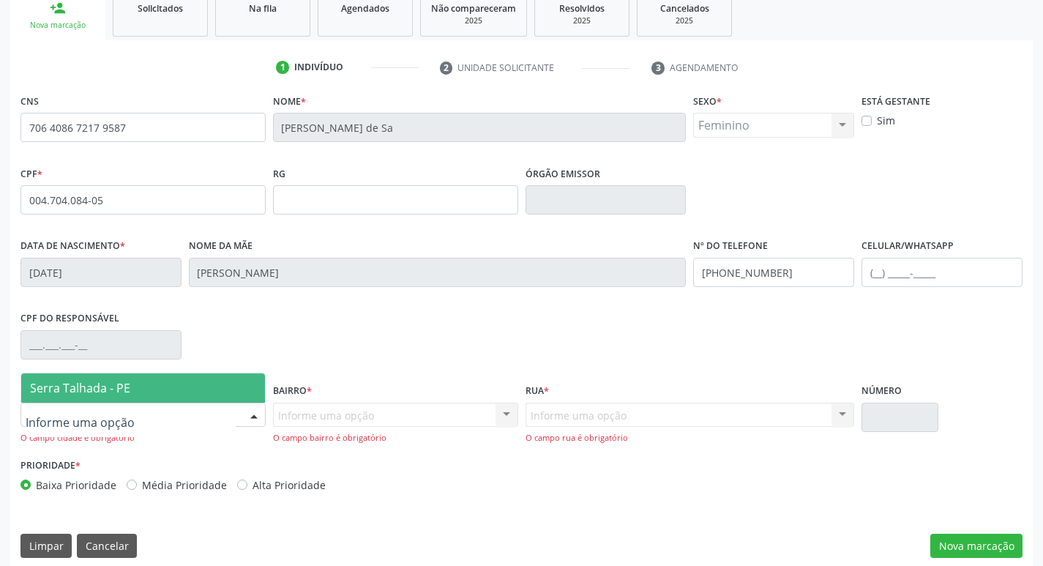
click at [178, 397] on span "Serra Talhada - PE" at bounding box center [143, 387] width 244 height 29
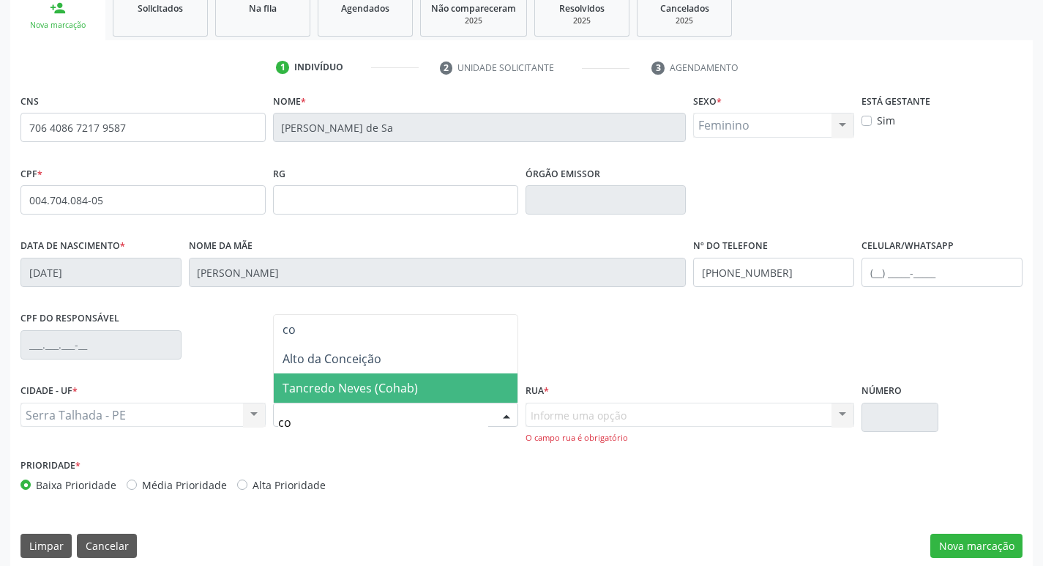
type input "coh"
click at [332, 389] on span "Tancredo Neves (Cohab)" at bounding box center [349, 388] width 135 height 16
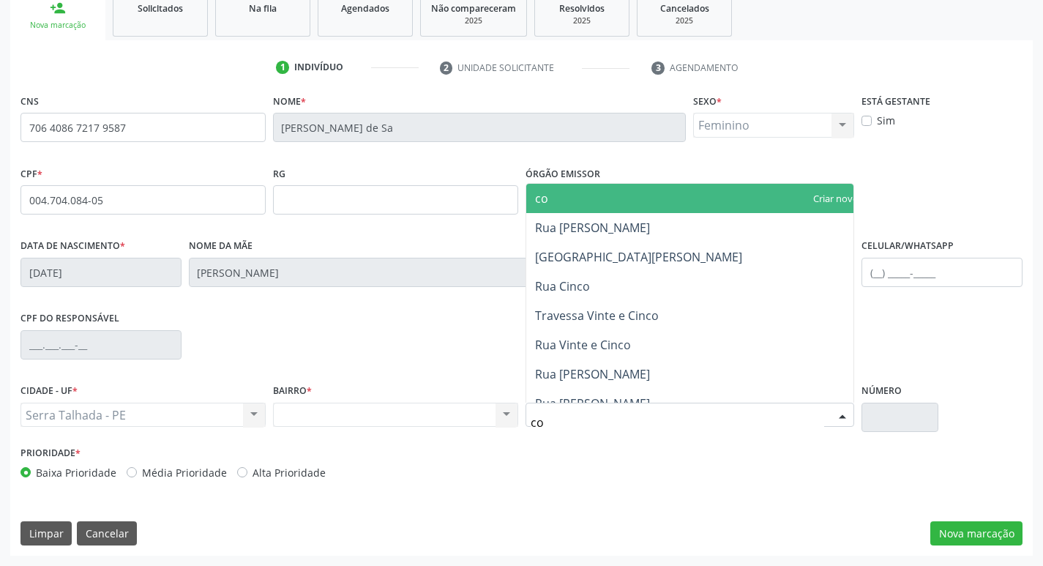
type input "cos"
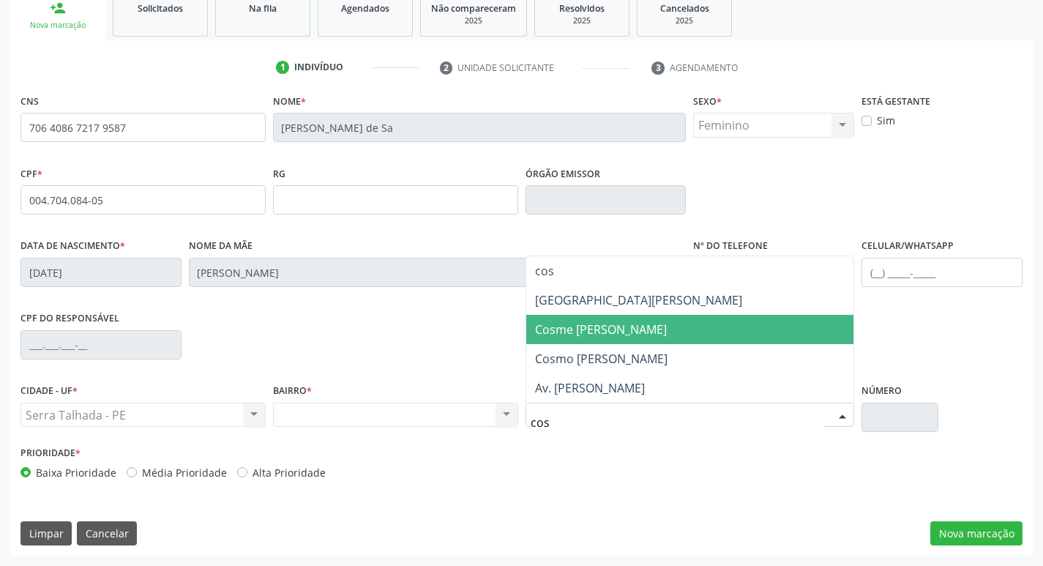
click at [601, 330] on span "Cosme José da Mata" at bounding box center [601, 329] width 132 height 16
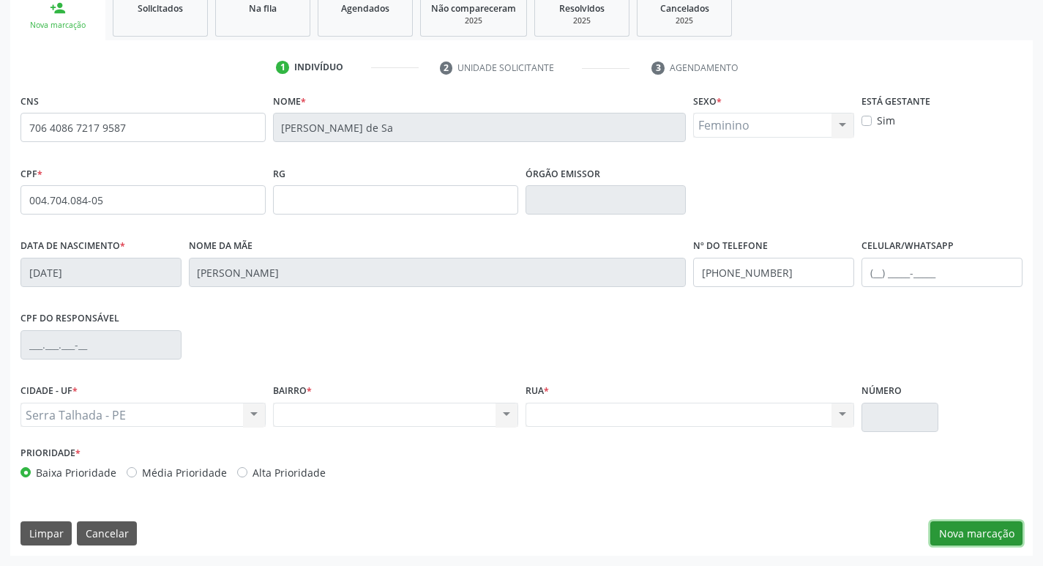
click at [979, 539] on button "Nova marcação" at bounding box center [976, 533] width 92 height 25
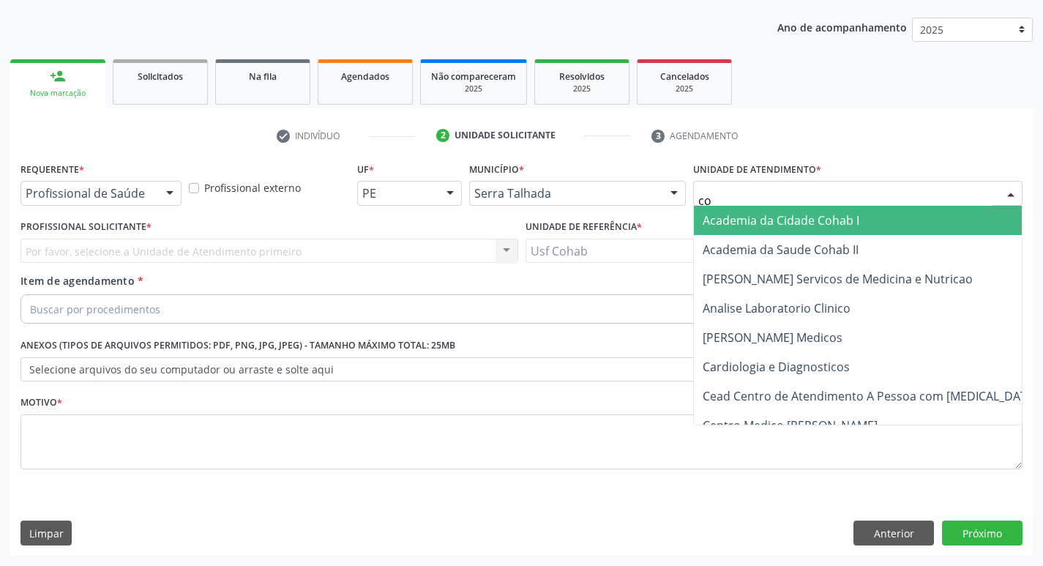
type input "coh"
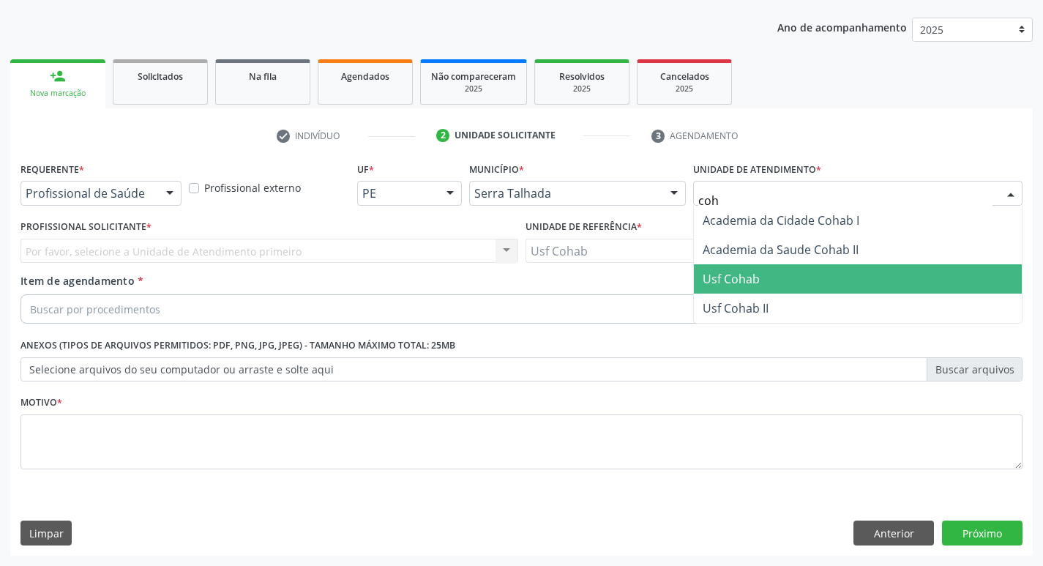
click at [708, 271] on span "Usf Cohab" at bounding box center [731, 279] width 57 height 16
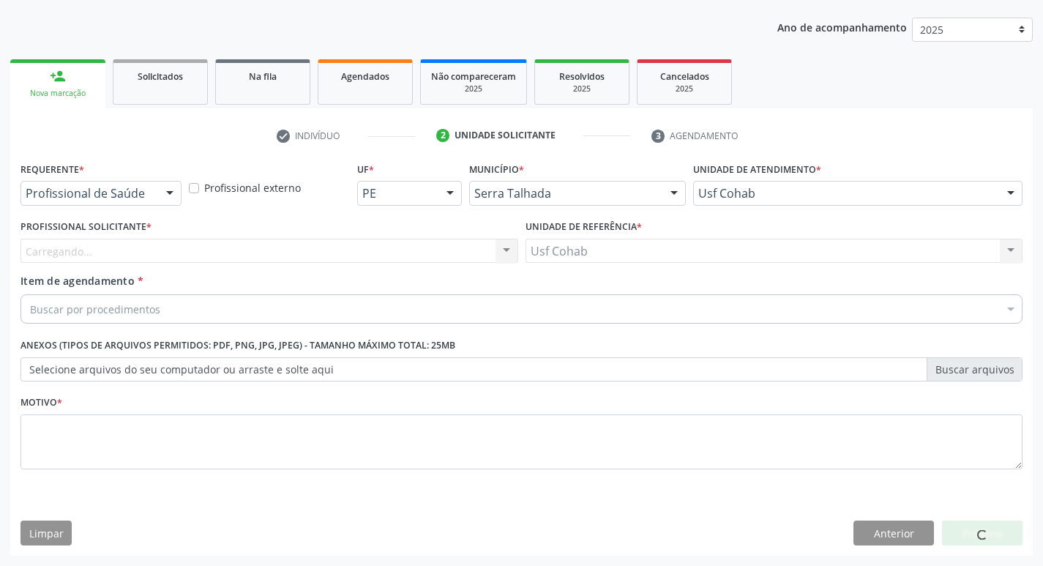
click at [305, 236] on div "Profissional Solicitante * [GEOGRAPHIC_DATA]... Nenhum resultado encontrado par…" at bounding box center [269, 239] width 498 height 47
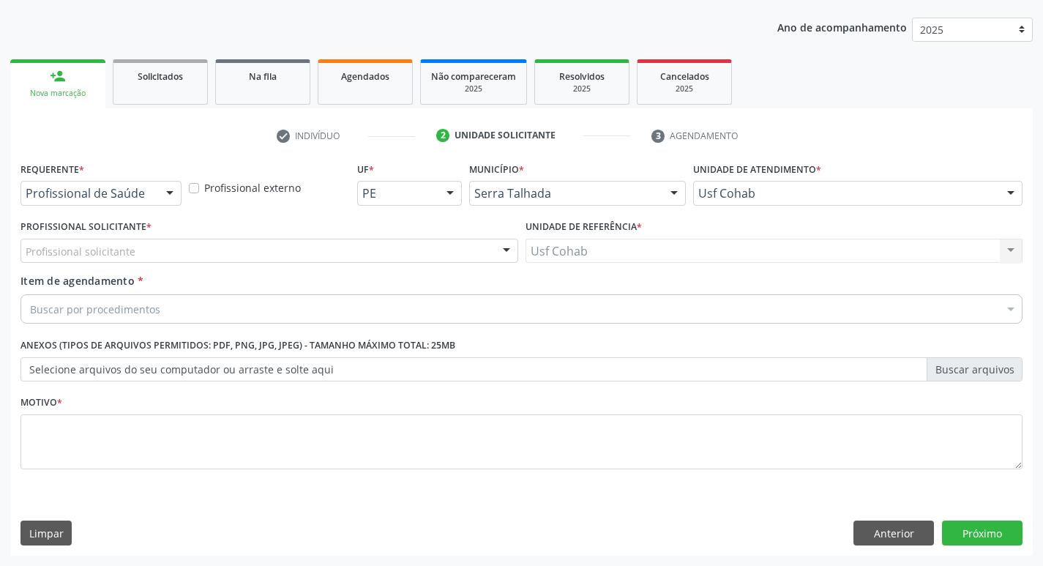
click at [300, 250] on div "Profissional solicitante" at bounding box center [269, 251] width 498 height 25
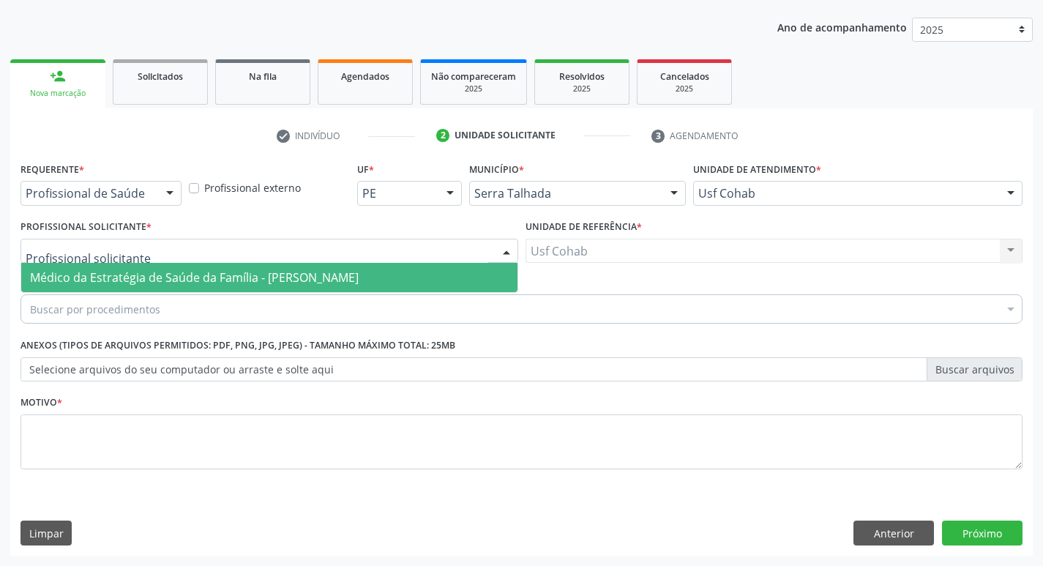
click at [293, 277] on span "Médico da Estratégia de Saúde da Família - [PERSON_NAME]" at bounding box center [194, 277] width 329 height 16
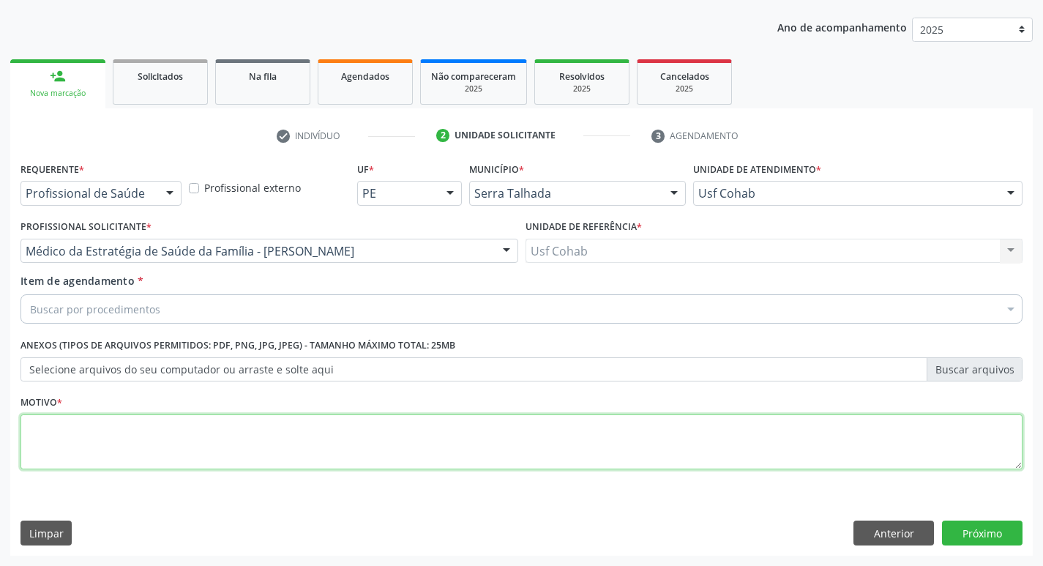
click at [160, 443] on textarea at bounding box center [521, 442] width 1002 height 56
type textarea "-"
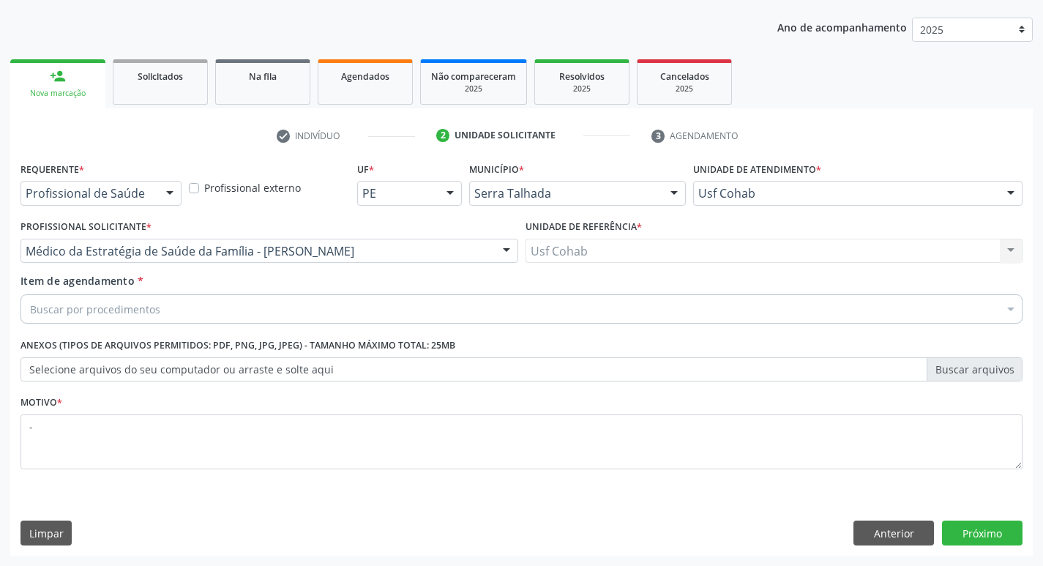
click at [186, 313] on div "Buscar por procedimentos" at bounding box center [521, 308] width 1002 height 29
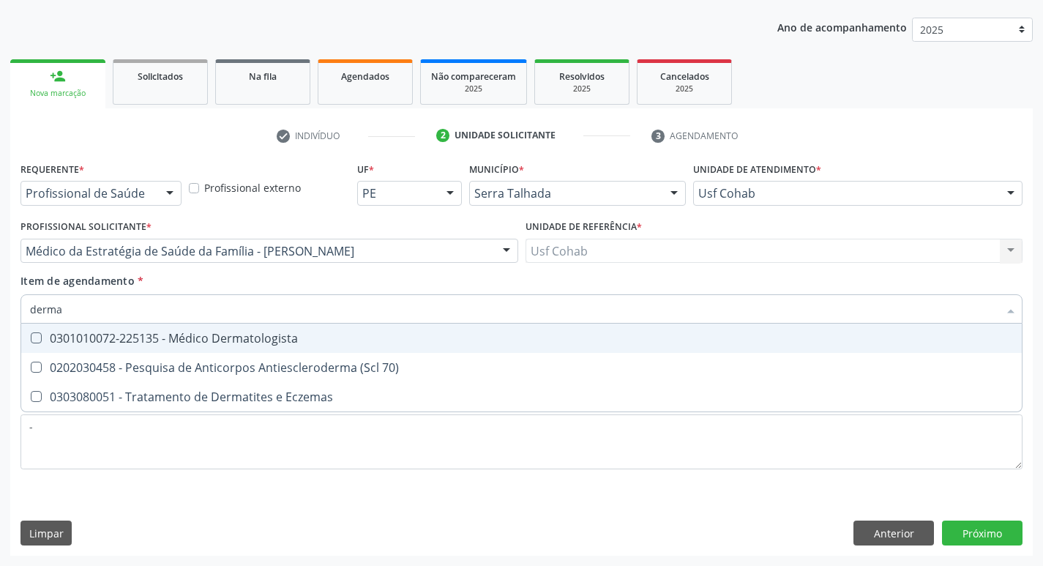
type input "dermat"
click at [196, 332] on div "0301010072-225135 - Médico Dermatologista" at bounding box center [521, 338] width 983 height 12
checkbox Dermatologista "true"
click at [0, 286] on div "Acompanhamento Acompanhe a situação das marcações correntes e finalizadas Relat…" at bounding box center [521, 243] width 1043 height 645
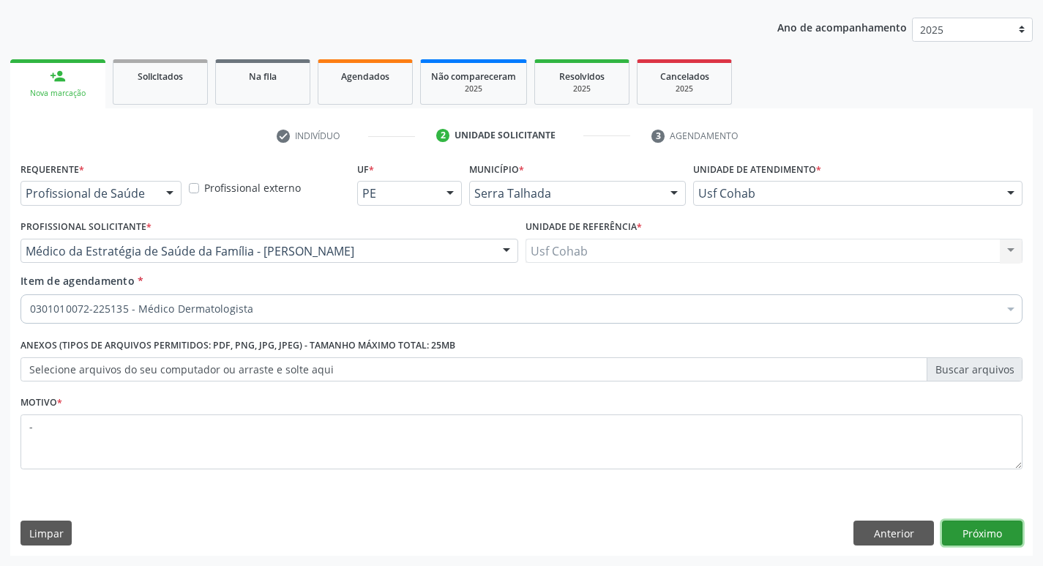
click at [972, 530] on button "Próximo" at bounding box center [982, 532] width 80 height 25
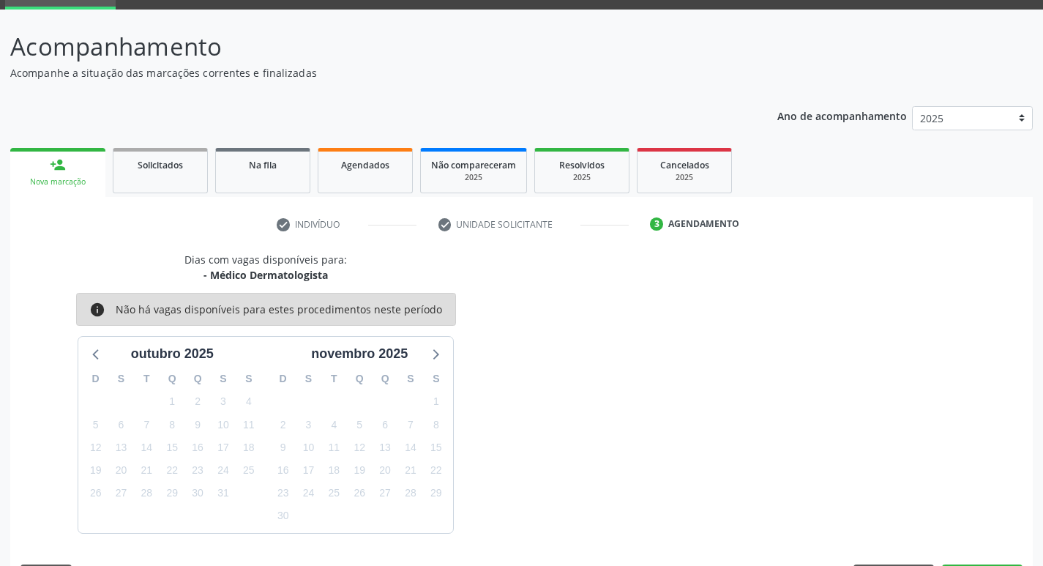
scroll to position [114, 0]
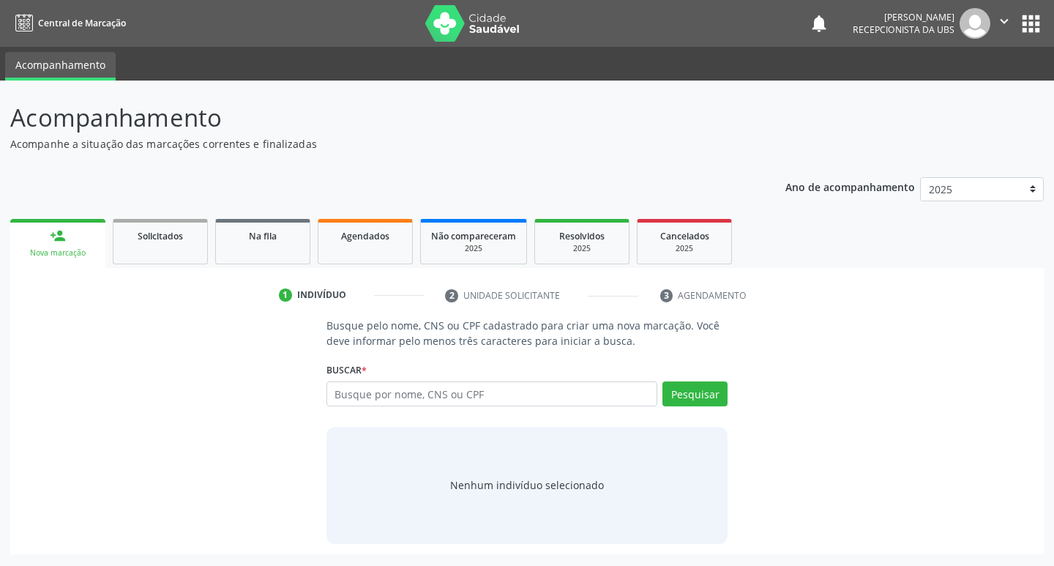
click at [522, 392] on input "text" at bounding box center [491, 393] width 331 height 25
type input "13877065430"
click at [708, 402] on button "Pesquisar" at bounding box center [694, 393] width 65 height 25
type input "13877065430"
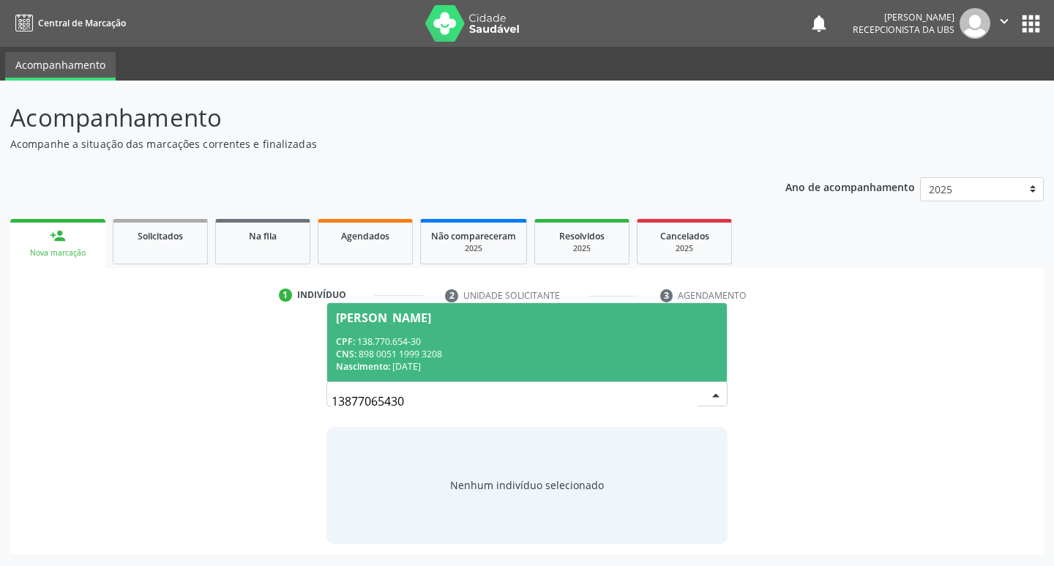
click at [552, 342] on div "CPF: 138.770.654-30" at bounding box center [527, 341] width 383 height 12
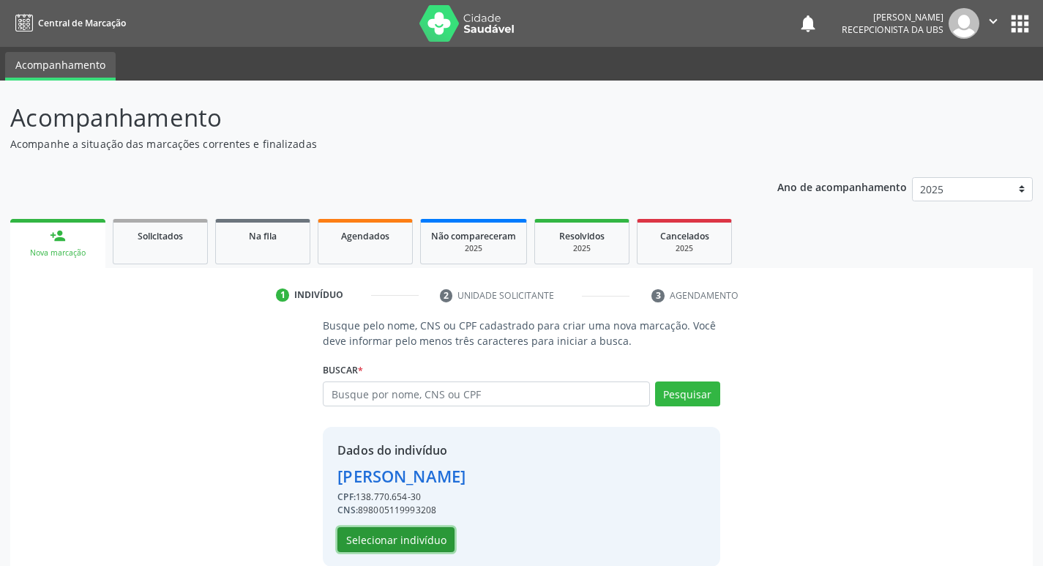
click at [403, 547] on button "Selecionar indivíduo" at bounding box center [395, 539] width 117 height 25
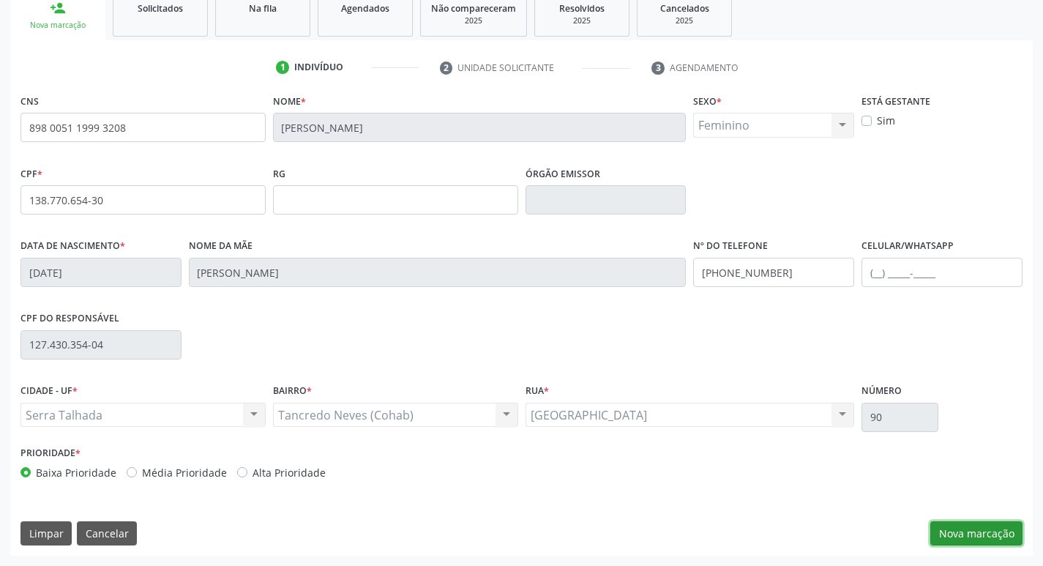
click at [963, 538] on button "Nova marcação" at bounding box center [976, 533] width 92 height 25
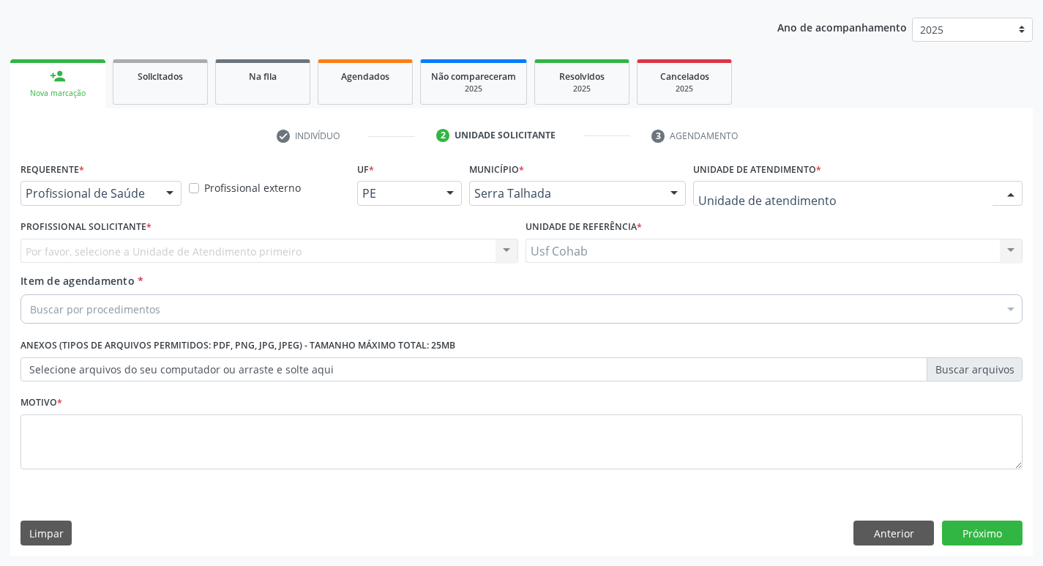
click at [859, 192] on div at bounding box center [857, 193] width 329 height 25
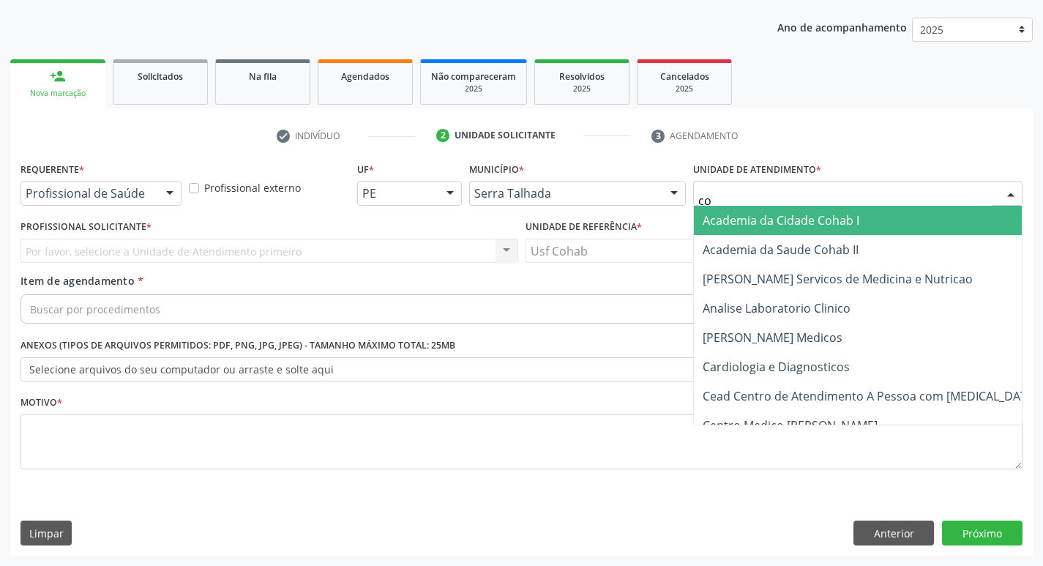
type input "coh"
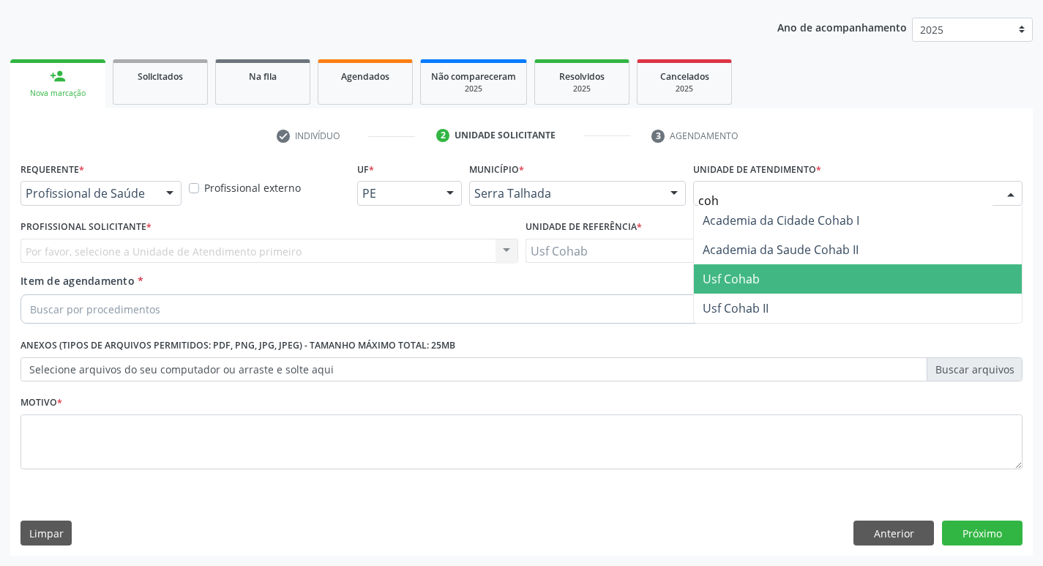
click at [744, 275] on span "Usf Cohab" at bounding box center [731, 279] width 57 height 16
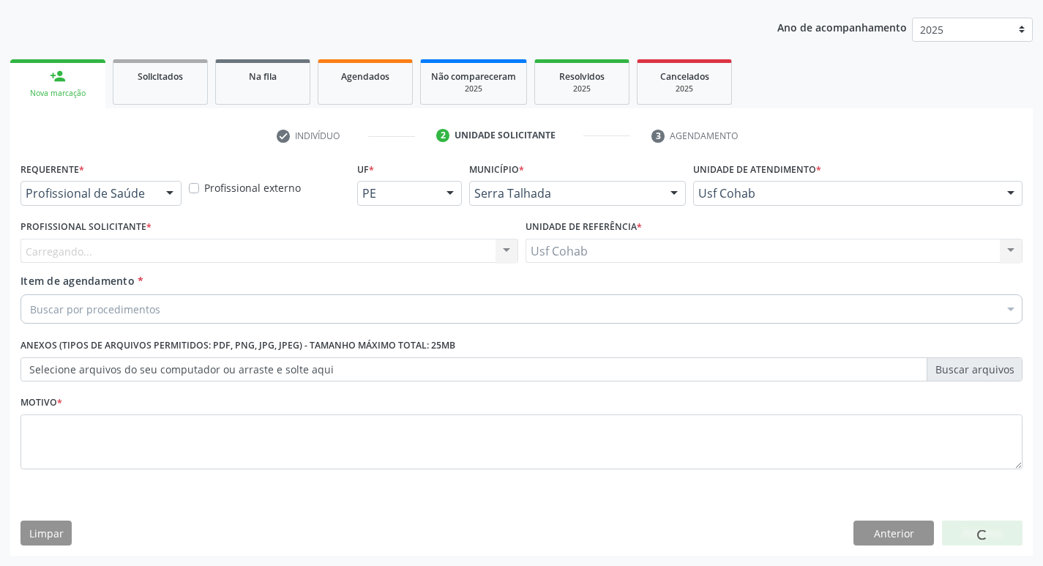
click at [238, 246] on div "Carregando..." at bounding box center [269, 251] width 498 height 25
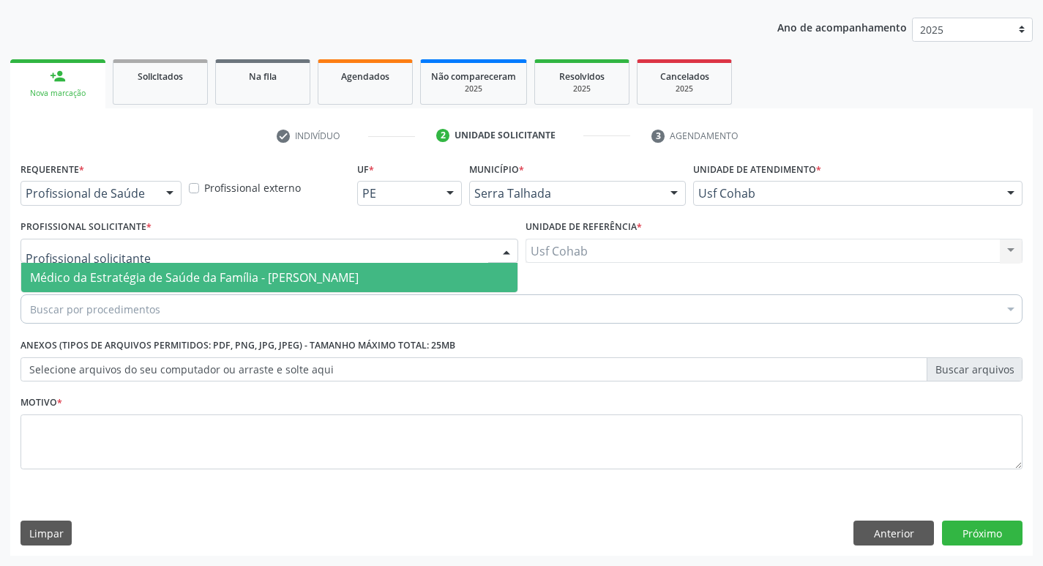
click at [231, 277] on span "Médico da Estratégia de Saúde da Família - [PERSON_NAME]" at bounding box center [194, 277] width 329 height 16
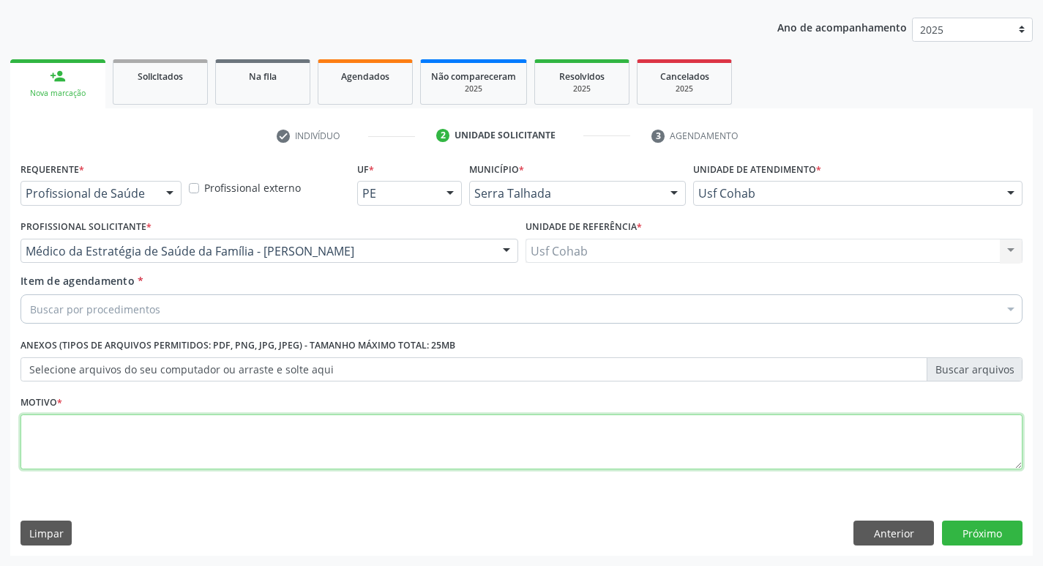
click at [159, 429] on textarea at bounding box center [521, 442] width 1002 height 56
type textarea "-"
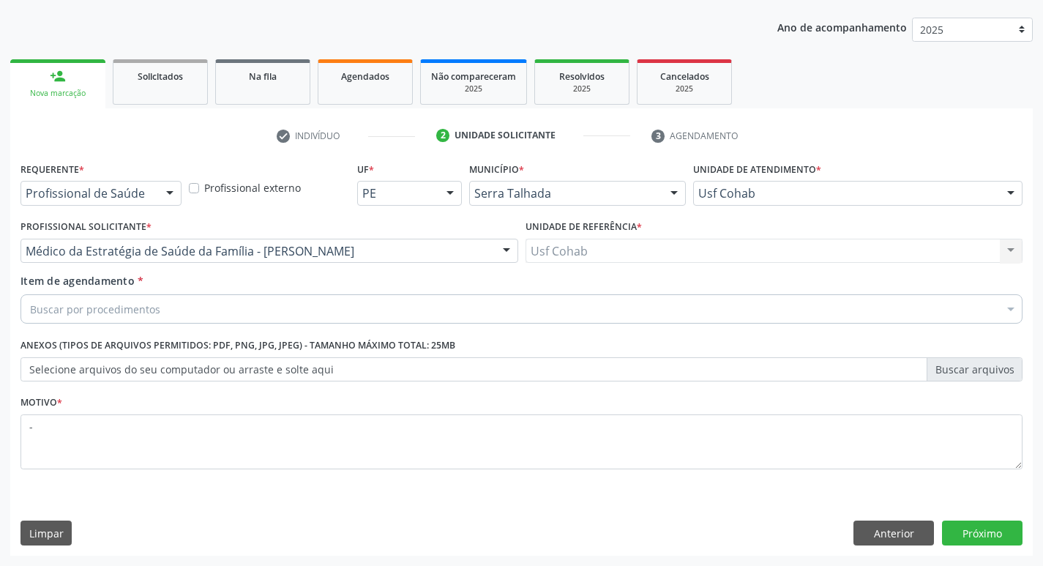
click at [160, 301] on div "Buscar por procedimentos" at bounding box center [521, 308] width 1002 height 29
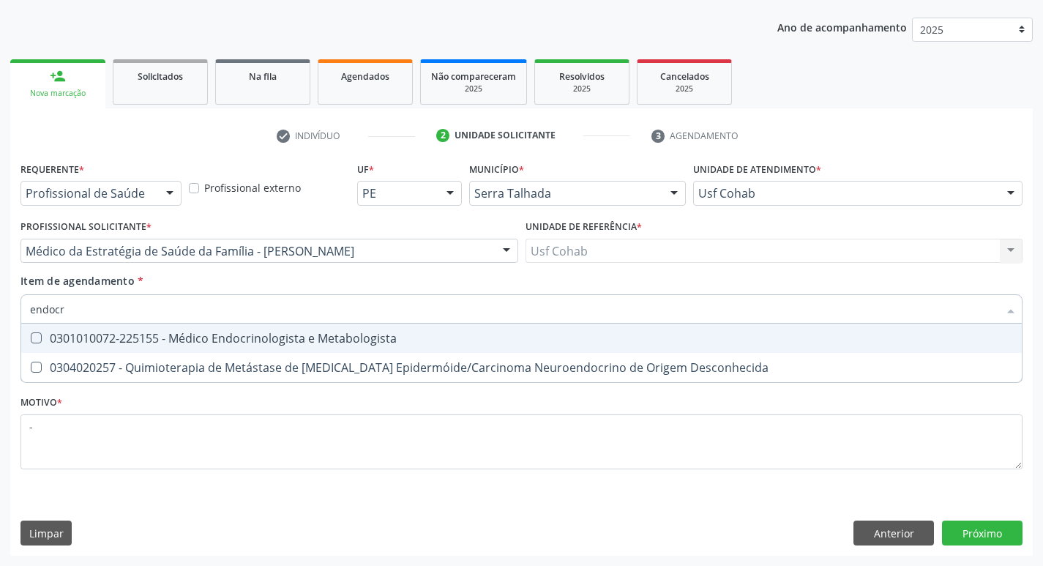
type input "endocri"
click at [166, 336] on div "0301010072-225155 - Médico Endocrinologista e Metabologista" at bounding box center [521, 338] width 983 height 12
checkbox Metabologista "true"
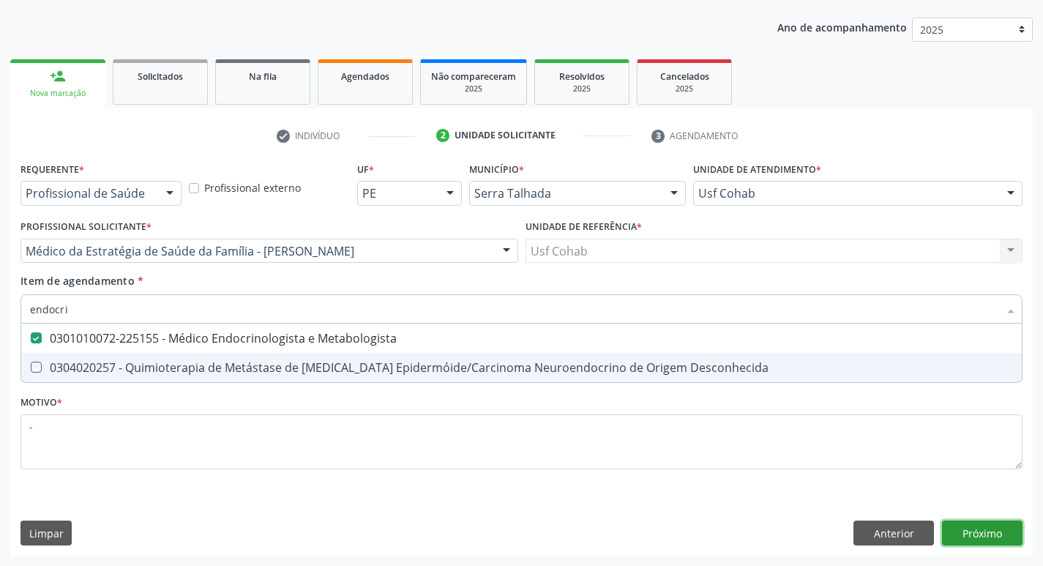
click at [986, 534] on div "Requerente * Profissional de Saúde Profissional de Saúde Paciente Nenhum result…" at bounding box center [521, 356] width 1022 height 397
checkbox Desconhecida "true"
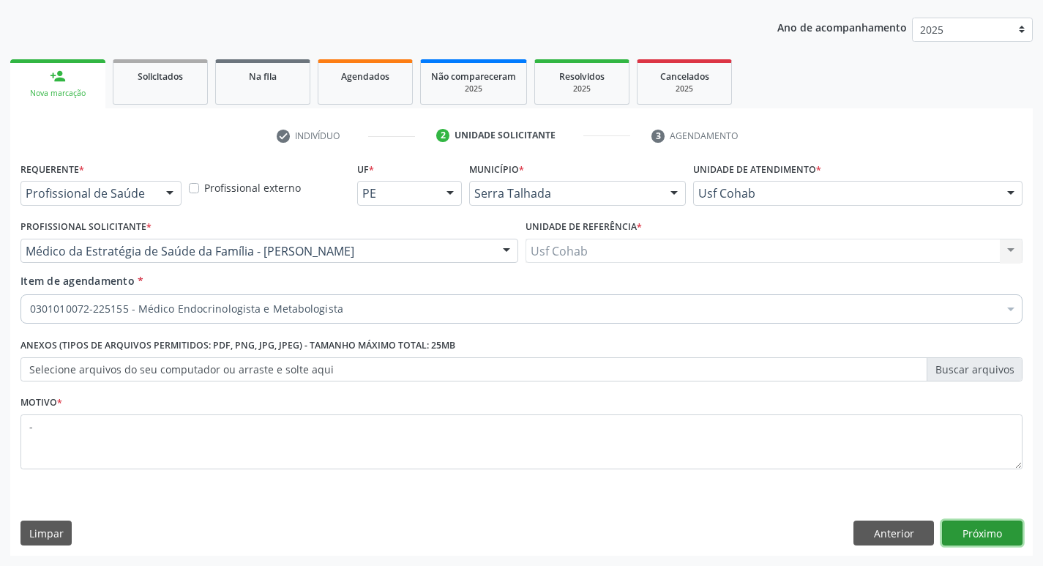
click at [986, 534] on button "Próximo" at bounding box center [982, 532] width 80 height 25
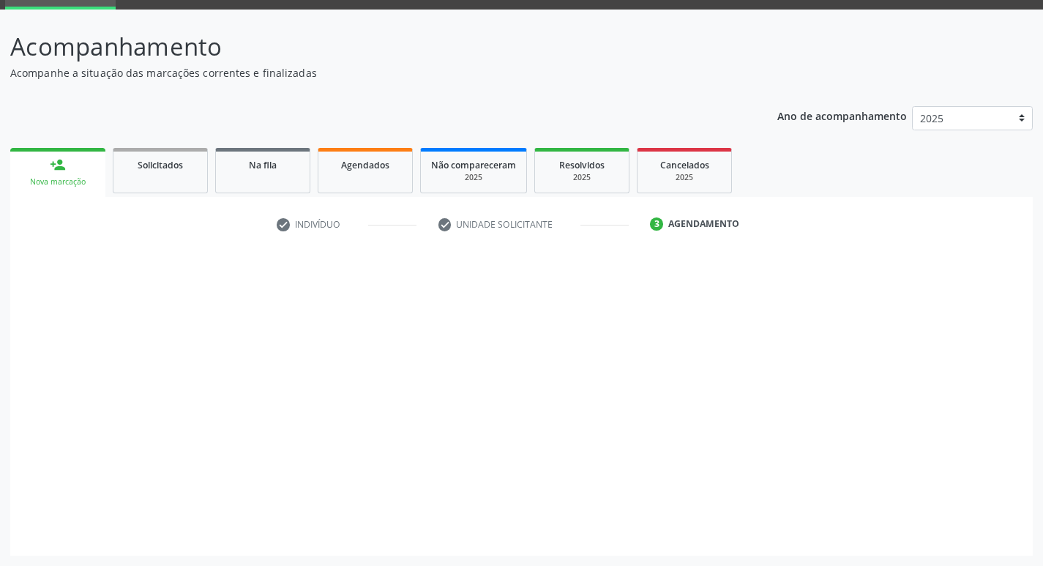
scroll to position [71, 0]
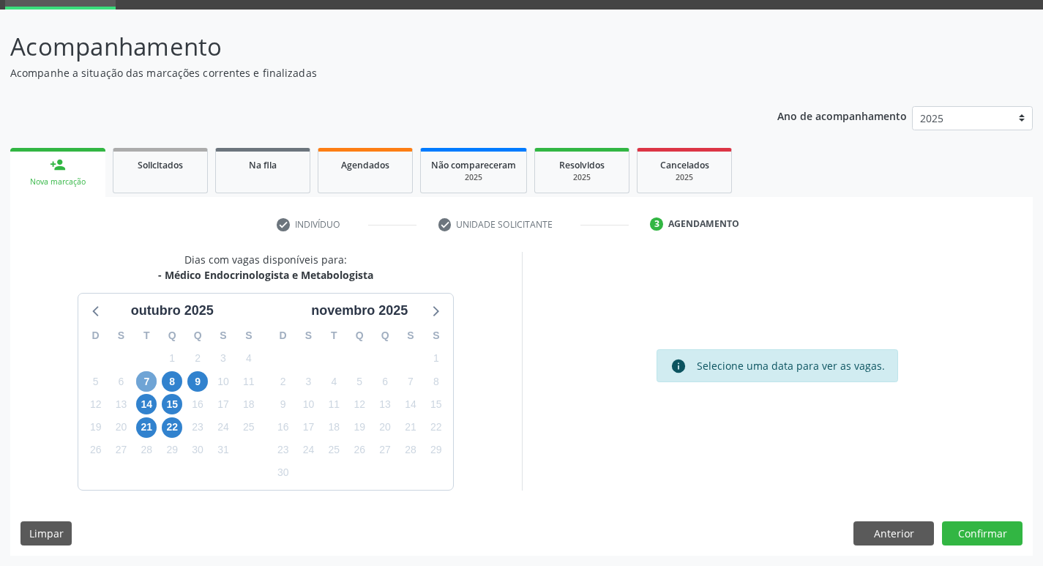
click at [143, 386] on span "7" at bounding box center [146, 381] width 20 height 20
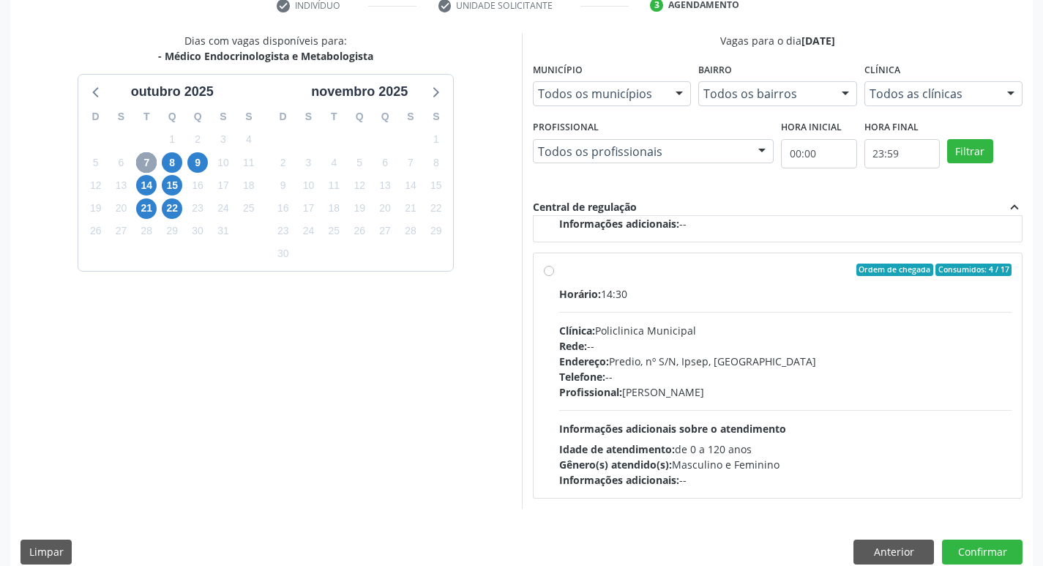
scroll to position [291, 0]
click at [173, 167] on span "8" at bounding box center [172, 161] width 20 height 20
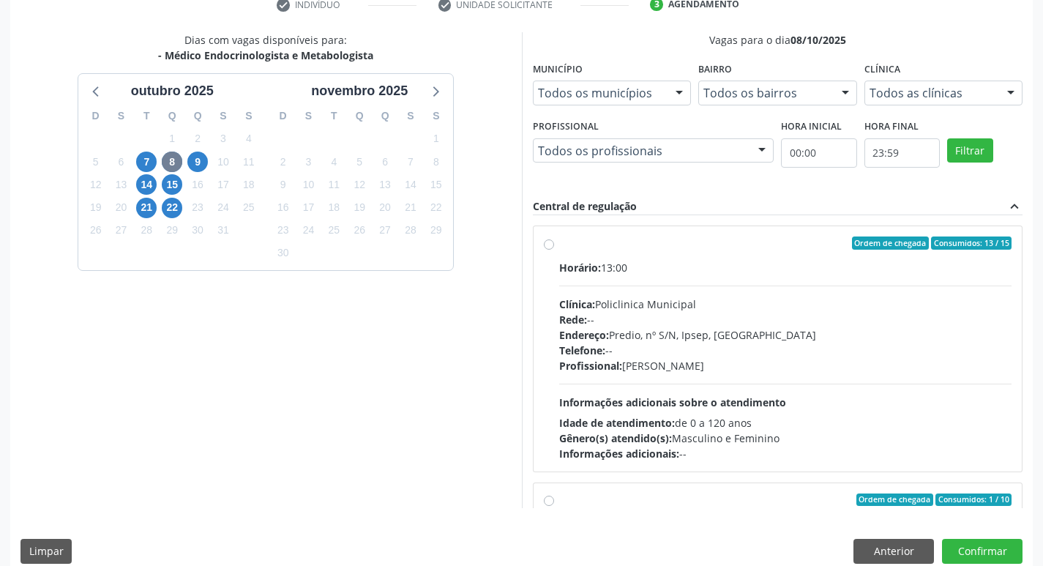
click at [840, 354] on div "Telefone: --" at bounding box center [785, 349] width 453 height 15
click at [554, 250] on input "Ordem de chegada Consumidos: 13 / 15 Horário: 13:00 Clínica: Policlinica Munici…" at bounding box center [549, 242] width 10 height 13
radio input "true"
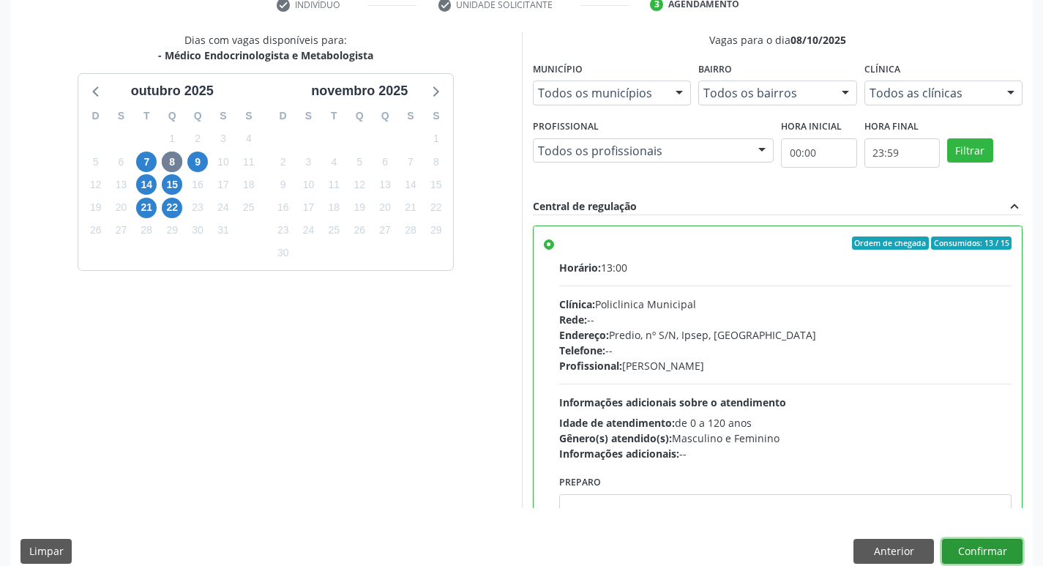
click at [962, 546] on button "Confirmar" at bounding box center [982, 551] width 80 height 25
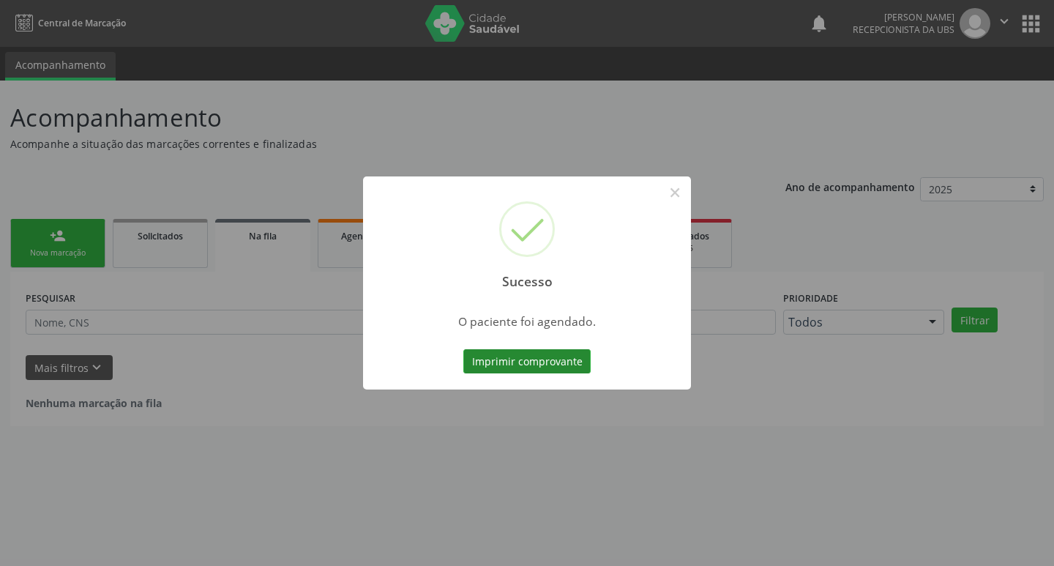
click at [550, 367] on button "Imprimir comprovante" at bounding box center [526, 361] width 127 height 25
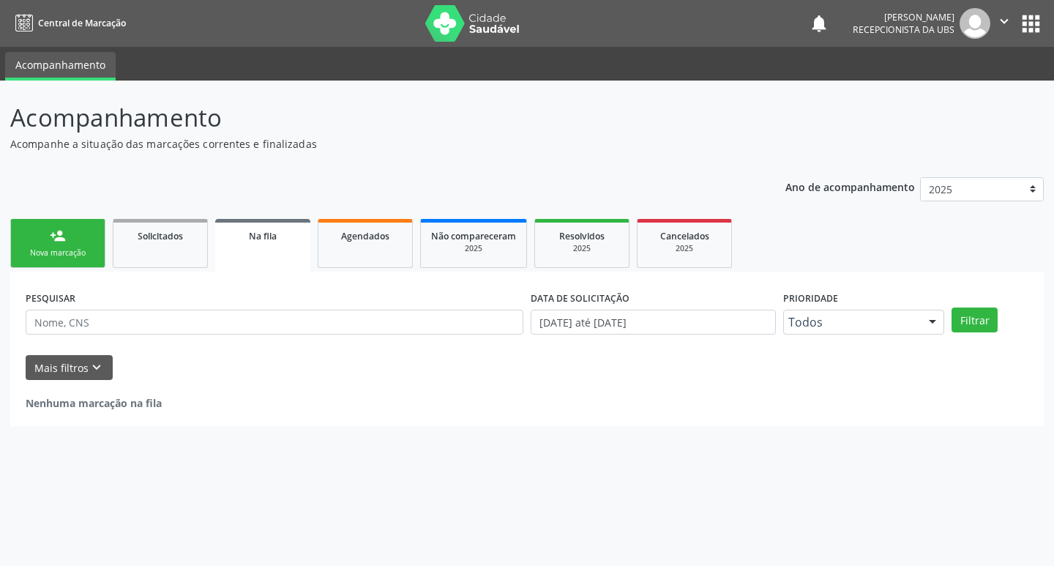
click at [61, 260] on link "person_add Nova marcação" at bounding box center [57, 243] width 95 height 49
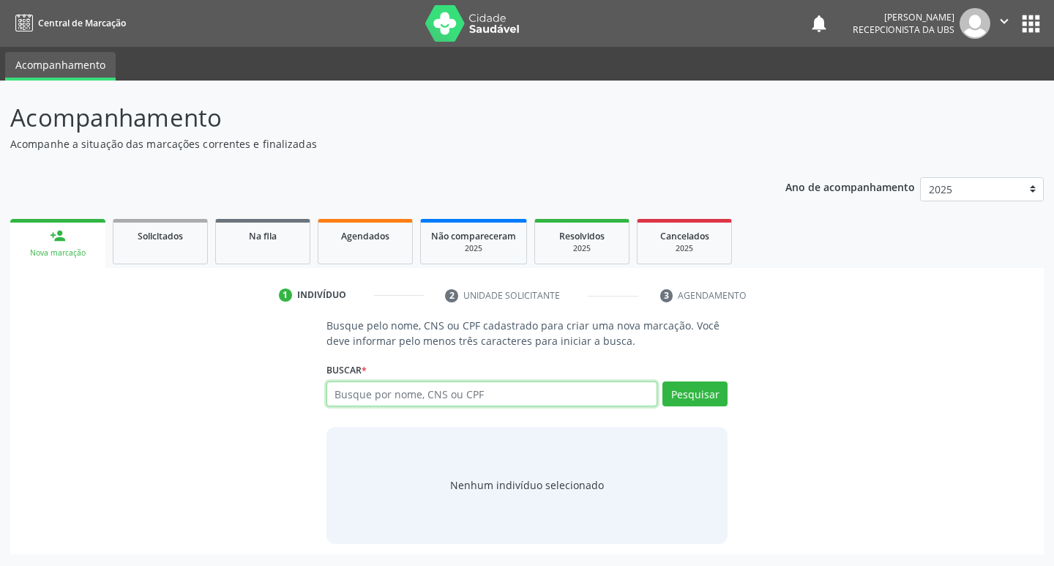
click at [392, 397] on input "text" at bounding box center [491, 393] width 331 height 25
type input "00634466429"
click at [702, 392] on button "Pesquisar" at bounding box center [694, 393] width 65 height 25
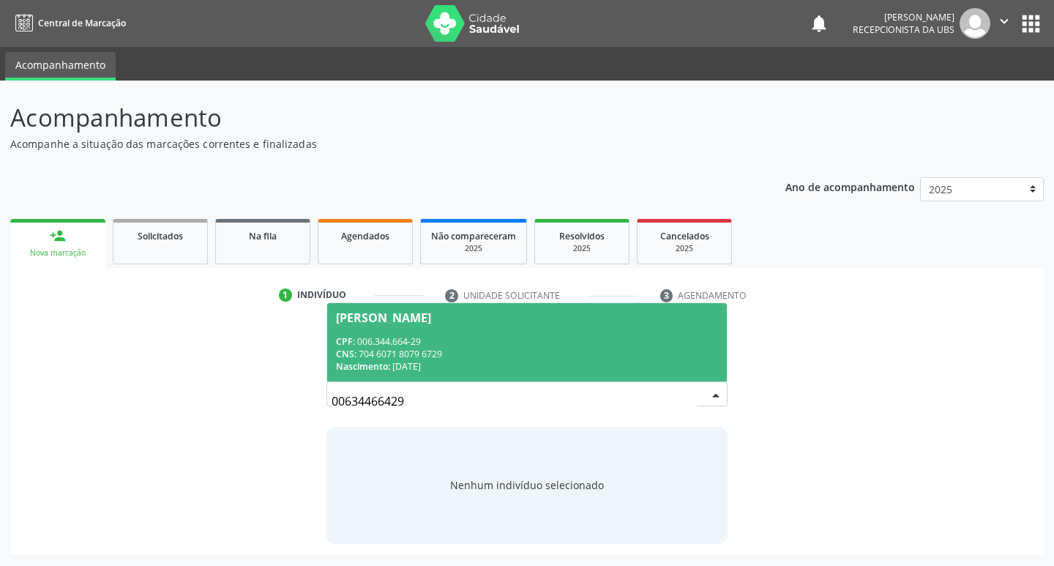
click at [359, 330] on span "Fernanda Livia Vieira de Lima CPF: 006.344.664-29 CNS: 704 6071 8079 6729 Nasci…" at bounding box center [527, 342] width 400 height 78
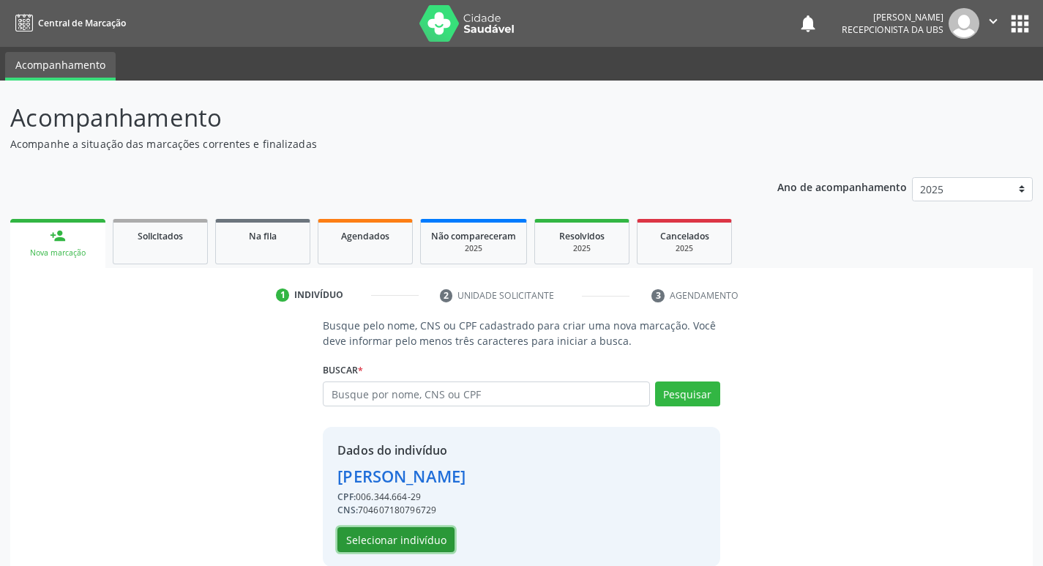
click at [432, 536] on button "Selecionar indivíduo" at bounding box center [395, 539] width 117 height 25
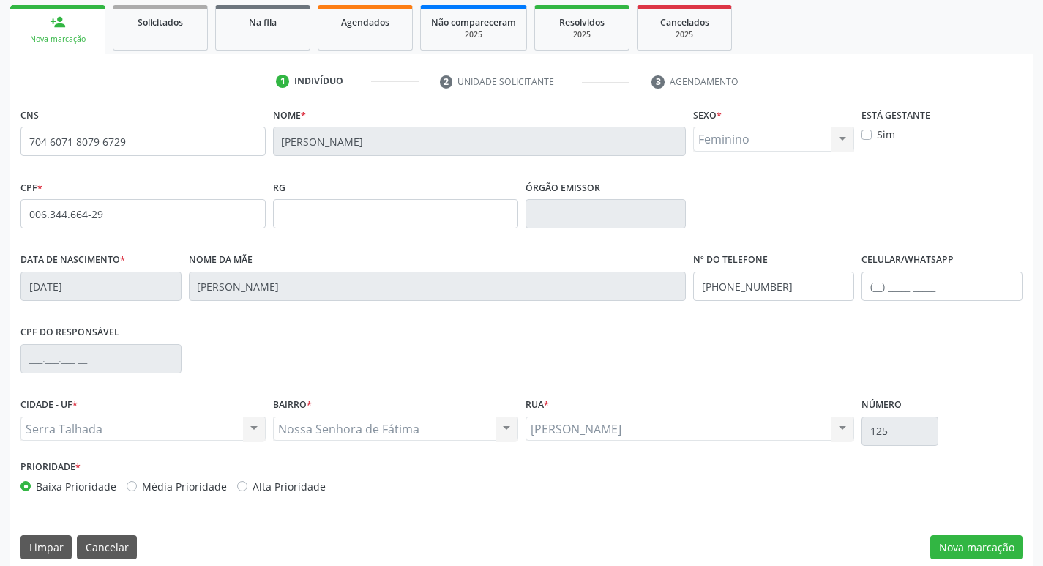
scroll to position [228, 0]
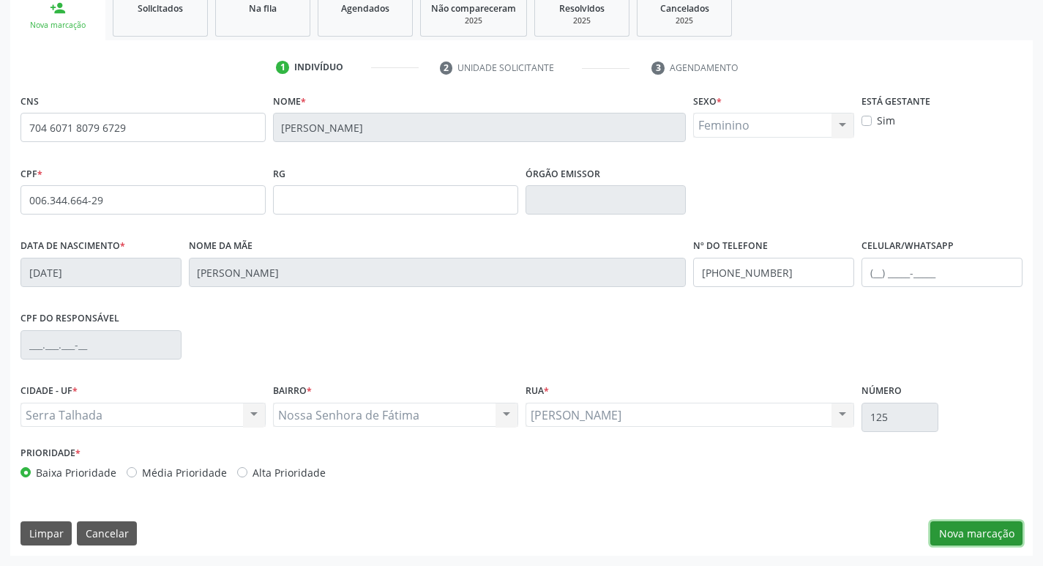
click at [950, 529] on button "Nova marcação" at bounding box center [976, 533] width 92 height 25
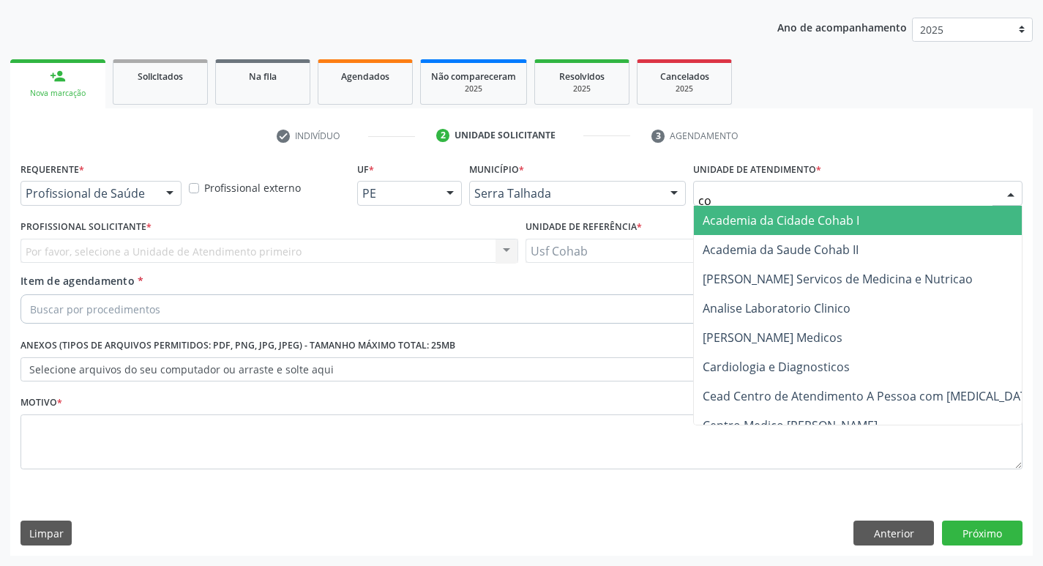
type input "coh"
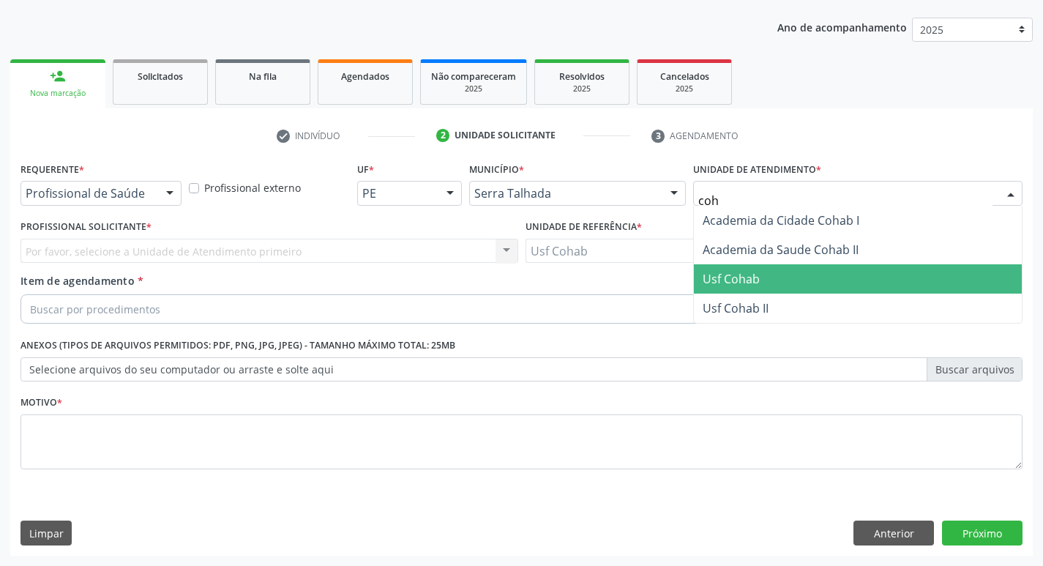
click at [735, 274] on span "Usf Cohab" at bounding box center [731, 279] width 57 height 16
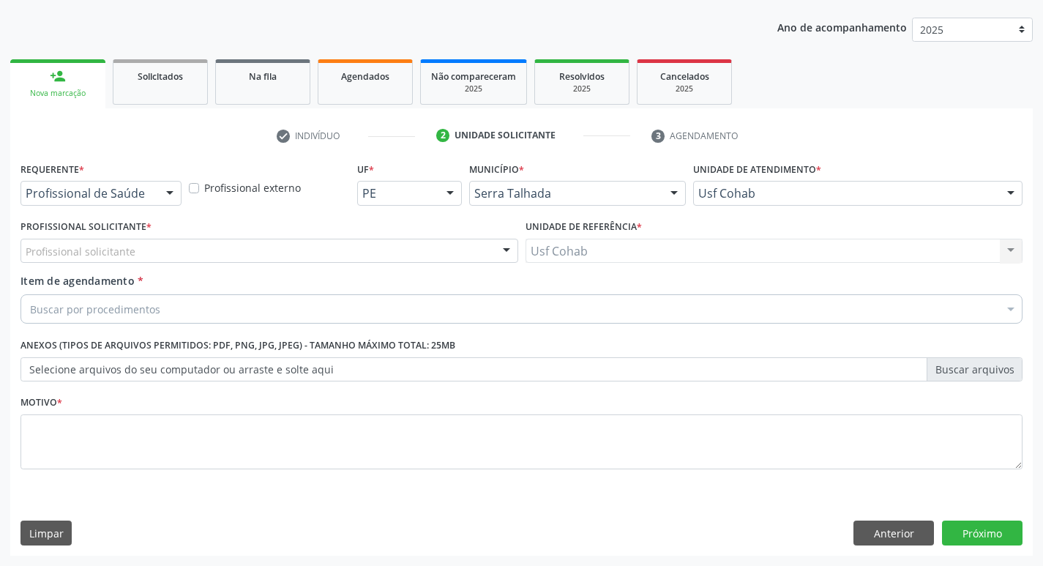
click at [267, 251] on div "Profissional solicitante" at bounding box center [269, 251] width 498 height 25
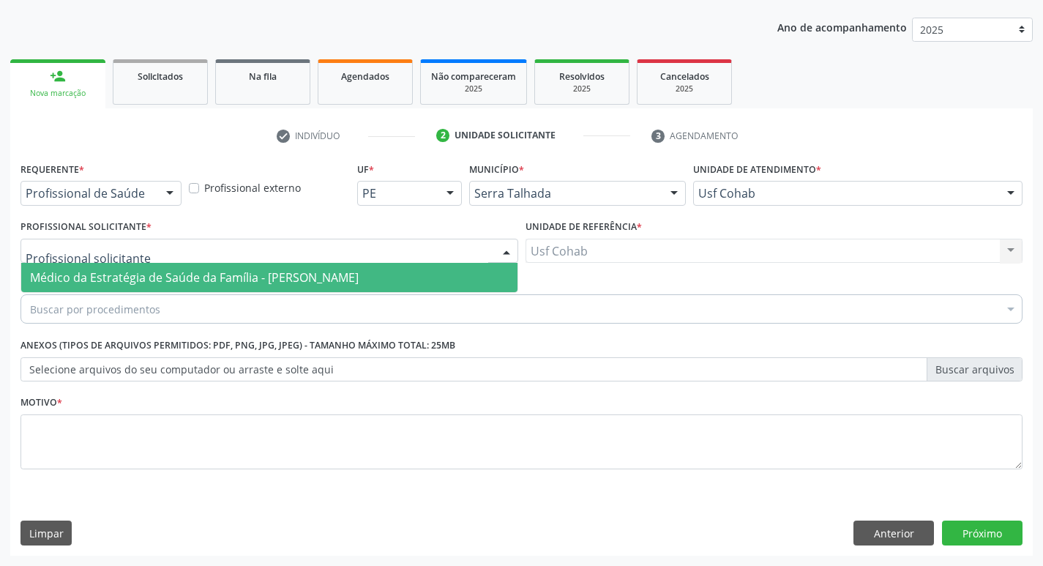
click at [266, 274] on span "Médico da Estratégia de Saúde da Família - [PERSON_NAME]" at bounding box center [194, 277] width 329 height 16
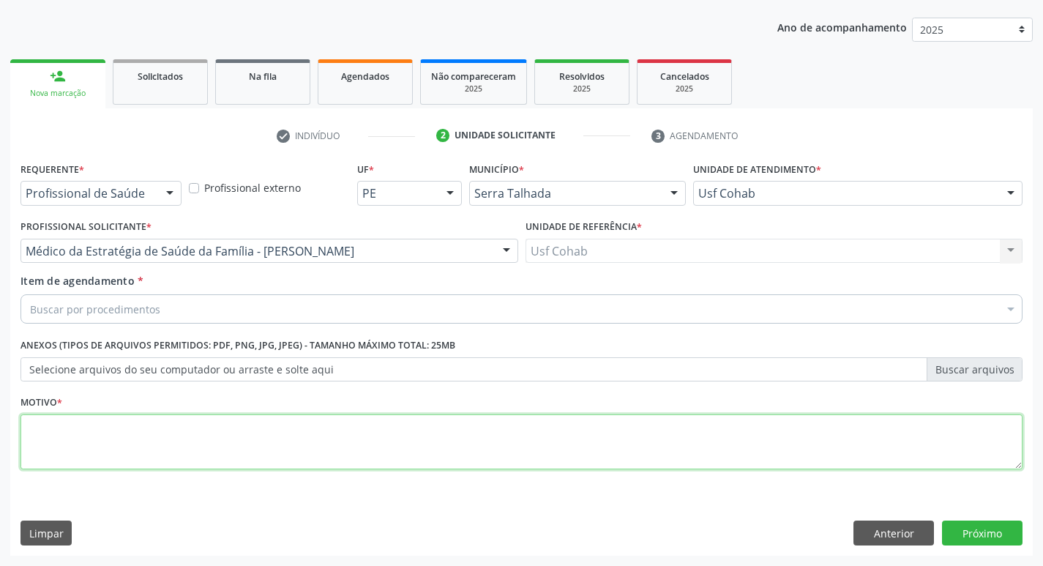
click at [159, 435] on textarea at bounding box center [521, 442] width 1002 height 56
type textarea "-"
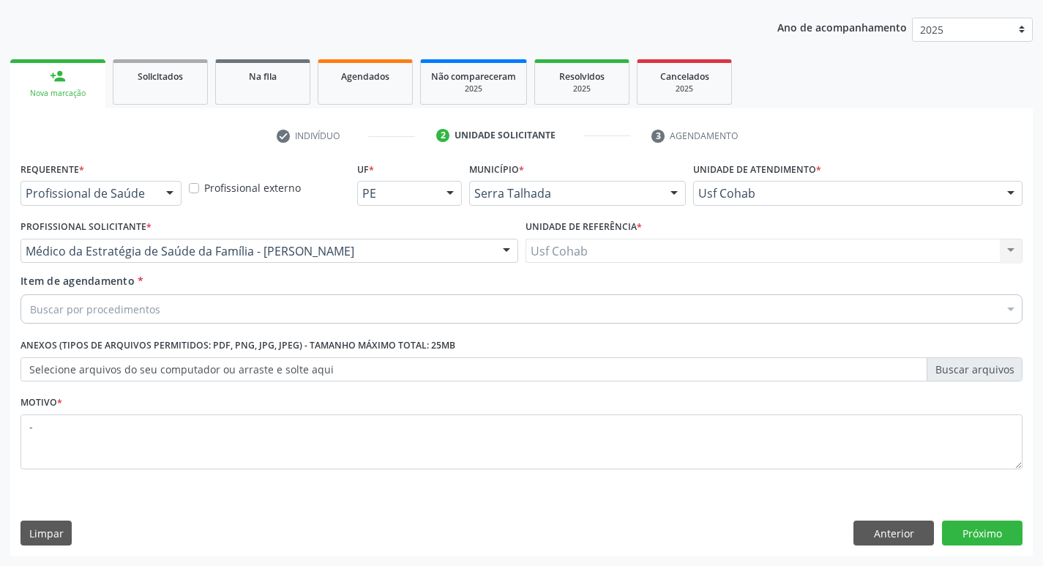
click at [172, 314] on div "Buscar por procedimentos" at bounding box center [521, 308] width 1002 height 29
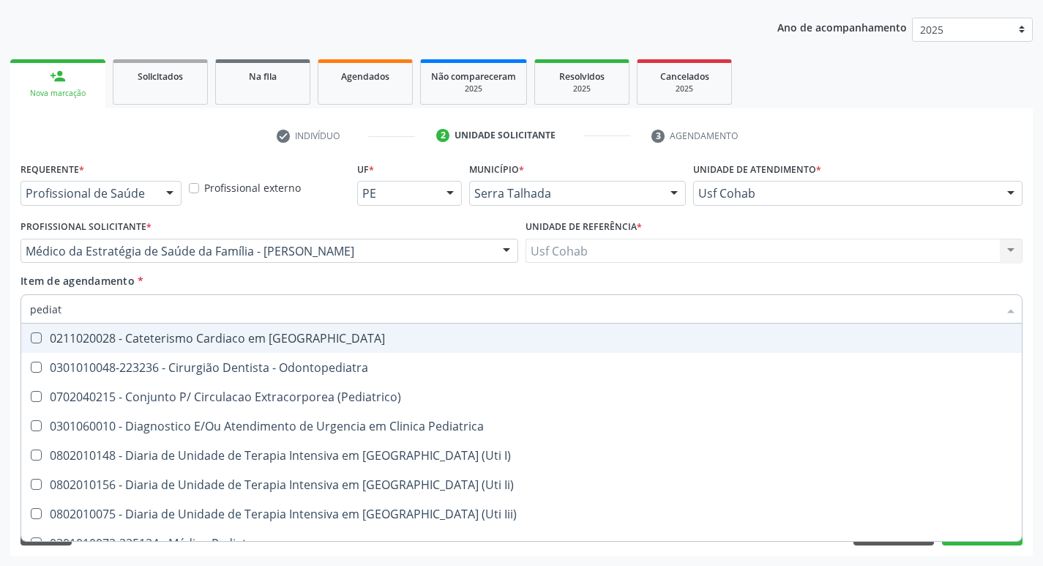
type input "pediatr"
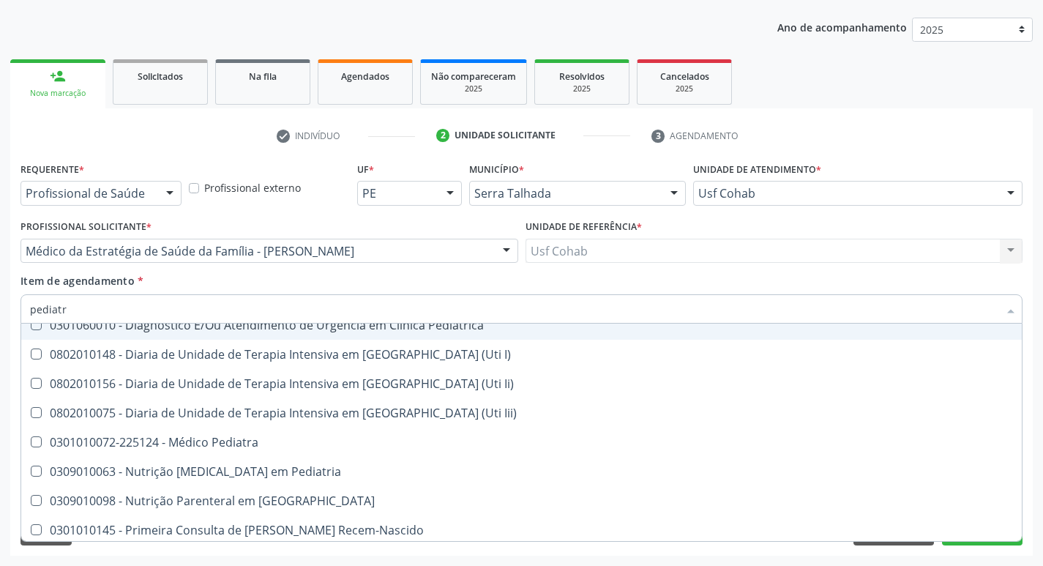
scroll to position [105, 0]
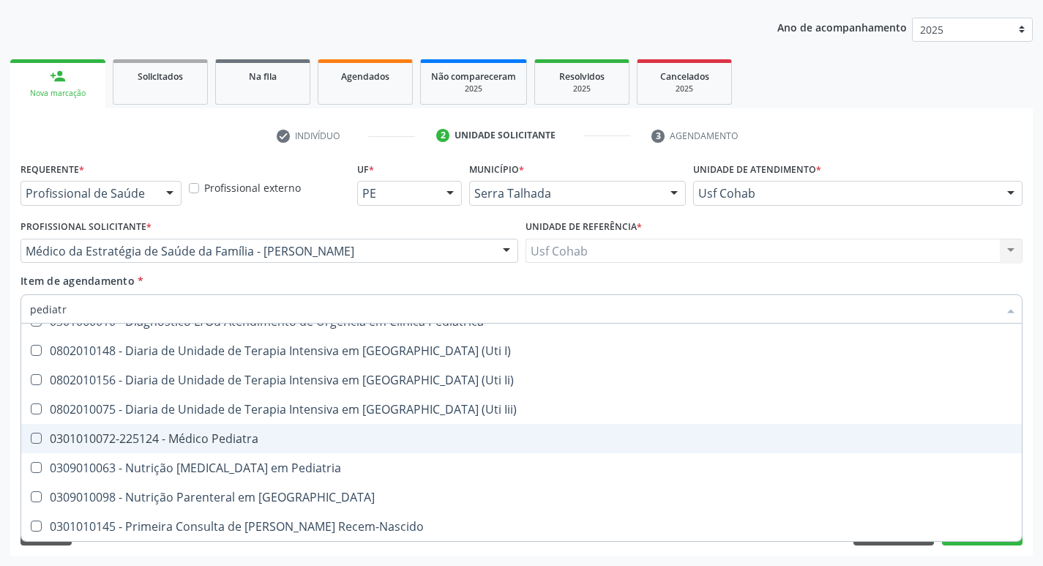
click at [223, 432] on div "0301010072-225124 - Médico Pediatra" at bounding box center [521, 438] width 983 height 12
checkbox Pediatra "true"
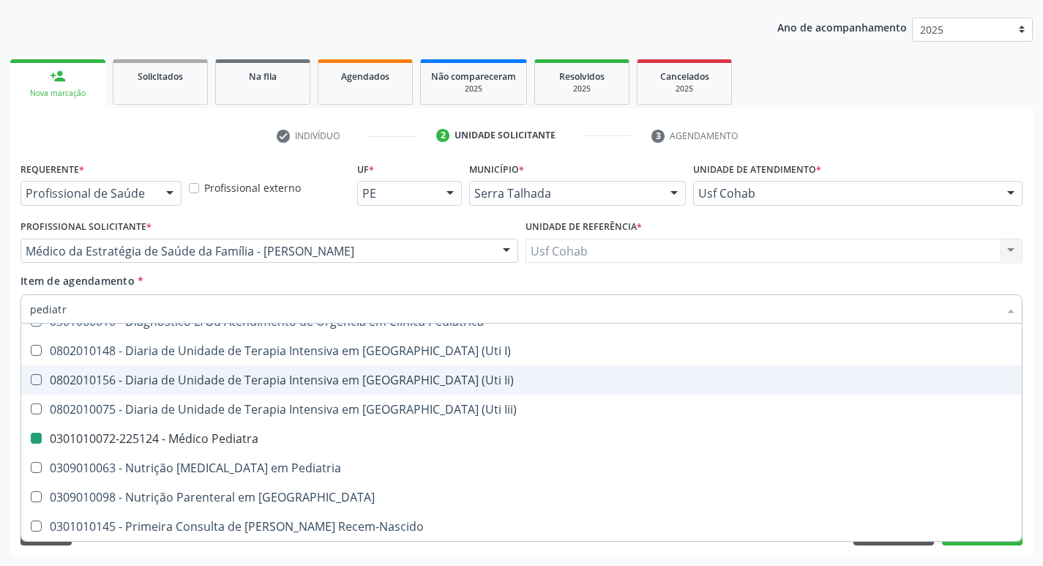
click at [0, 318] on div "Acompanhamento Acompanhe a situação das marcações correntes e finalizadas Relat…" at bounding box center [521, 243] width 1043 height 645
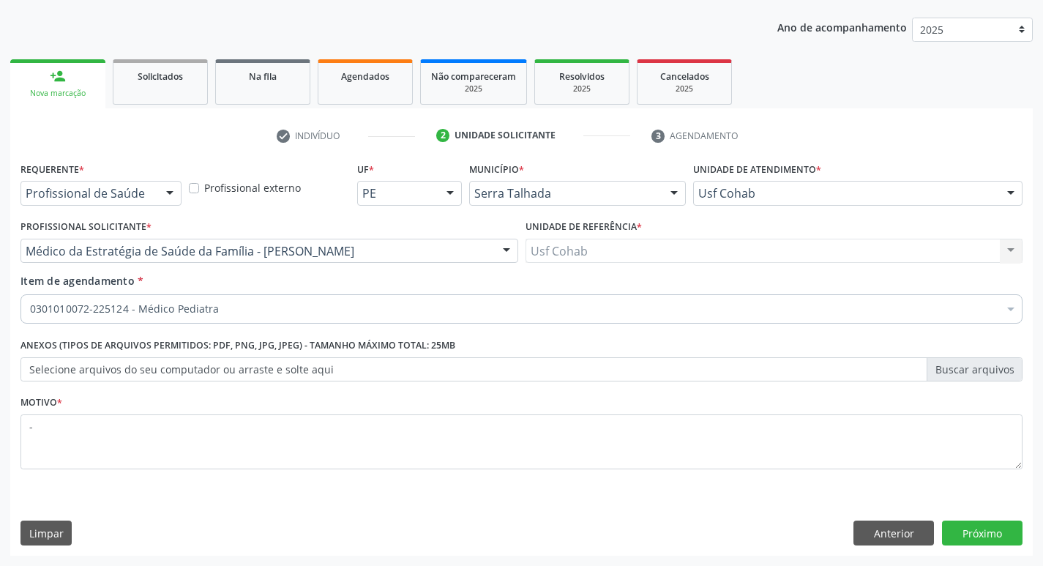
scroll to position [0, 0]
click at [980, 520] on div "Requerente * Profissional de Saúde Profissional de Saúde Paciente Nenhum result…" at bounding box center [521, 356] width 1022 height 397
click at [981, 528] on button "Próximo" at bounding box center [982, 532] width 80 height 25
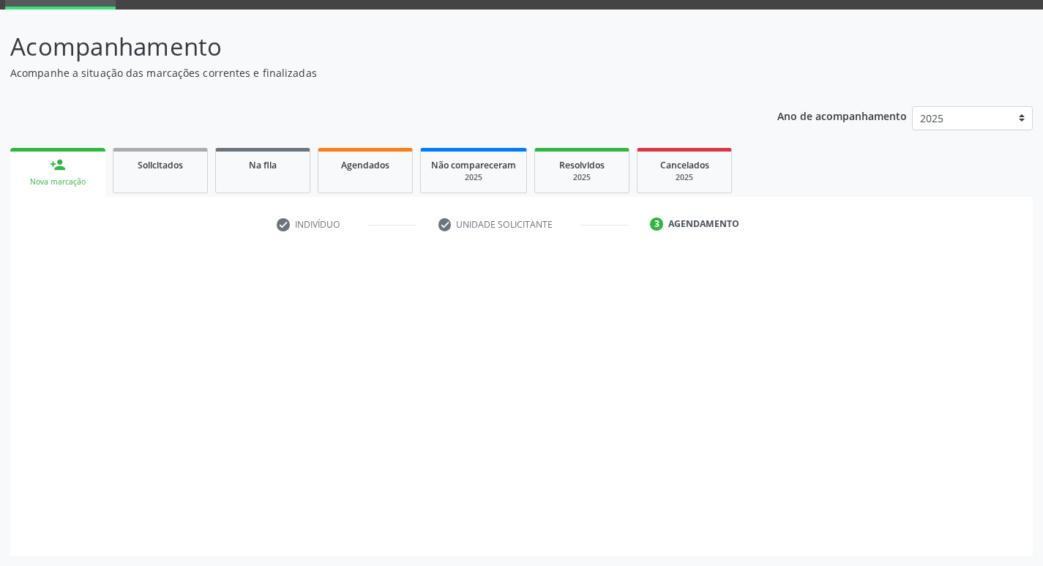
scroll to position [71, 0]
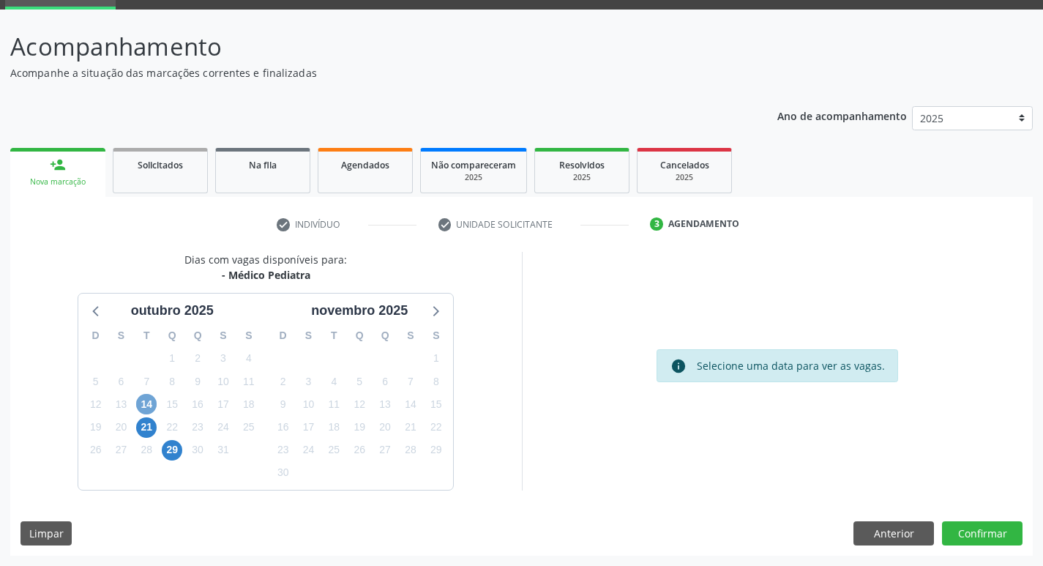
click at [147, 407] on span "14" at bounding box center [146, 404] width 20 height 20
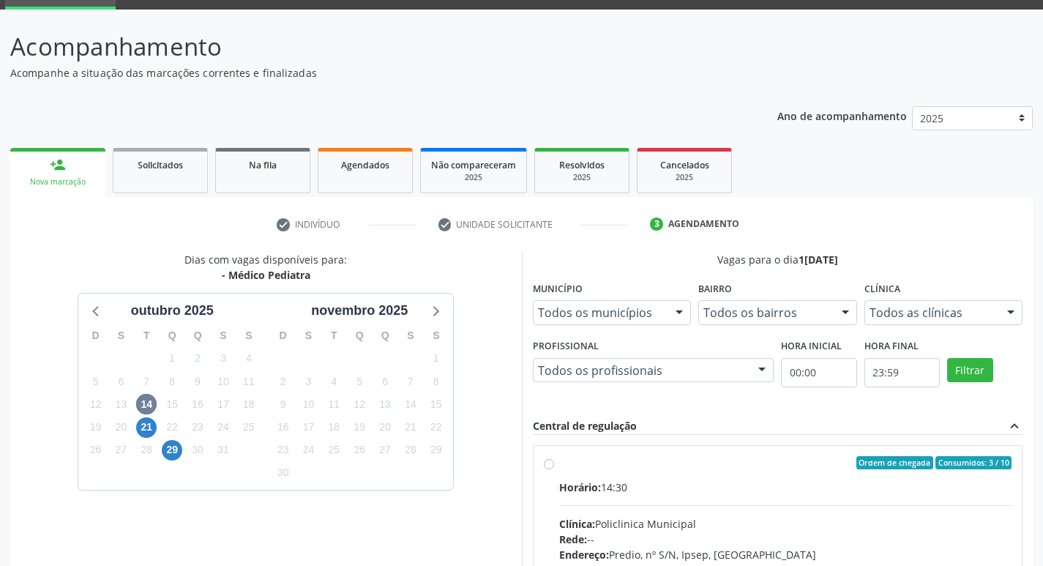
click at [774, 516] on div "Clínica: Policlinica Municipal" at bounding box center [785, 523] width 453 height 15
click at [554, 469] on input "Ordem de chegada Consumidos: 3 / 10 Horário: 14:30 Clínica: Policlinica Municip…" at bounding box center [549, 462] width 10 height 13
radio input "true"
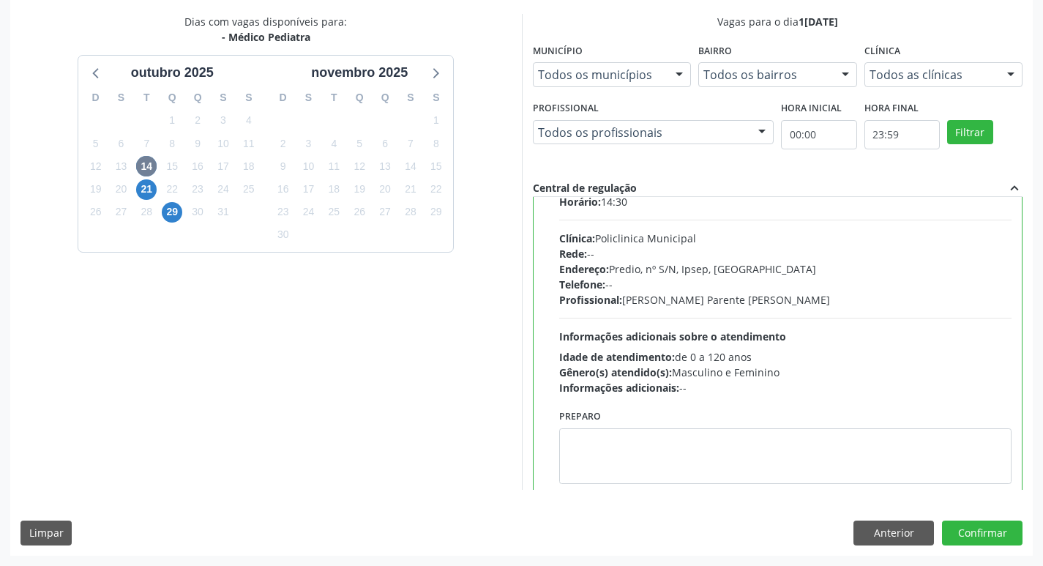
scroll to position [72, 0]
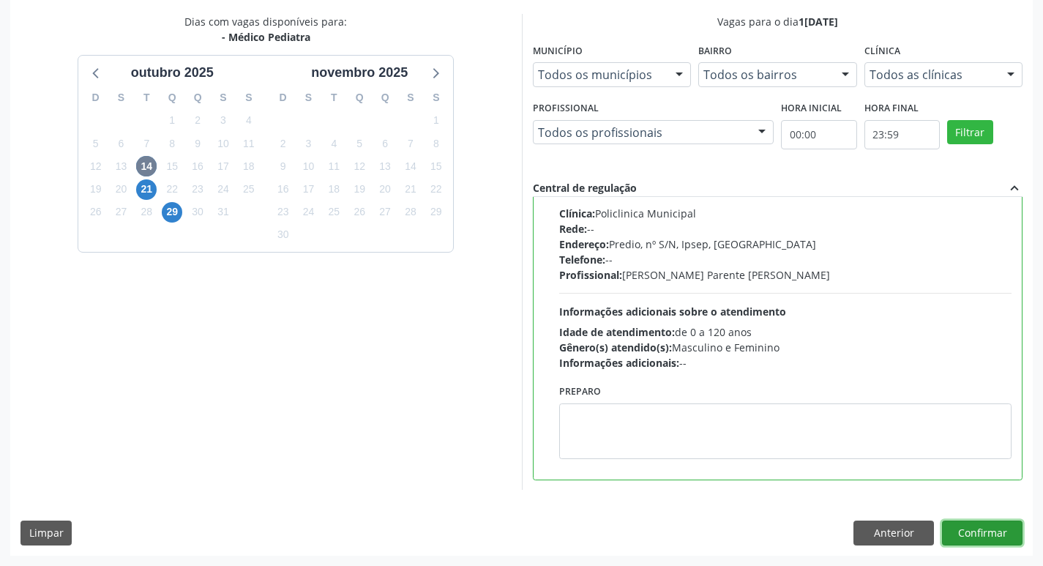
click at [970, 536] on button "Confirmar" at bounding box center [982, 532] width 80 height 25
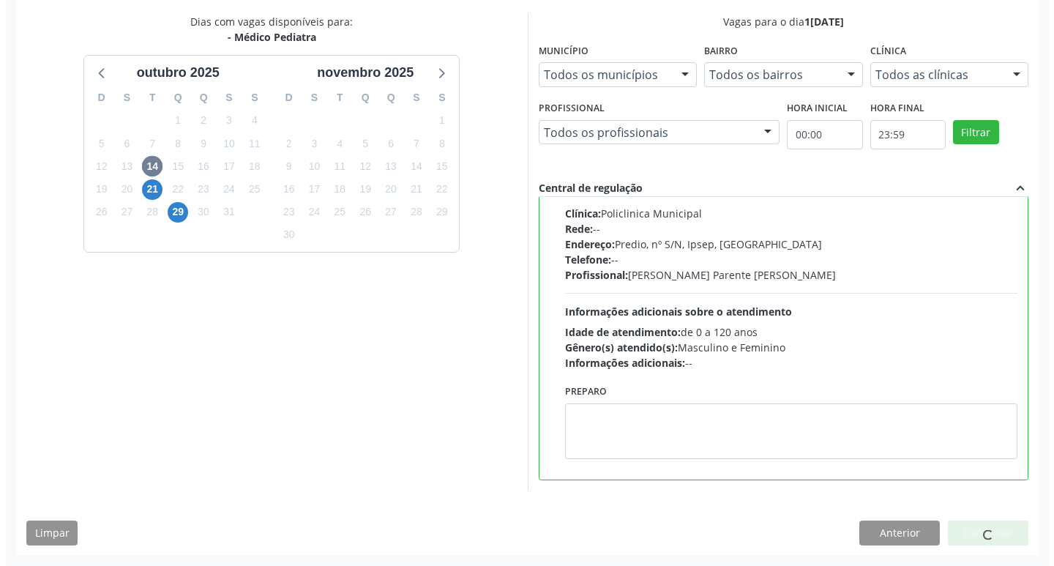
scroll to position [0, 0]
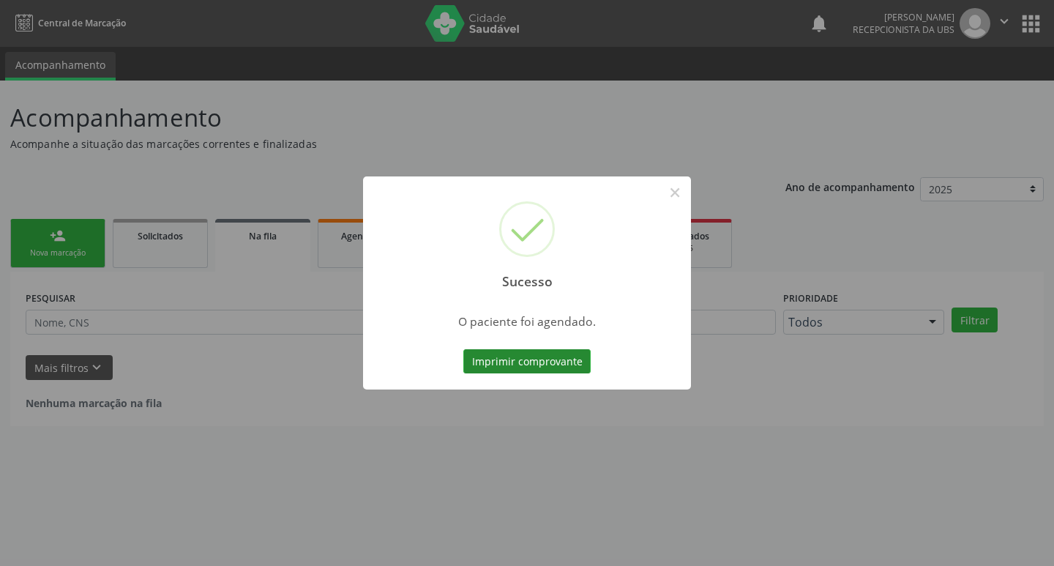
click at [513, 361] on button "Imprimir comprovante" at bounding box center [526, 361] width 127 height 25
